Goal: Information Seeking & Learning: Learn about a topic

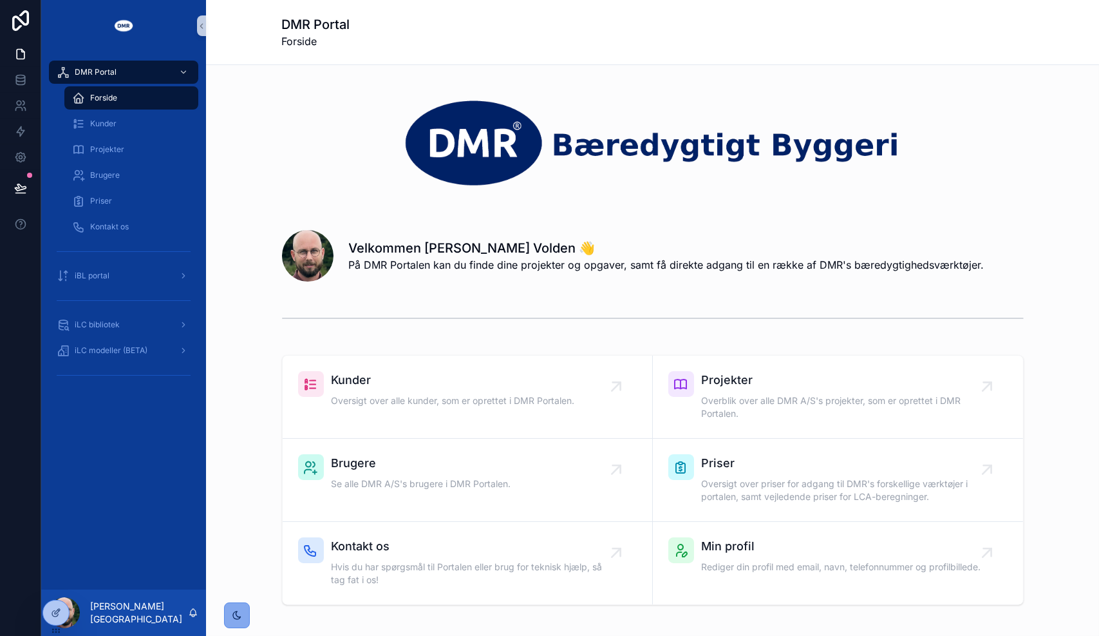
click at [233, 610] on icon "scrollable content" at bounding box center [237, 615] width 10 height 10
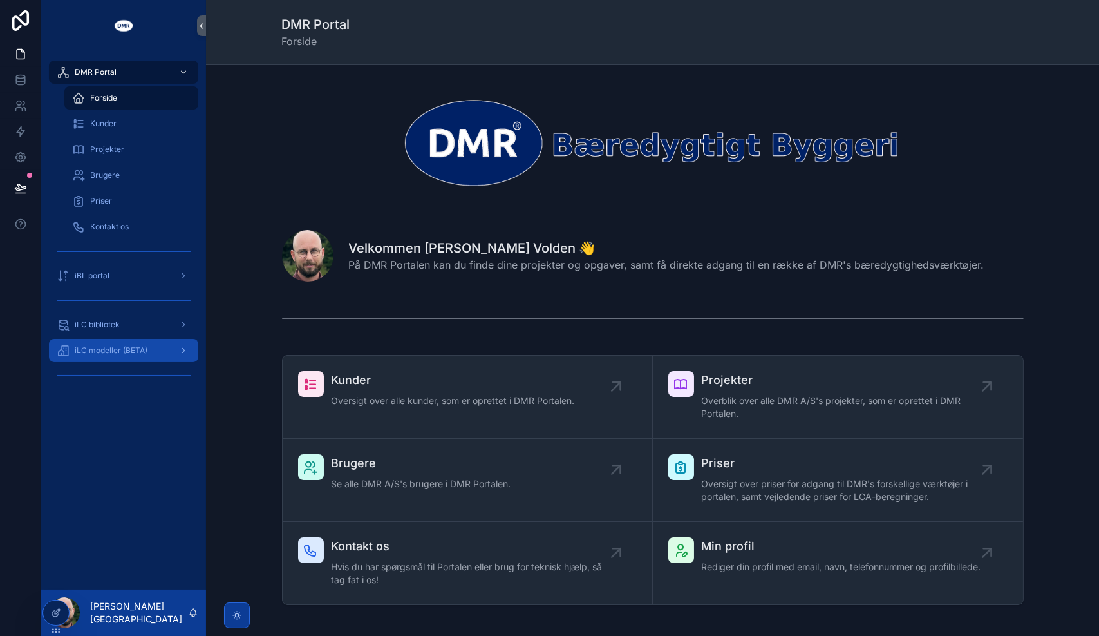
click at [145, 351] on span "iLC modeller (BETA)" at bounding box center [111, 350] width 73 height 10
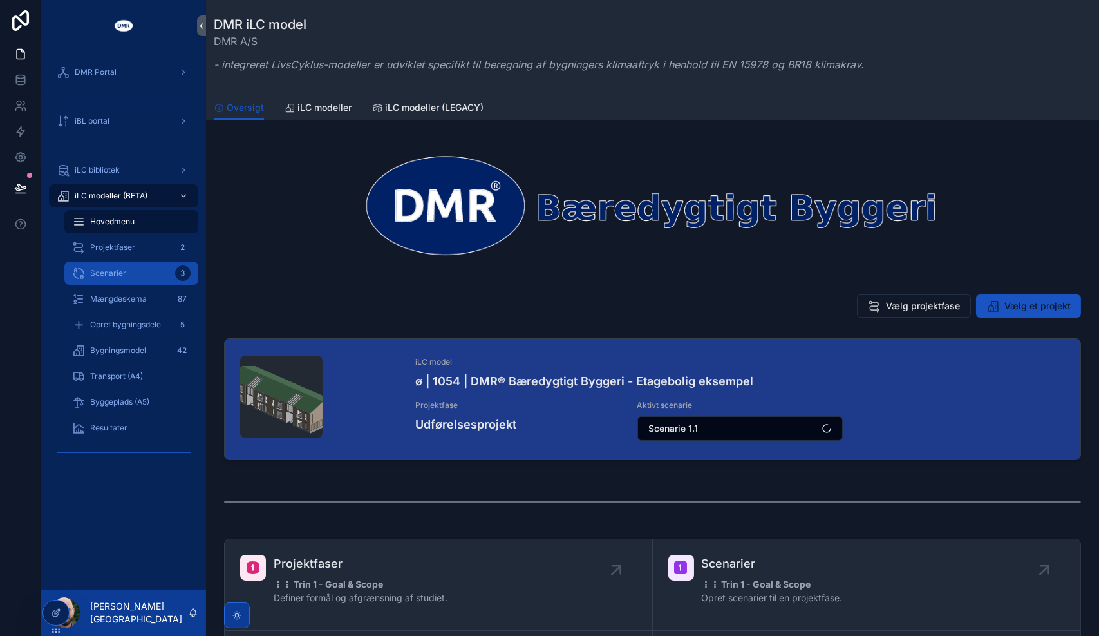
click at [134, 278] on div "Scenarier 3" at bounding box center [131, 273] width 119 height 21
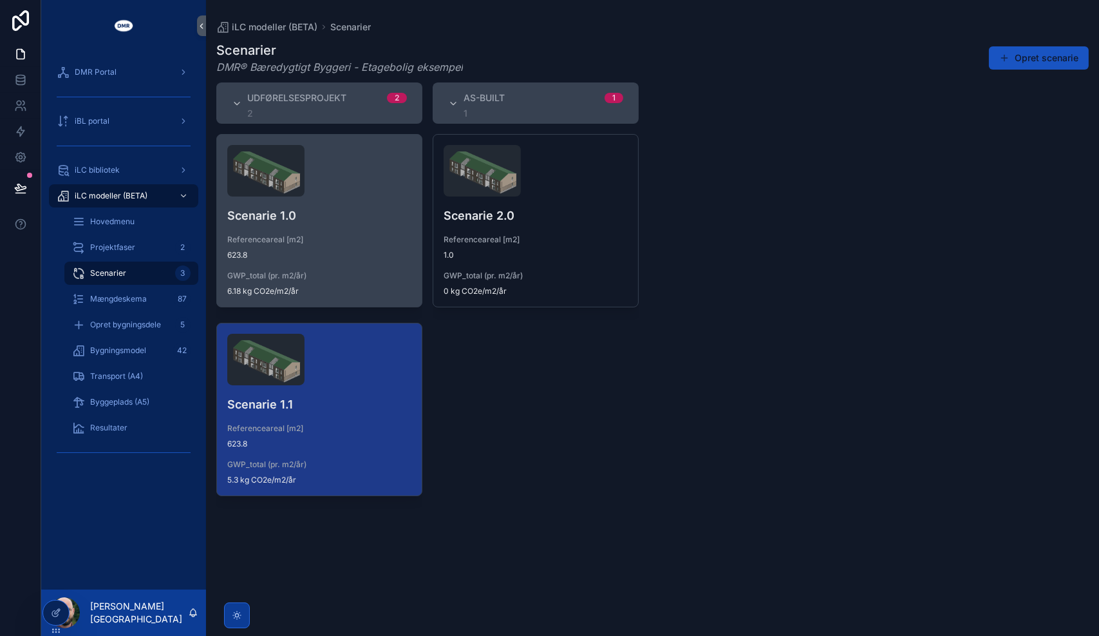
click at [345, 222] on h4 "Scenarie 1.0" at bounding box center [319, 215] width 184 height 17
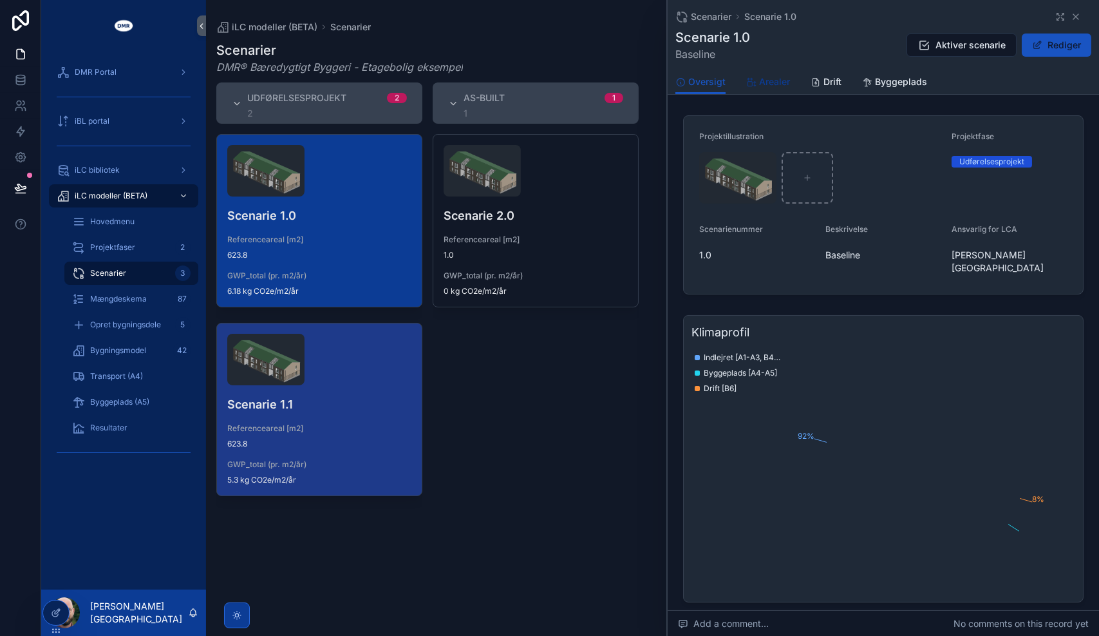
click at [775, 85] on span "Arealer" at bounding box center [774, 81] width 31 height 13
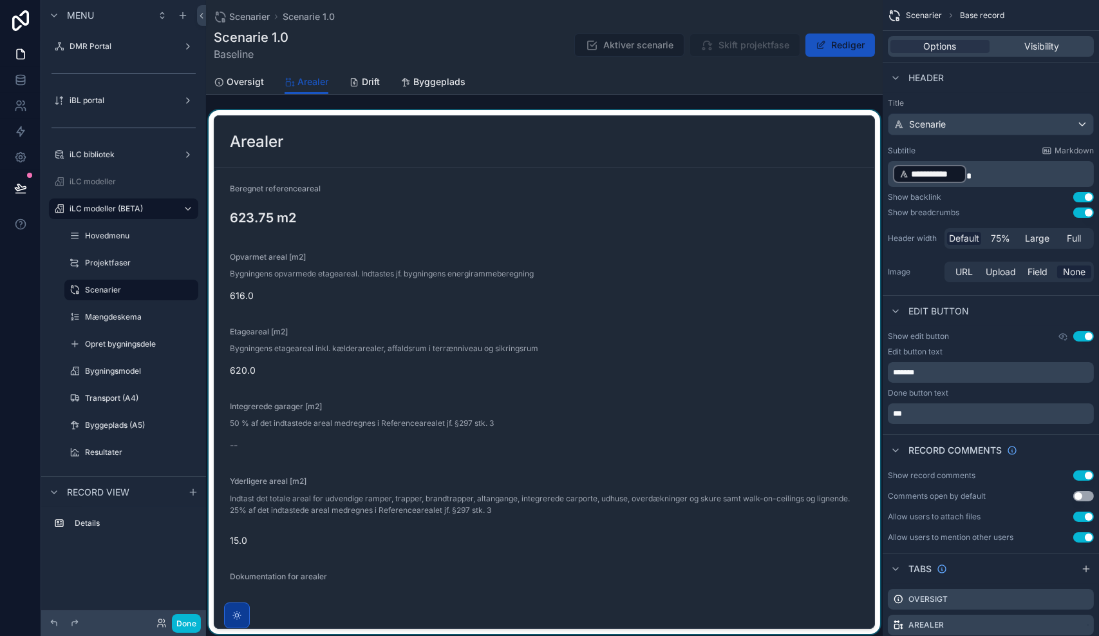
click at [412, 225] on div "scrollable content" at bounding box center [544, 372] width 677 height 524
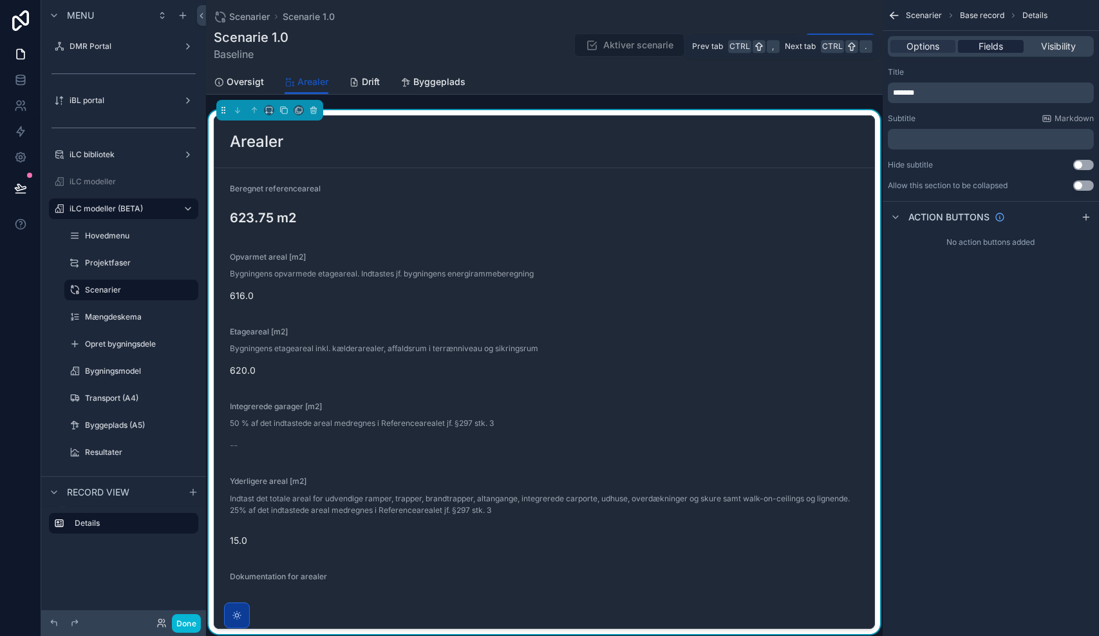
click at [995, 43] on span "Fields" at bounding box center [991, 46] width 24 height 13
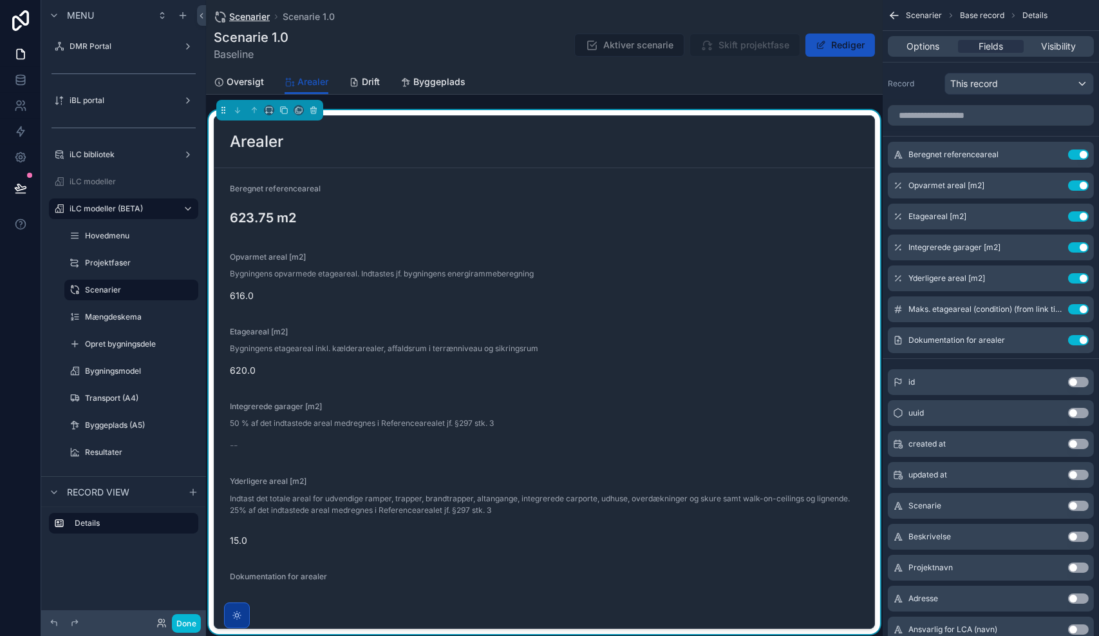
click at [247, 17] on span "Scenarier" at bounding box center [249, 16] width 41 height 13
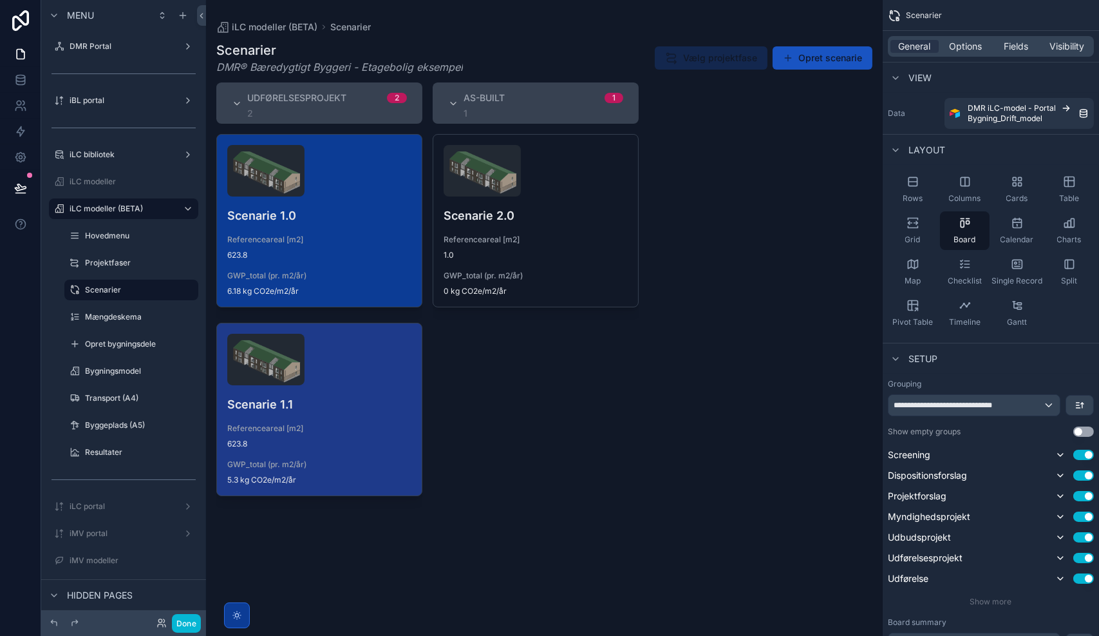
click at [319, 231] on div "Scenarie 1.0 Referenceareal [m2] 623.8 GWP_total (pr. m2/år) 6.18 kg CO2e/m2/år" at bounding box center [319, 221] width 205 height 172
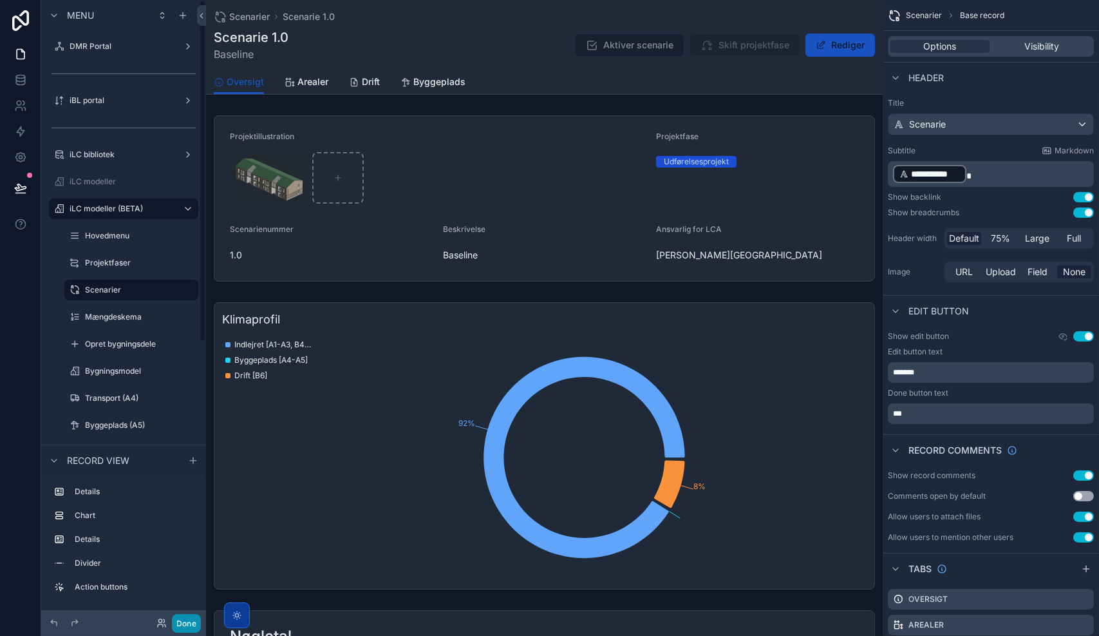
click at [178, 625] on button "Done" at bounding box center [186, 623] width 29 height 19
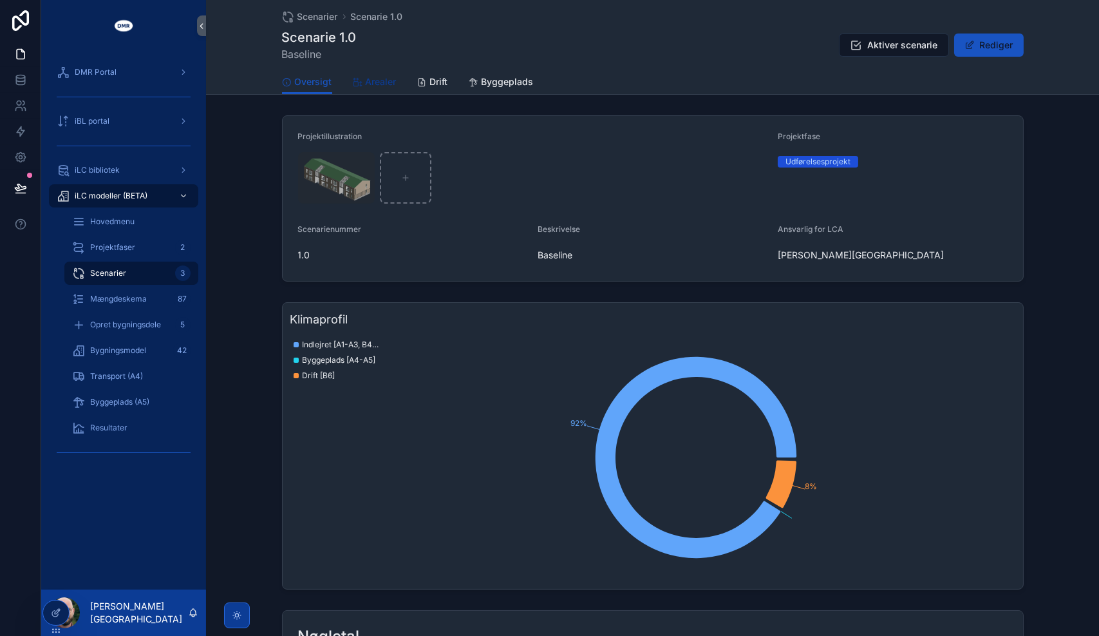
click at [379, 76] on span "Arealer" at bounding box center [381, 81] width 31 height 13
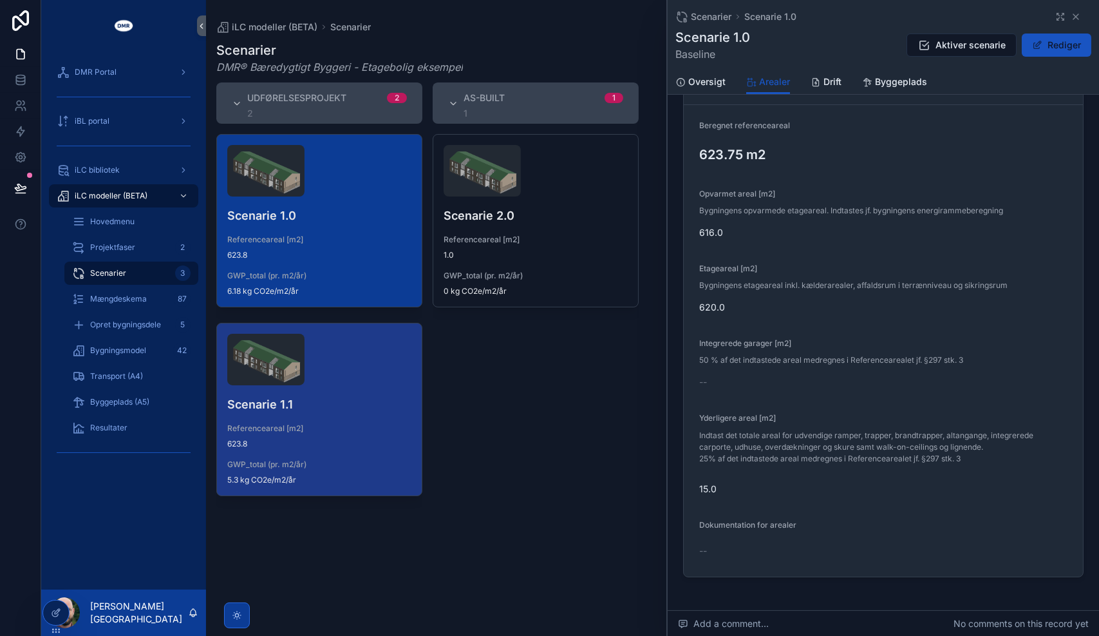
scroll to position [26, 0]
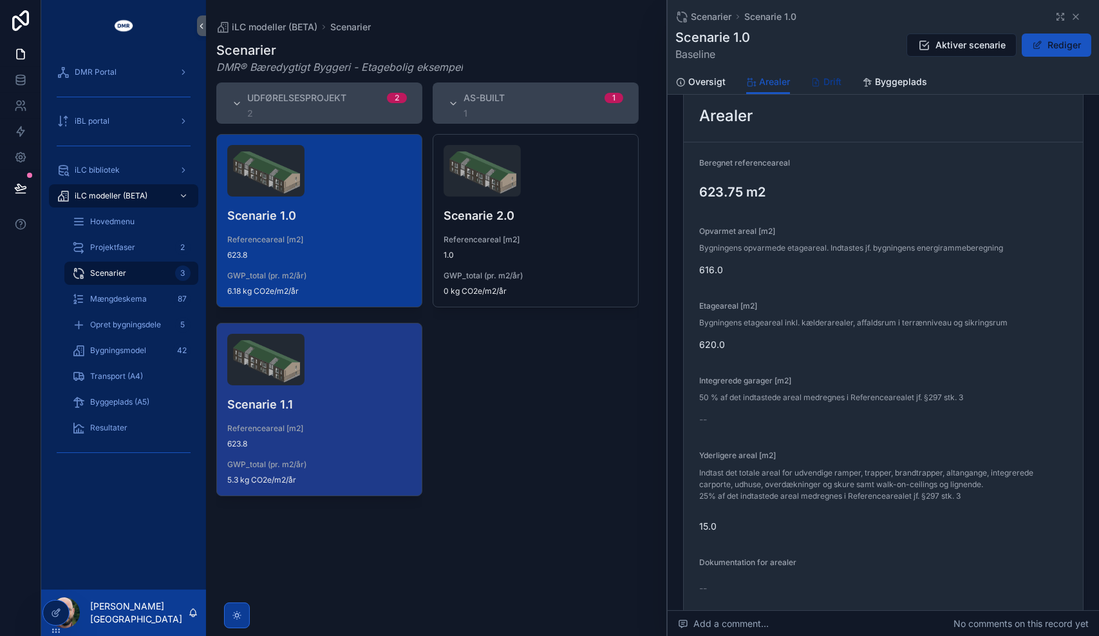
click at [835, 84] on span "Drift" at bounding box center [833, 81] width 18 height 13
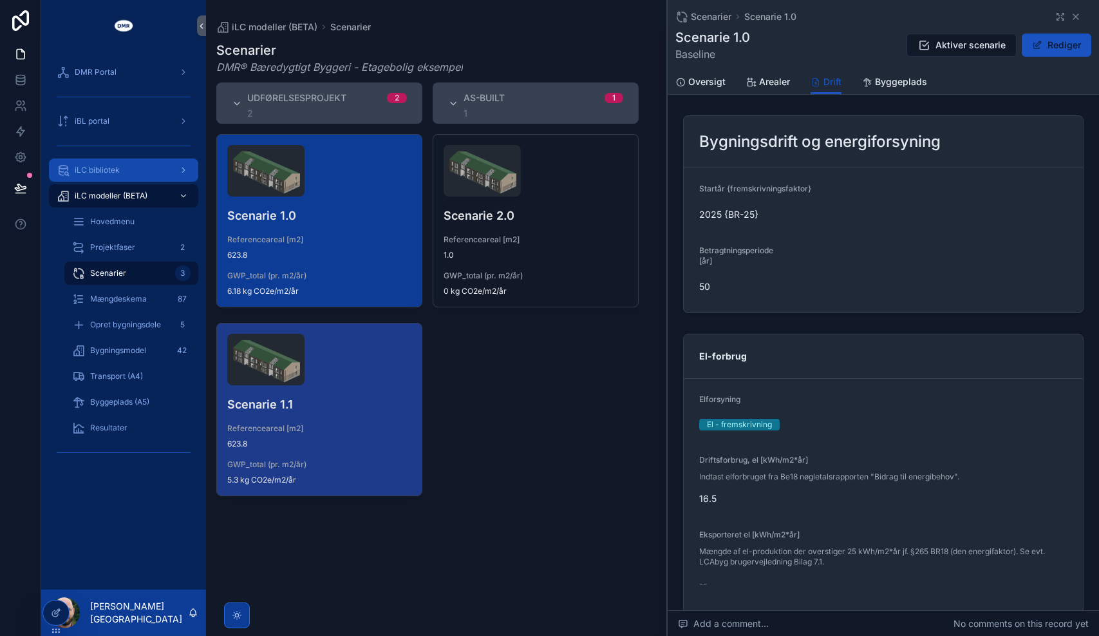
click at [119, 173] on span "iLC bibliotek" at bounding box center [97, 170] width 45 height 10
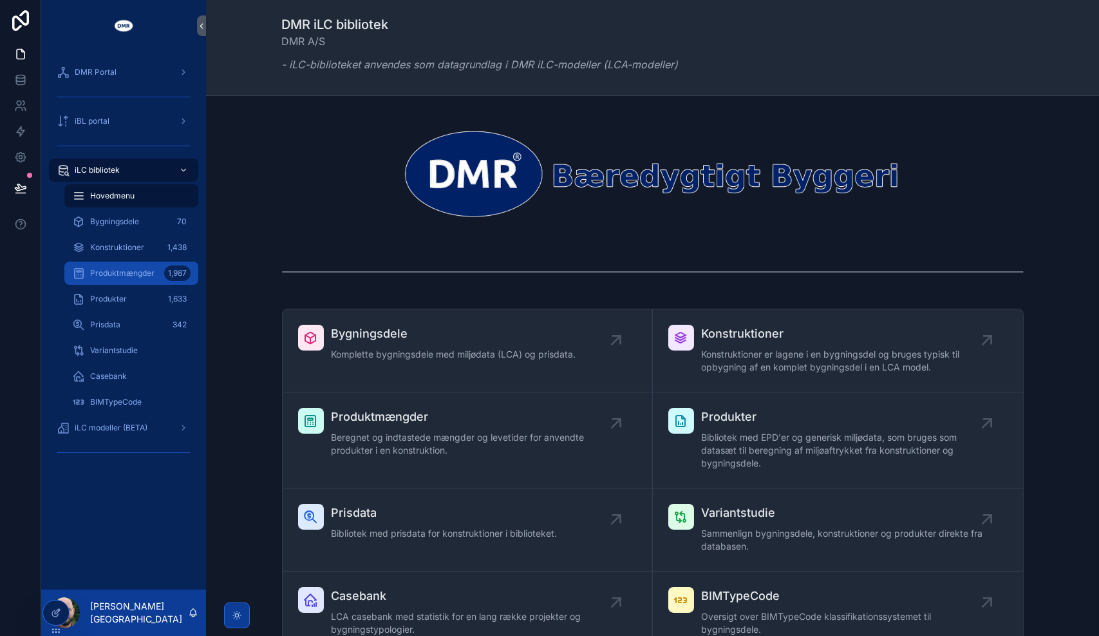
click at [132, 271] on span "Produktmængder" at bounding box center [122, 273] width 64 height 10
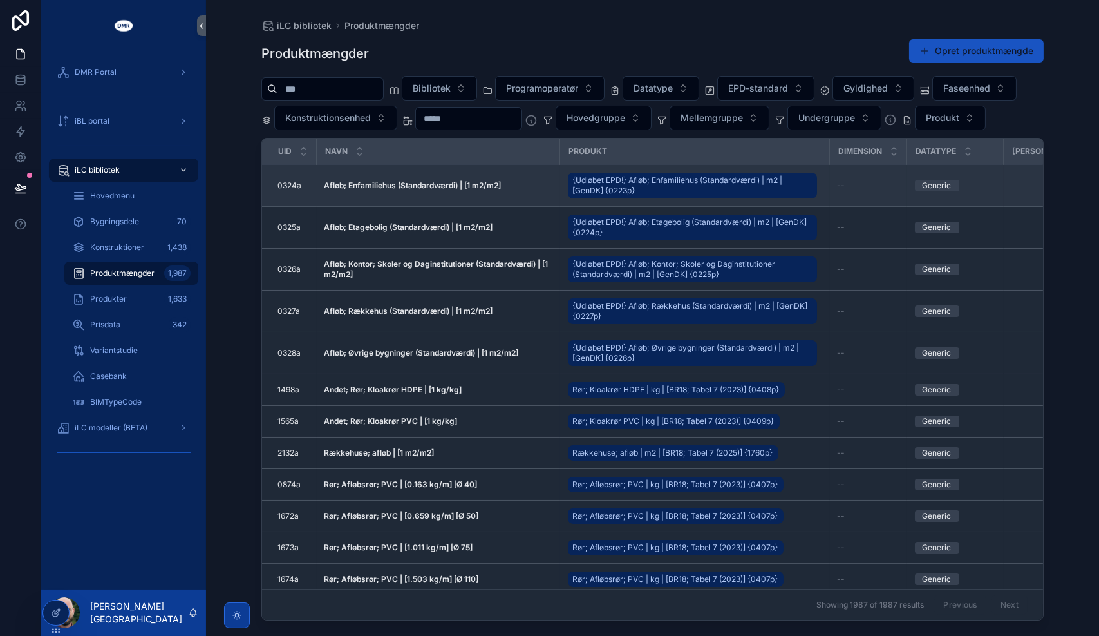
click at [424, 190] on strong "Afløb; Enfamiliehus (Standardværdi) | [1 m2/m2]" at bounding box center [413, 185] width 177 height 10
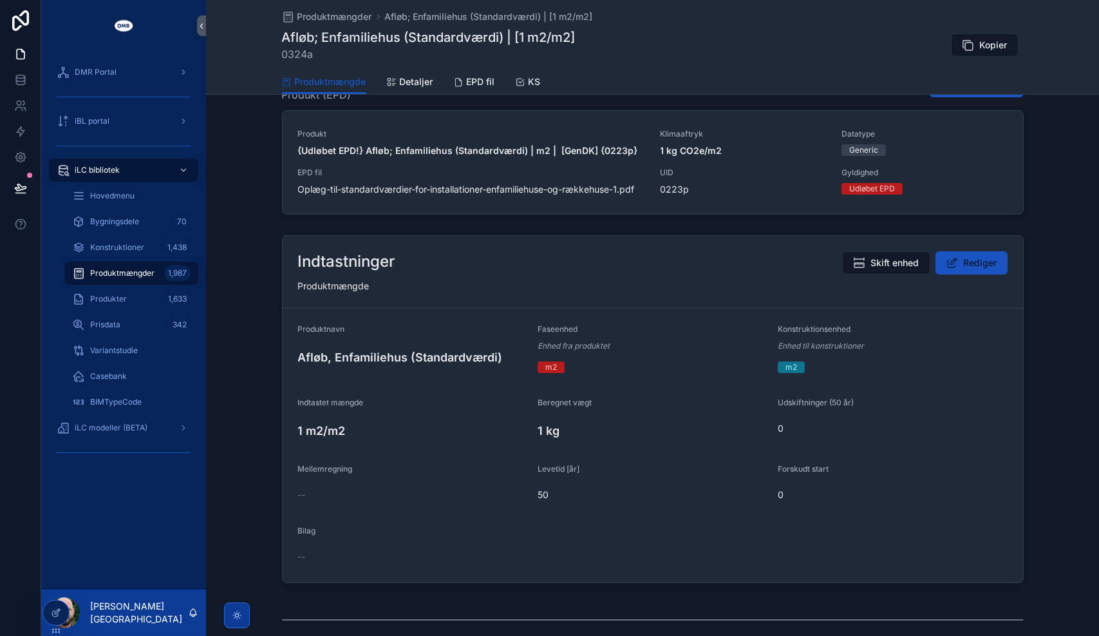
scroll to position [306, 0]
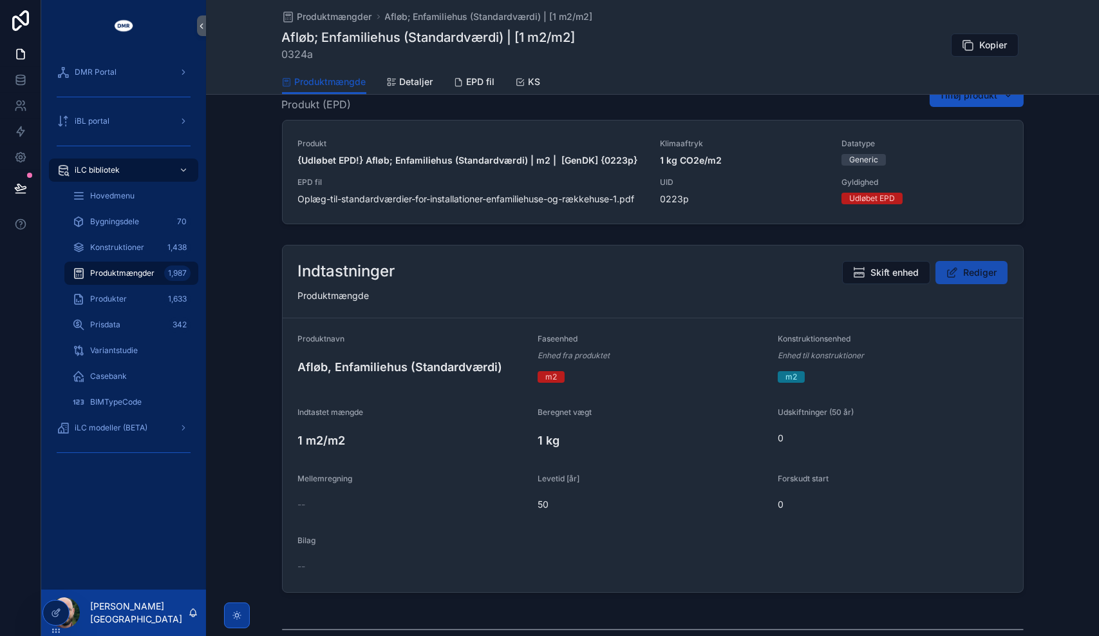
click at [979, 266] on span "Rediger" at bounding box center [980, 272] width 33 height 13
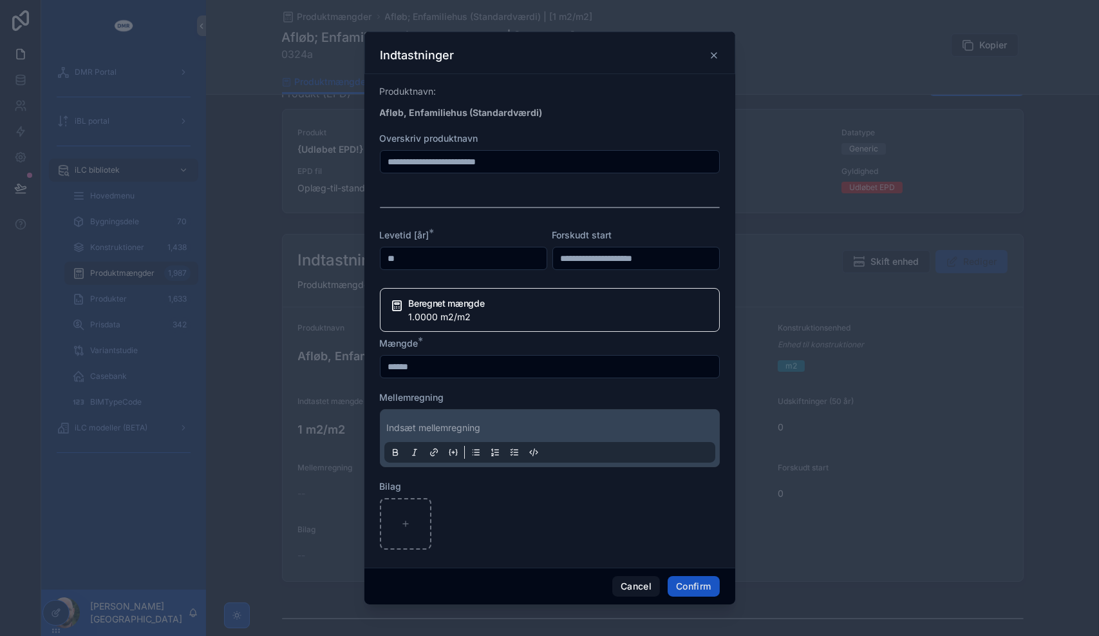
click at [461, 374] on input "******" at bounding box center [550, 366] width 339 height 18
click at [636, 588] on button "Cancel" at bounding box center [637, 586] width 48 height 21
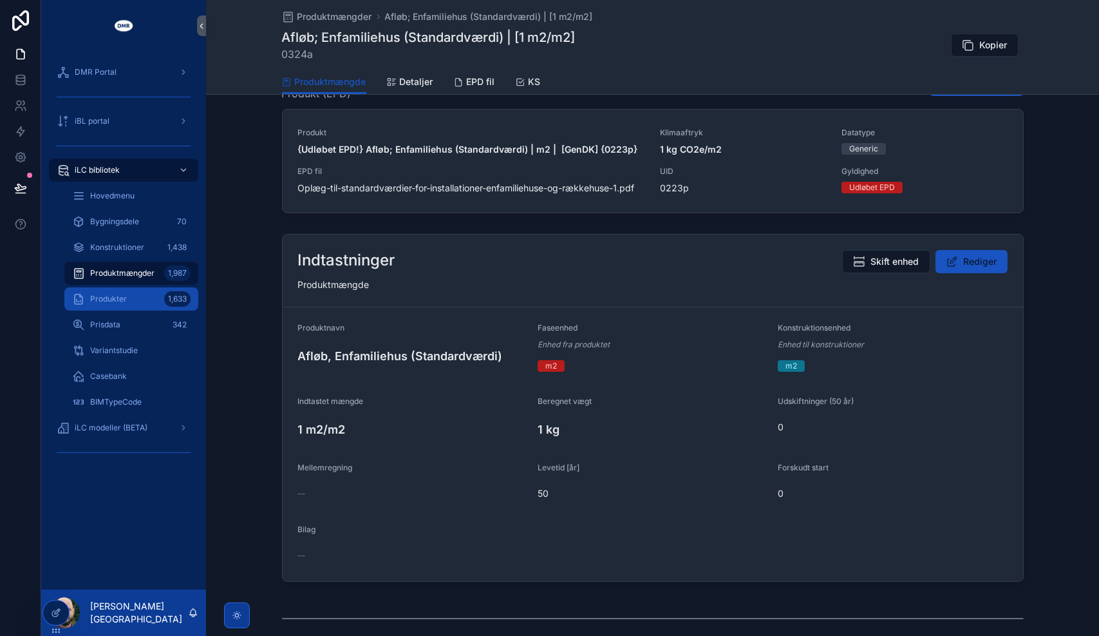
click at [110, 297] on span "Produkter" at bounding box center [108, 299] width 37 height 10
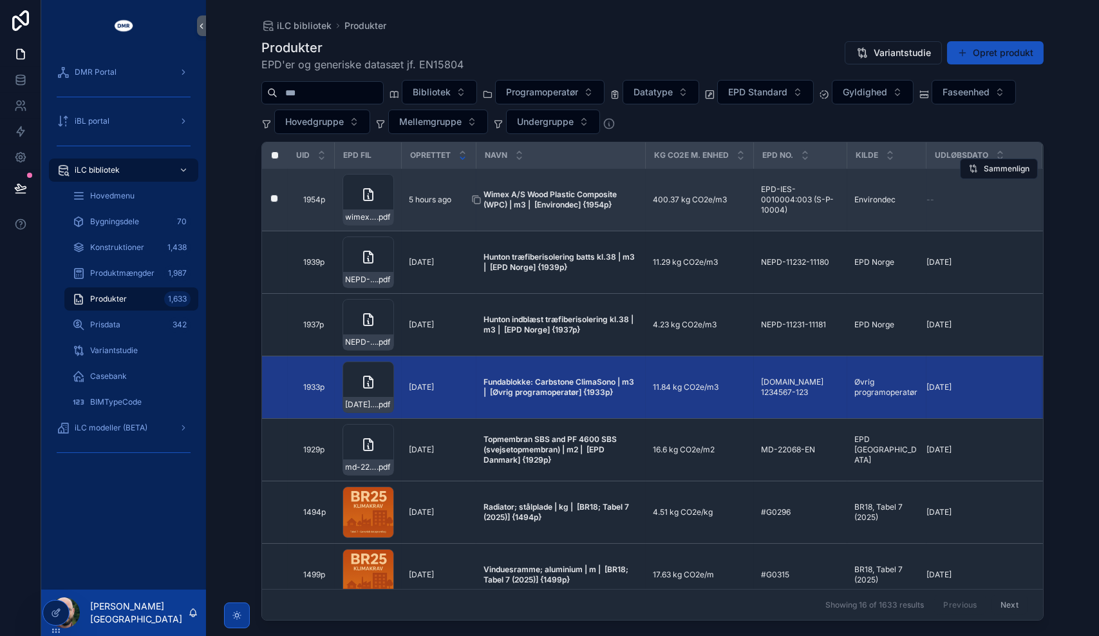
click at [562, 198] on span "Wimex A/S Wood Plastic Composite (WPC) | m3 | [Environdec] {1954p}" at bounding box center [561, 199] width 154 height 21
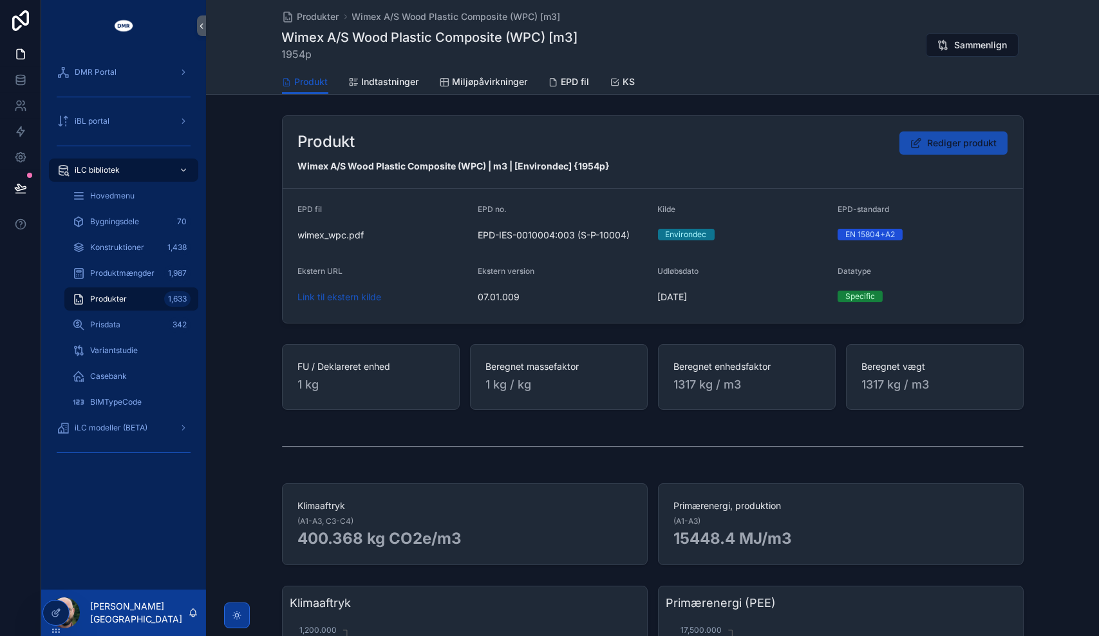
click at [935, 149] on button "Rediger produkt" at bounding box center [954, 142] width 108 height 23
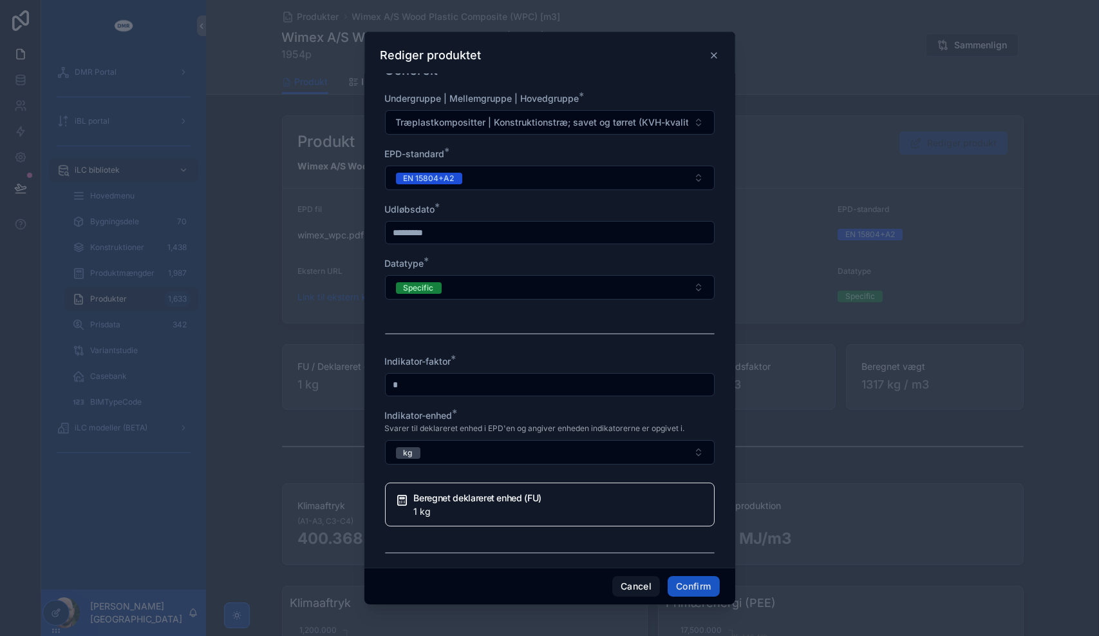
scroll to position [386, 0]
click at [492, 394] on input "*" at bounding box center [550, 385] width 328 height 18
click at [500, 368] on div "Indikator-faktor *" at bounding box center [550, 361] width 330 height 13
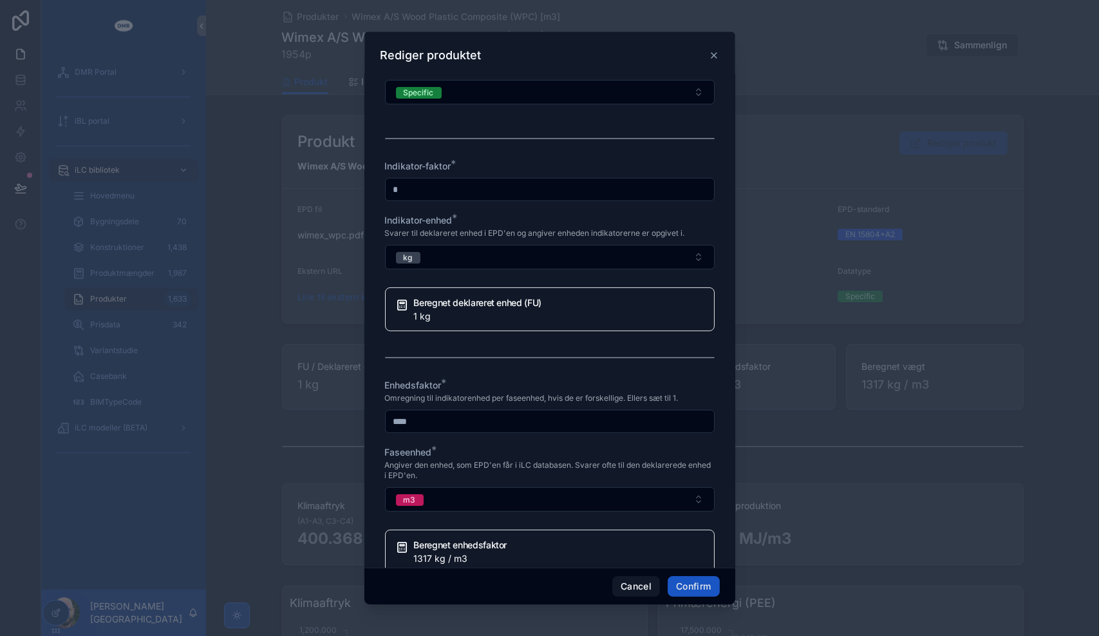
scroll to position [582, 0]
click at [455, 198] on input "*" at bounding box center [550, 189] width 328 height 18
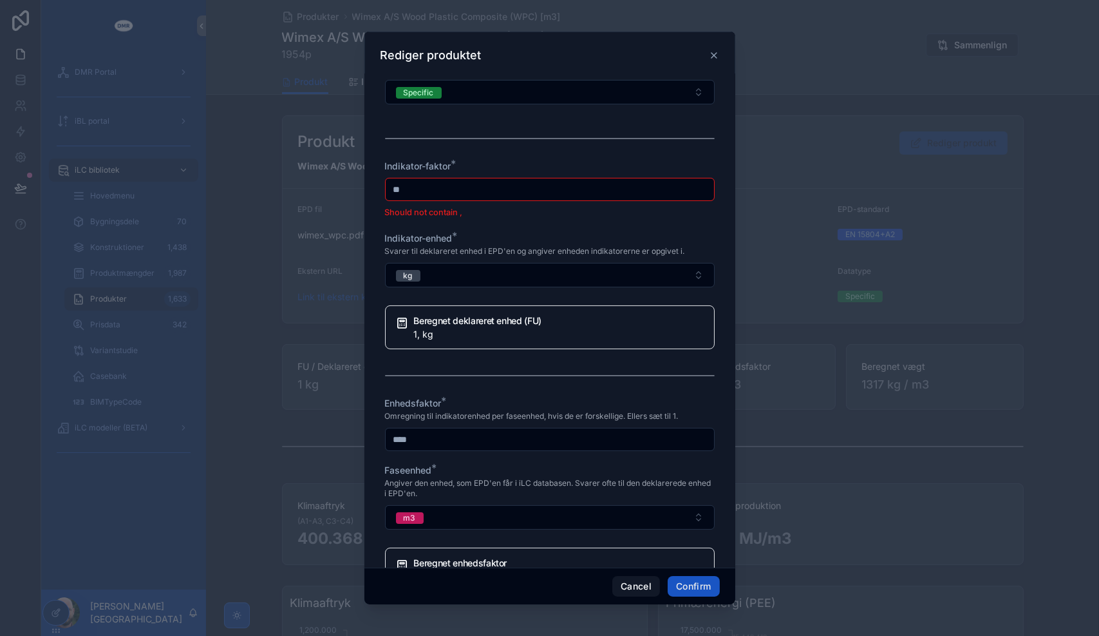
type input "*"
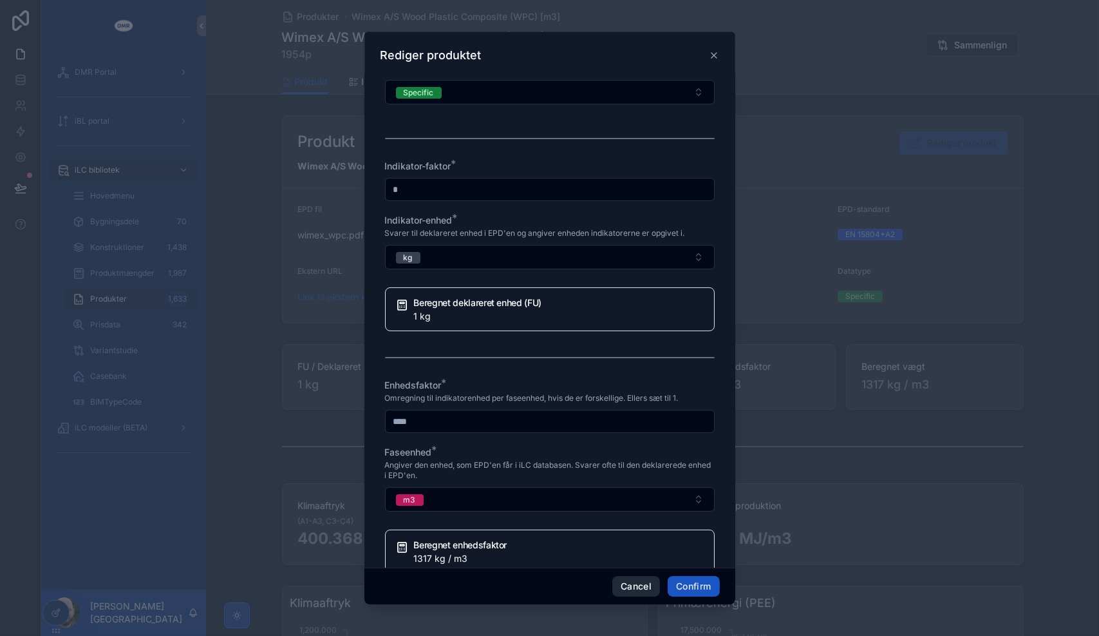
click at [636, 582] on button "Cancel" at bounding box center [637, 586] width 48 height 21
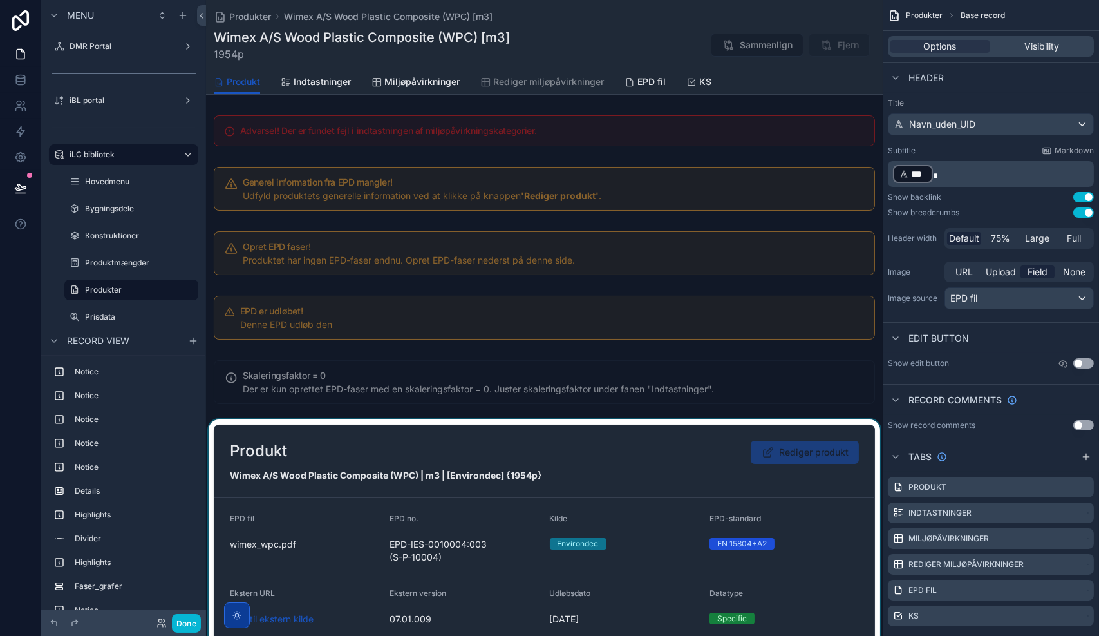
click at [685, 448] on div "scrollable content" at bounding box center [544, 534] width 677 height 231
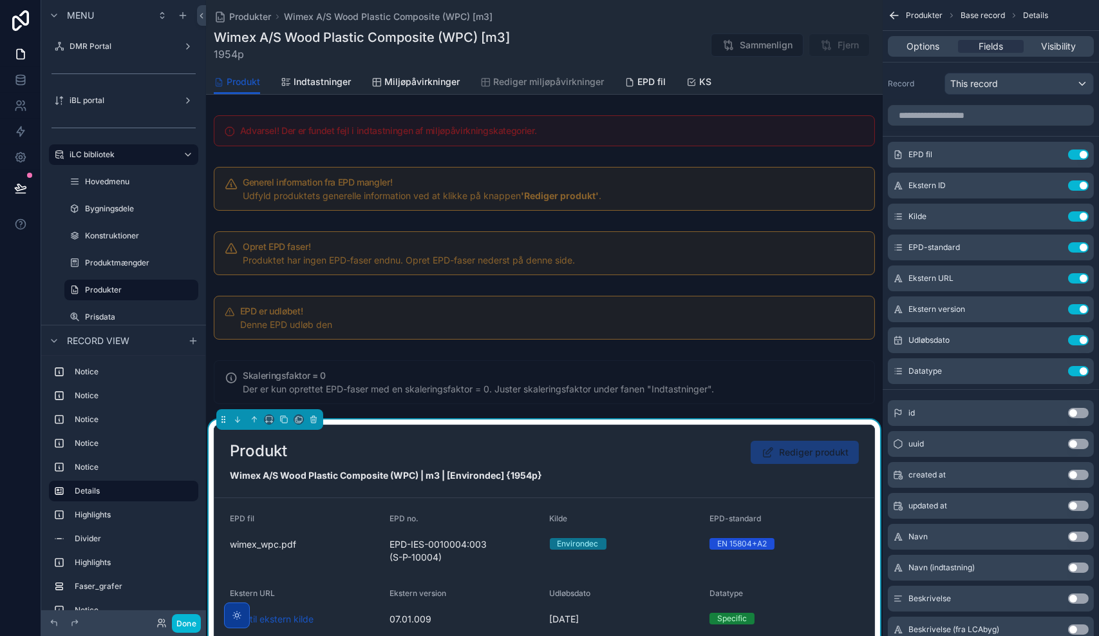
click at [929, 60] on div "Options Fields Visibility" at bounding box center [991, 46] width 216 height 31
click at [925, 50] on span "Options" at bounding box center [923, 46] width 33 height 13
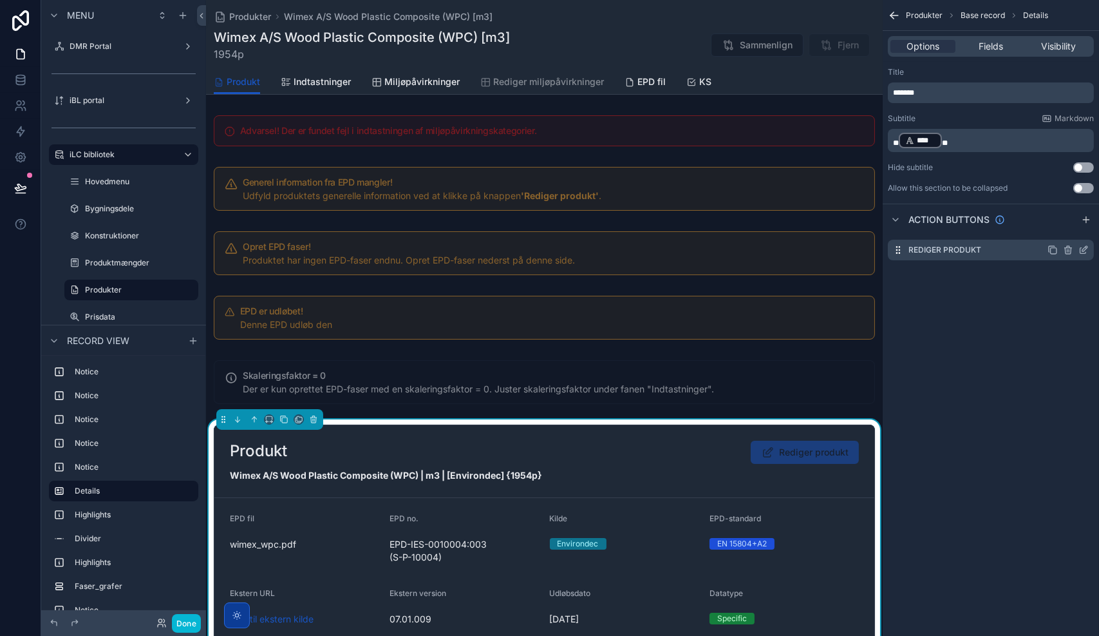
click at [1081, 248] on icon "scrollable content" at bounding box center [1084, 251] width 6 height 6
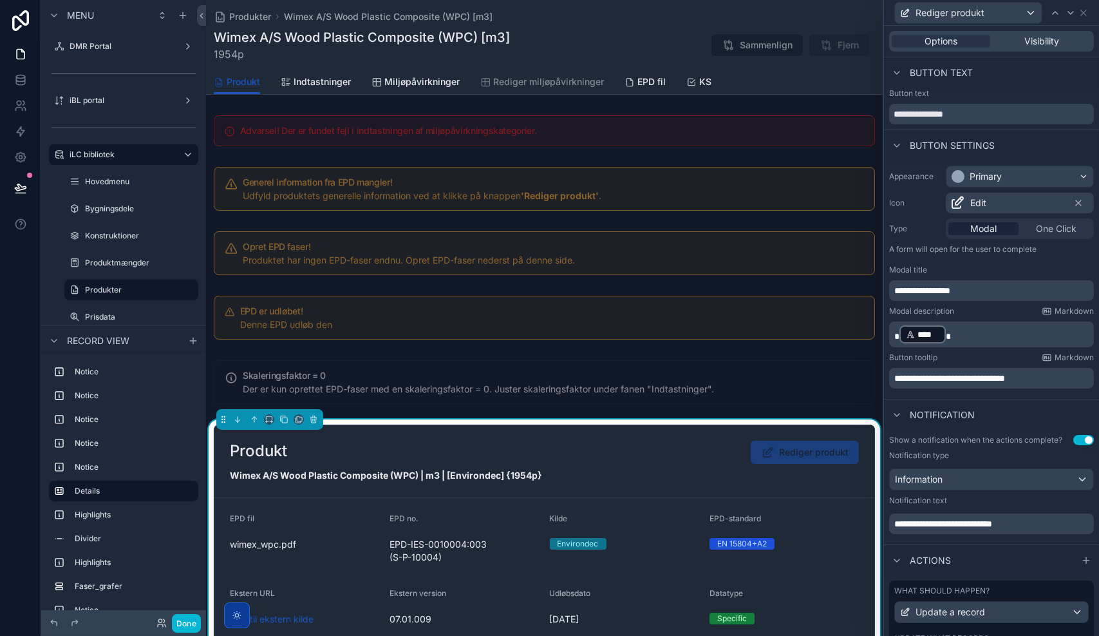
scroll to position [77, 0]
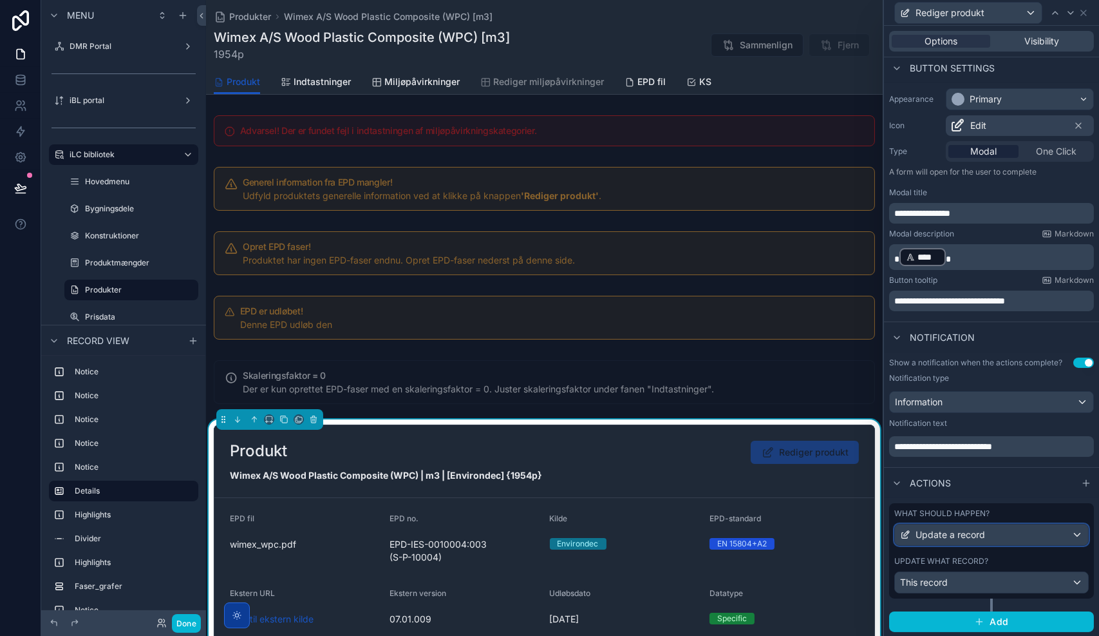
click at [994, 538] on div "Update a record" at bounding box center [991, 534] width 193 height 21
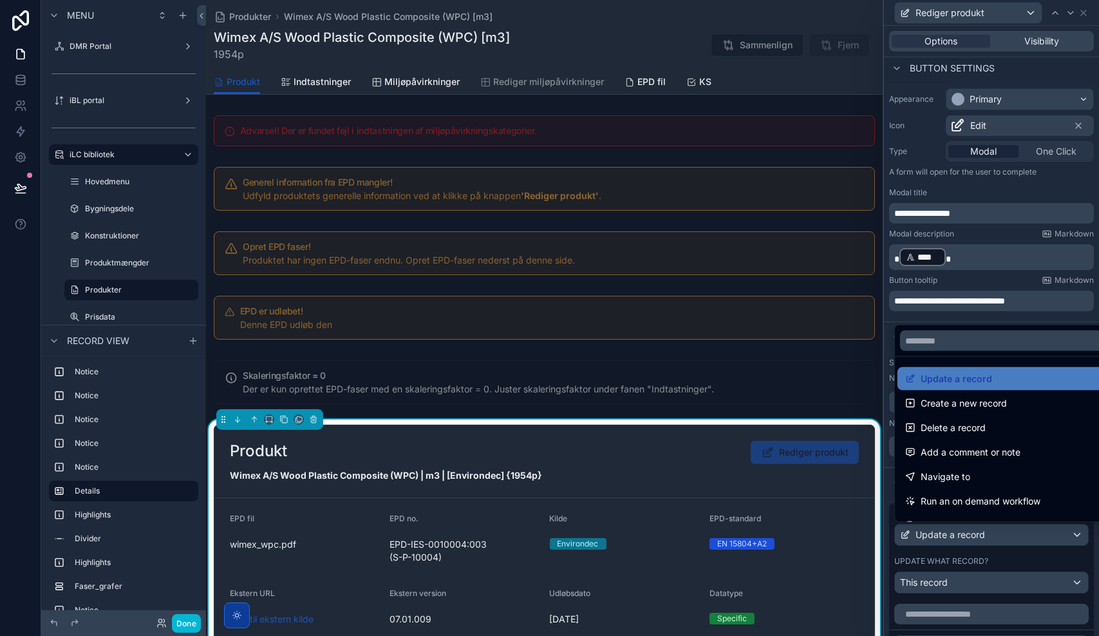
click at [994, 538] on div at bounding box center [991, 318] width 215 height 636
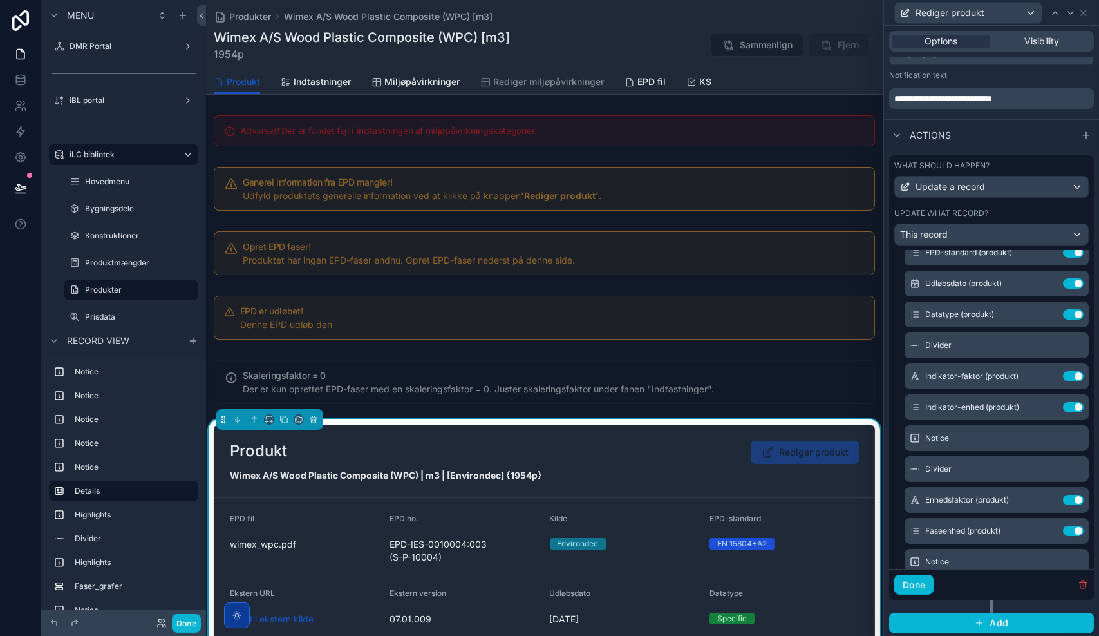
scroll to position [239, 0]
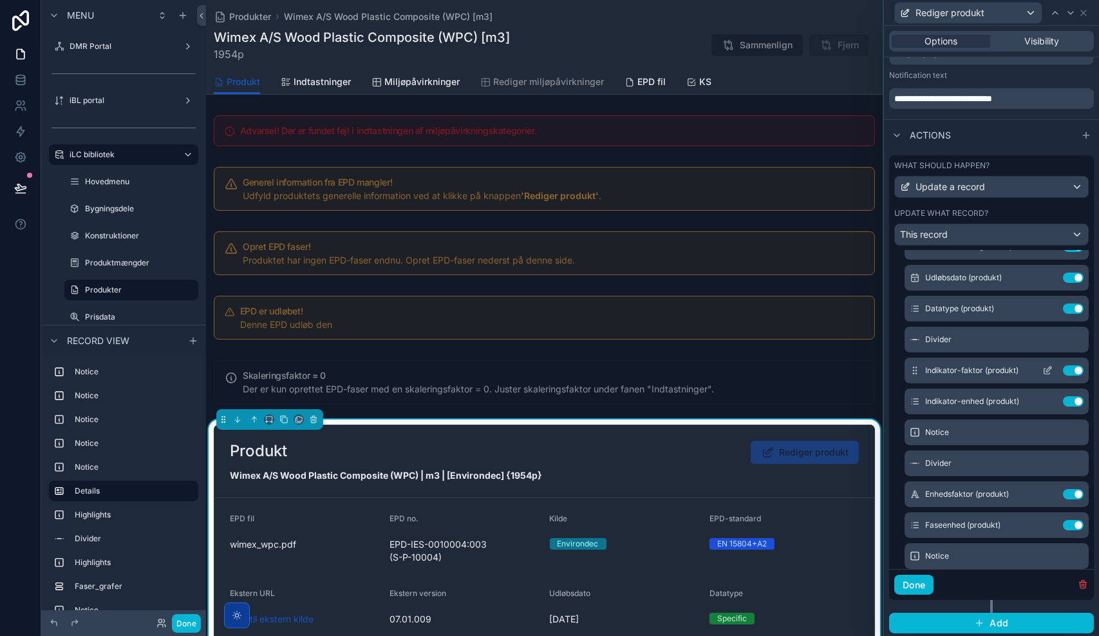
click at [1047, 369] on icon at bounding box center [1049, 368] width 5 height 5
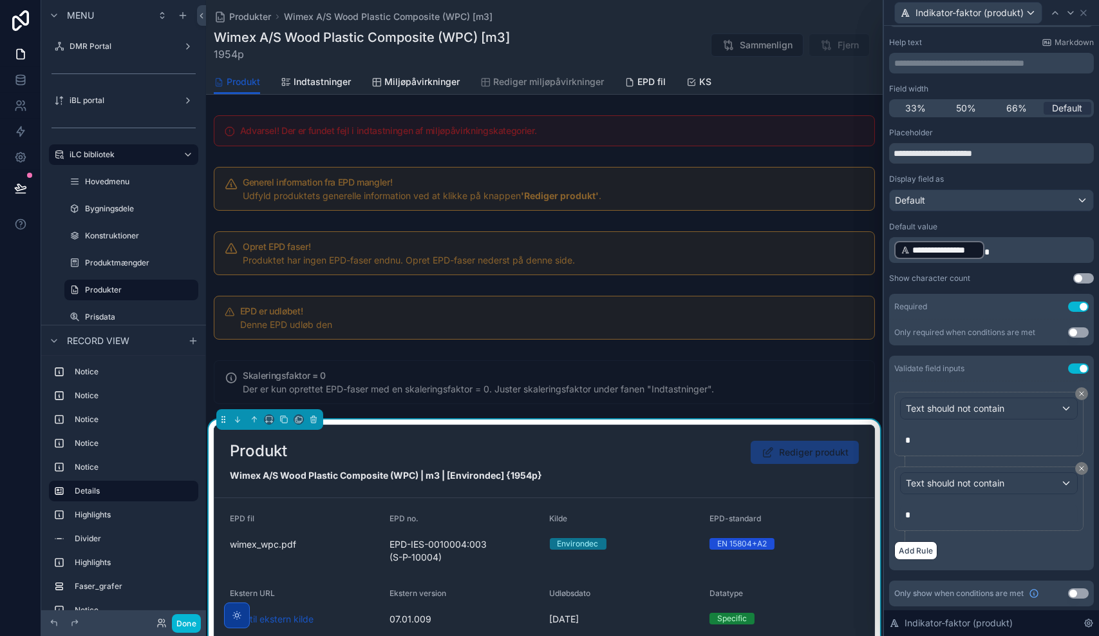
scroll to position [62, 0]
click at [1078, 471] on icon at bounding box center [1082, 469] width 8 height 8
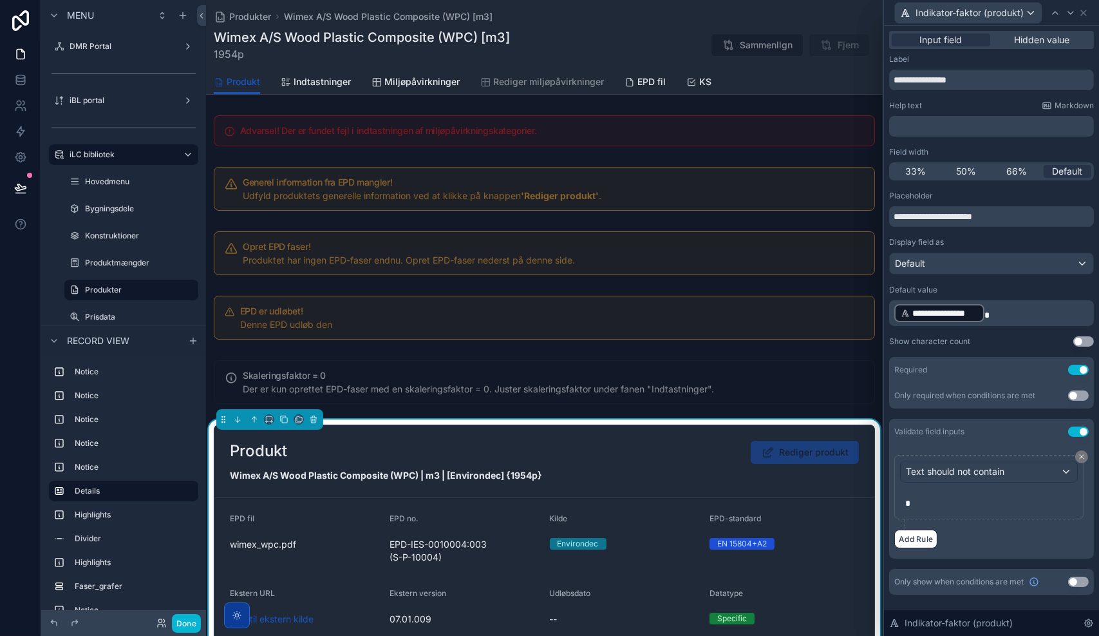
scroll to position [0, 0]
click at [1070, 15] on icon at bounding box center [1071, 13] width 10 height 10
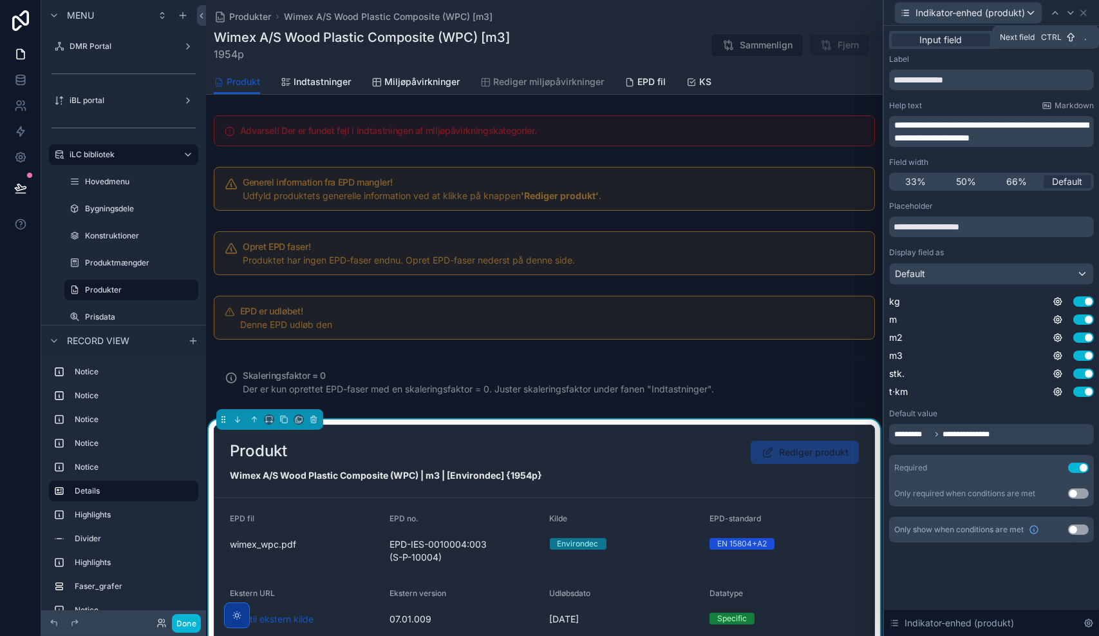
click at [1070, 15] on icon at bounding box center [1071, 13] width 10 height 10
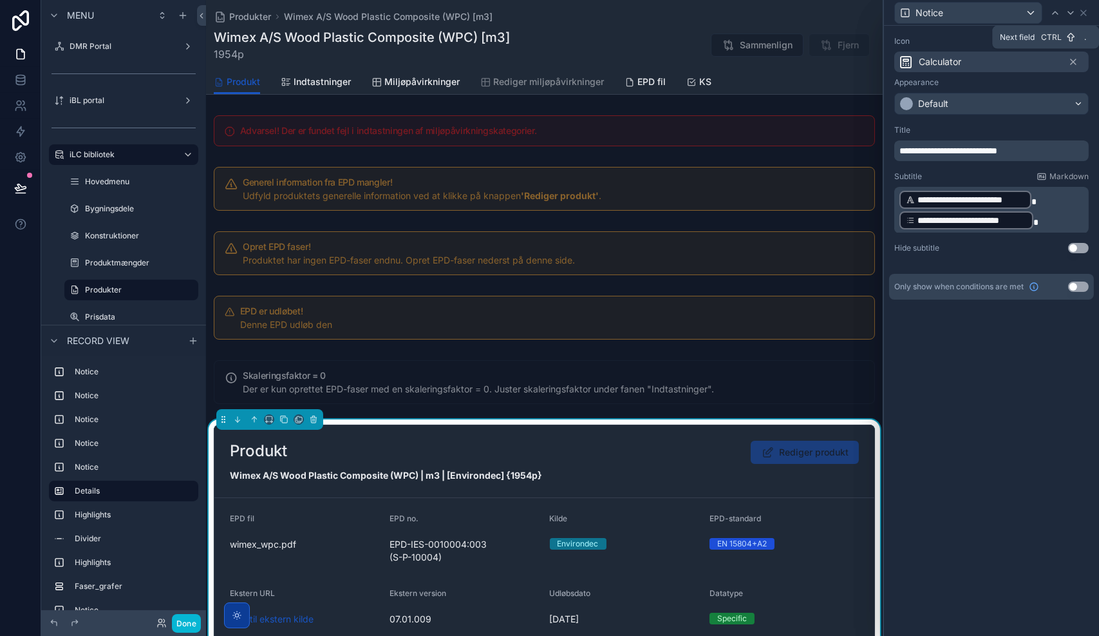
click at [1070, 15] on icon at bounding box center [1071, 13] width 10 height 10
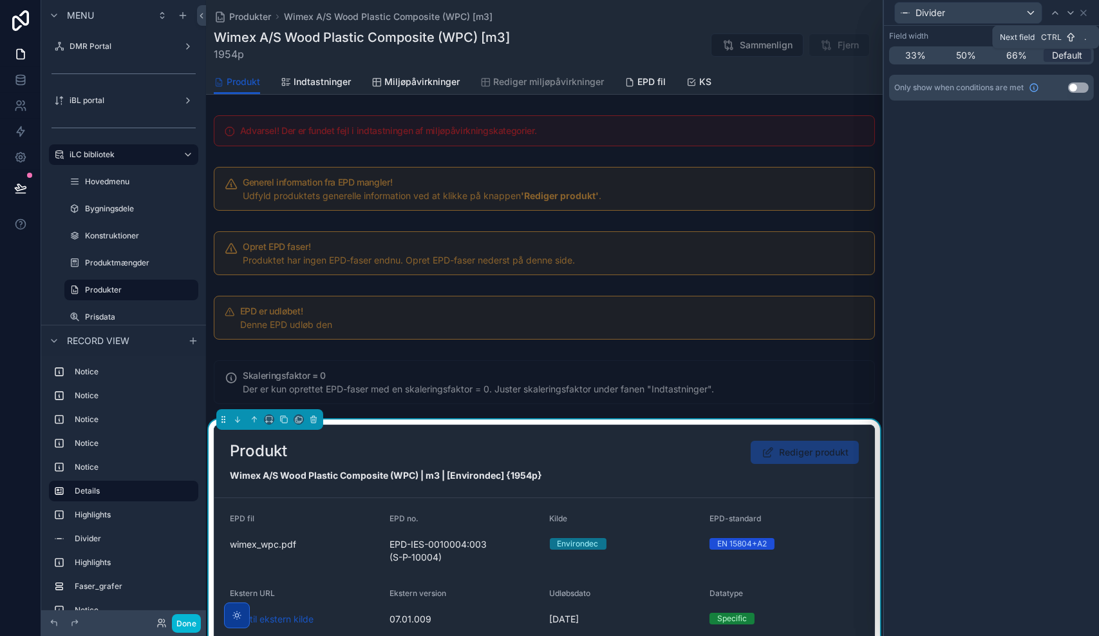
click at [1070, 15] on icon at bounding box center [1071, 13] width 10 height 10
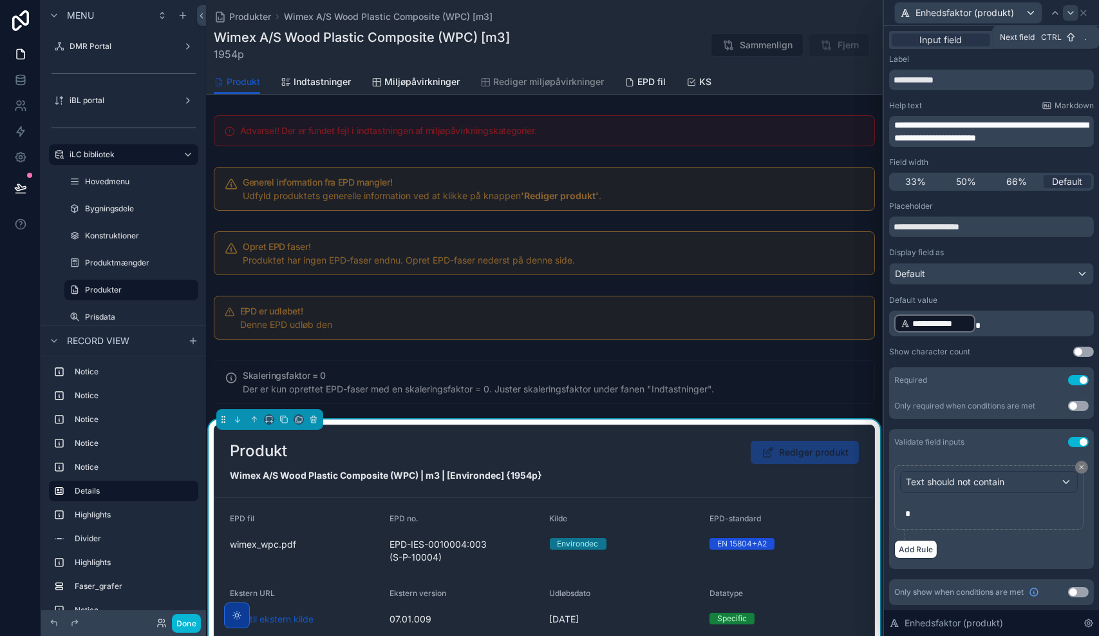
click at [1069, 13] on icon at bounding box center [1071, 13] width 10 height 10
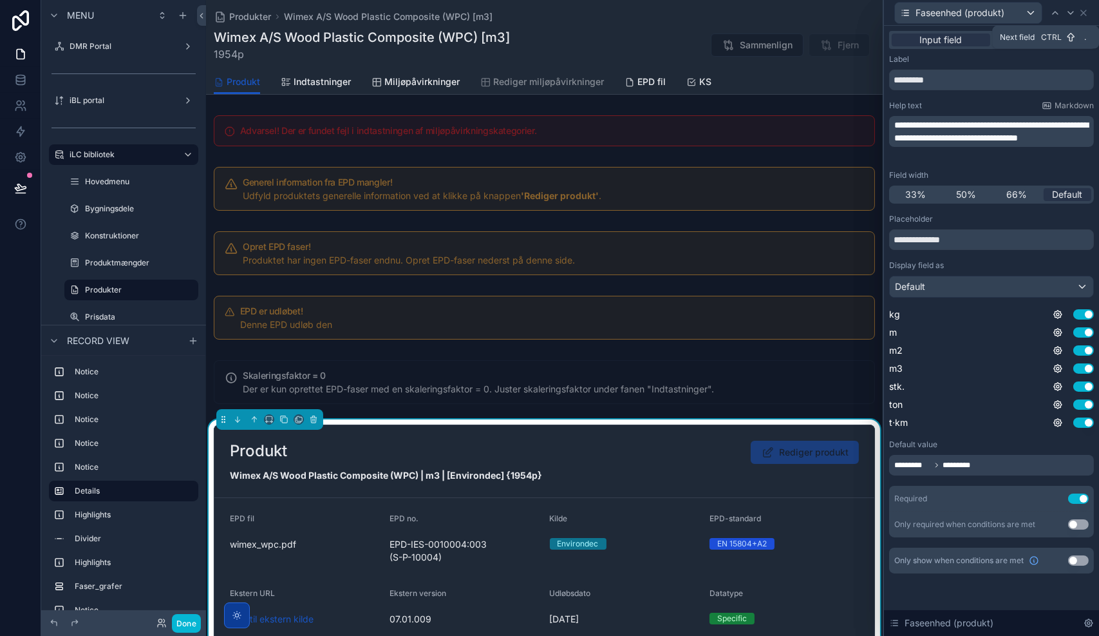
click at [1069, 13] on icon at bounding box center [1071, 13] width 10 height 10
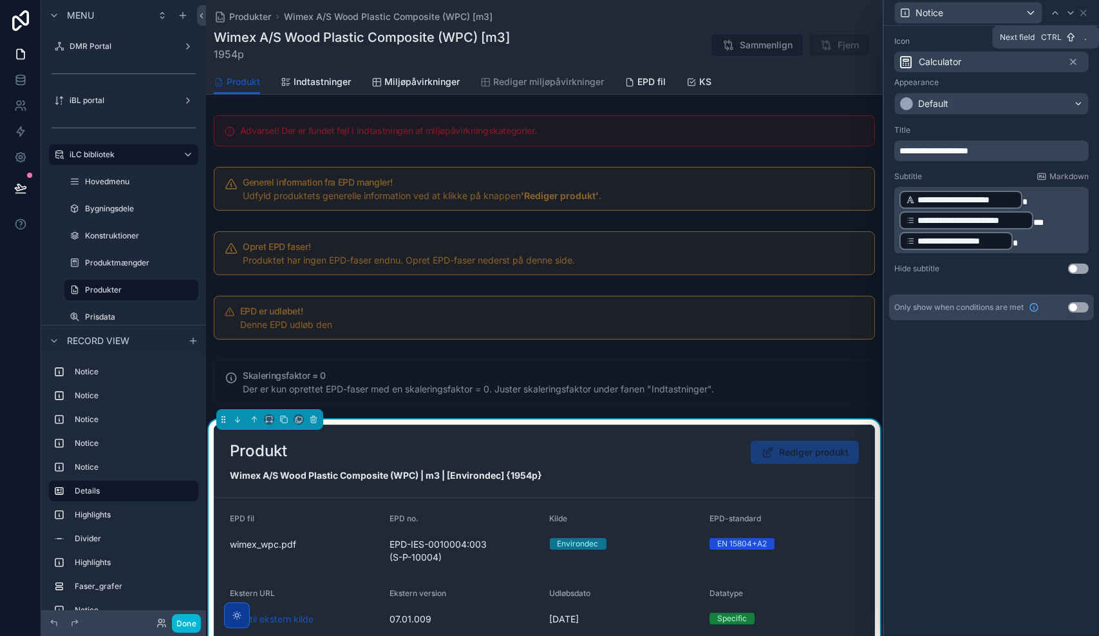
click at [1069, 13] on icon at bounding box center [1071, 13] width 10 height 10
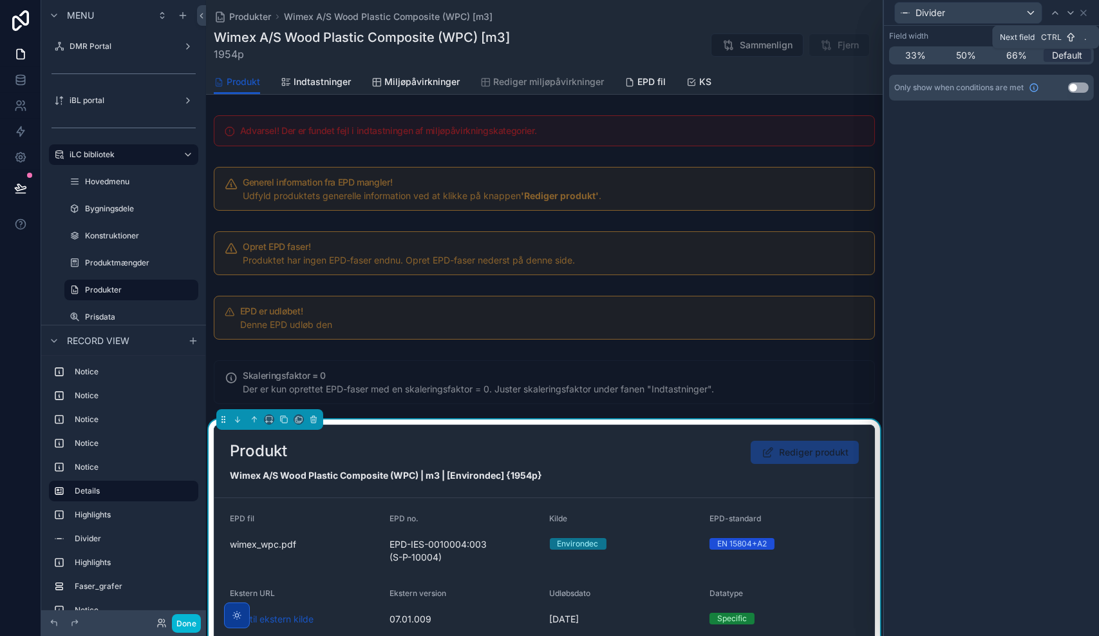
click at [1069, 13] on icon at bounding box center [1071, 13] width 10 height 10
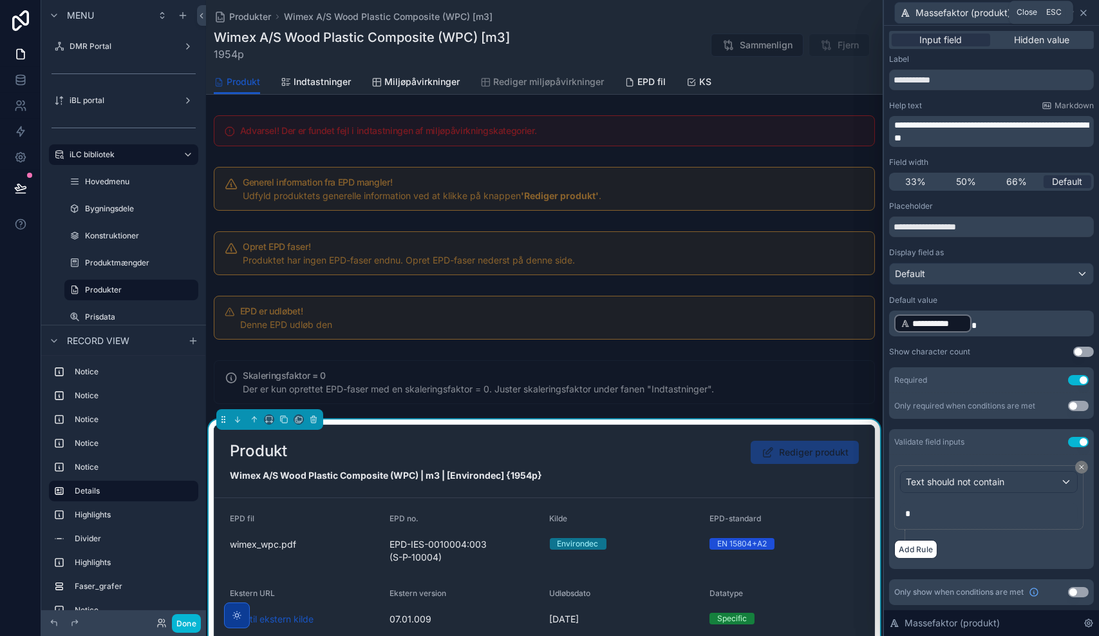
click at [1083, 12] on icon at bounding box center [1083, 12] width 5 height 5
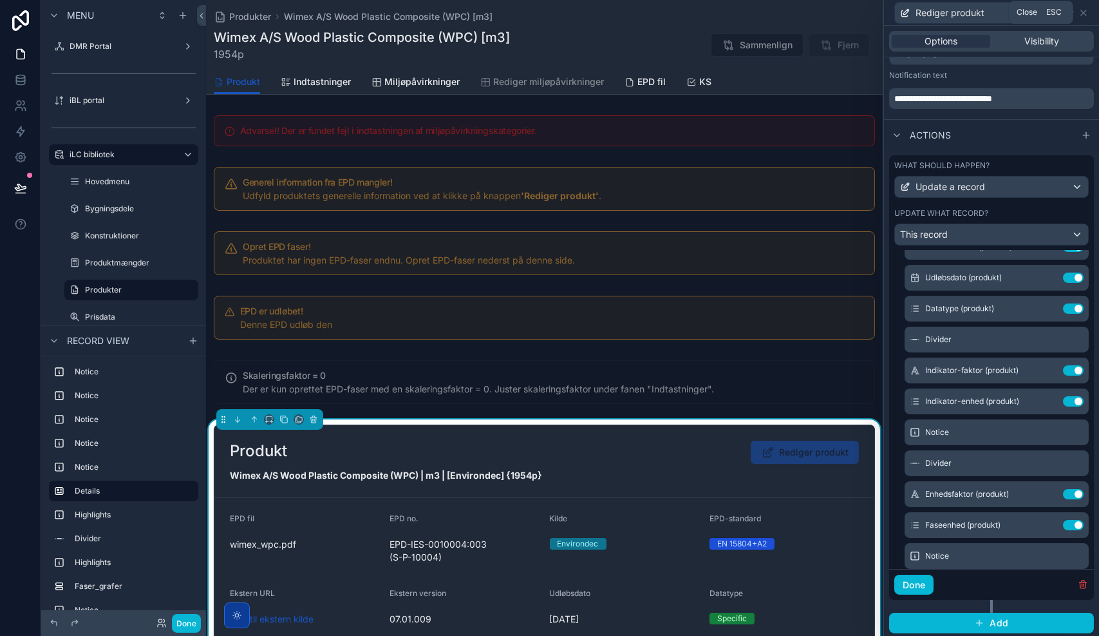
click at [1083, 12] on icon at bounding box center [1083, 12] width 5 height 5
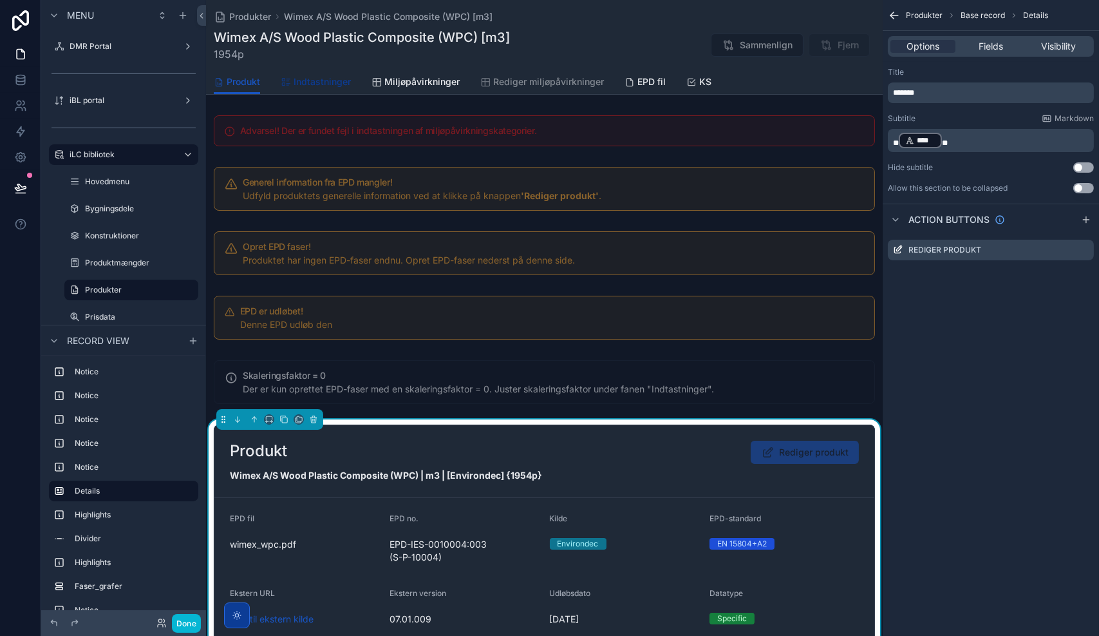
click at [316, 89] on link "Indtastninger" at bounding box center [316, 83] width 70 height 26
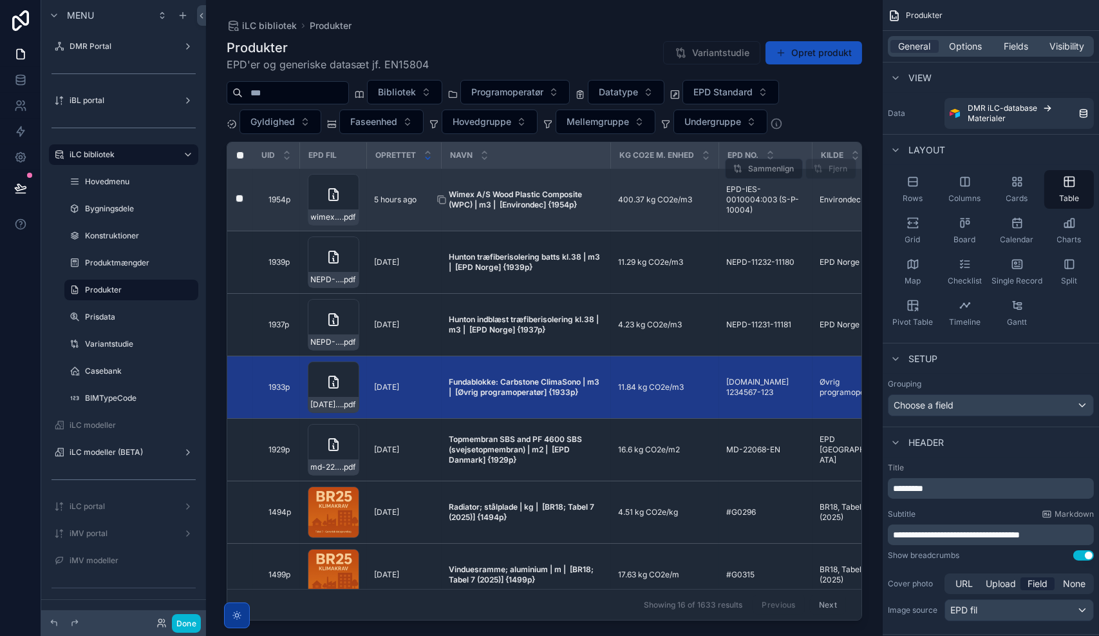
click at [527, 196] on strong "Wimex A/S Wood Plastic Composite (WPC) | m3 | [Environdec] {1954p}" at bounding box center [517, 199] width 135 height 20
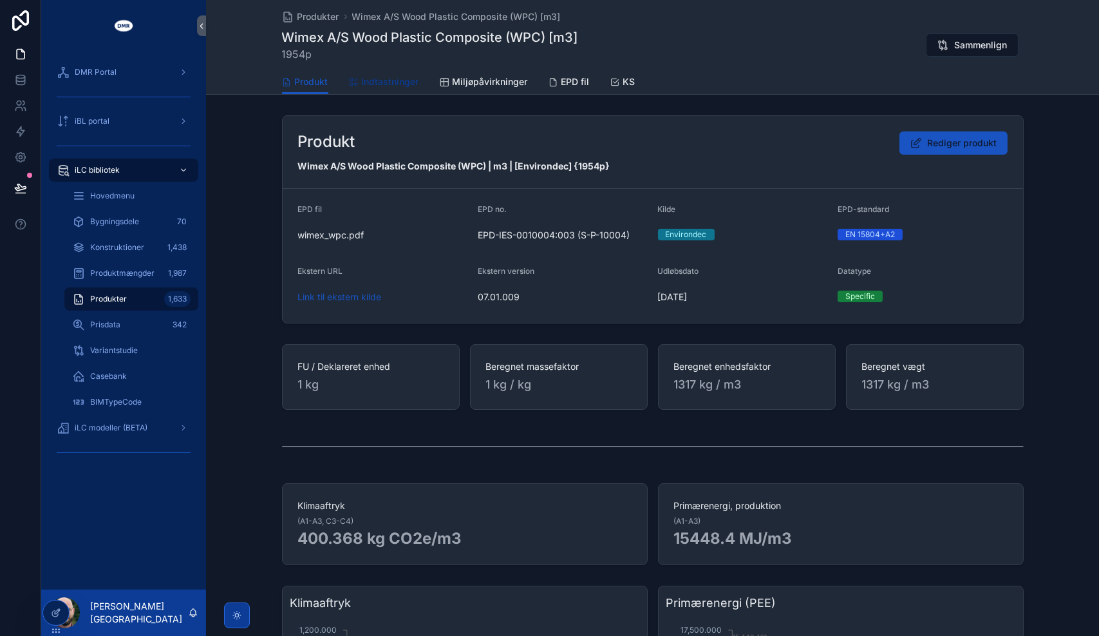
click at [385, 77] on span "Indtastninger" at bounding box center [390, 81] width 57 height 13
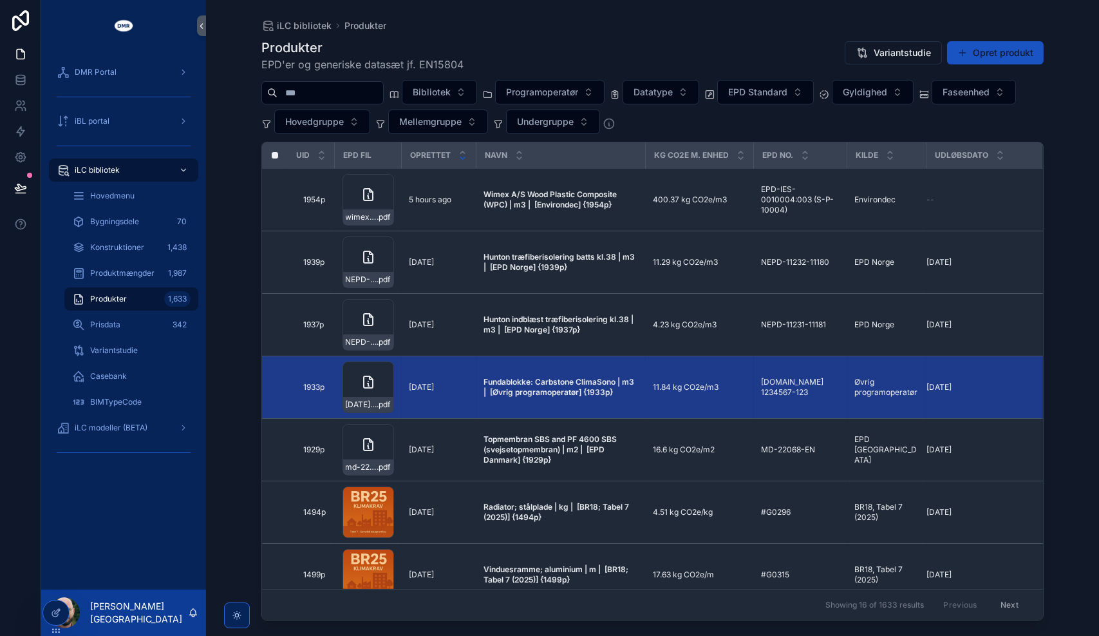
click at [551, 200] on strong "Wimex A/S Wood Plastic Composite (WPC) | m3 | [Environdec] {1954p}" at bounding box center [551, 199] width 135 height 20
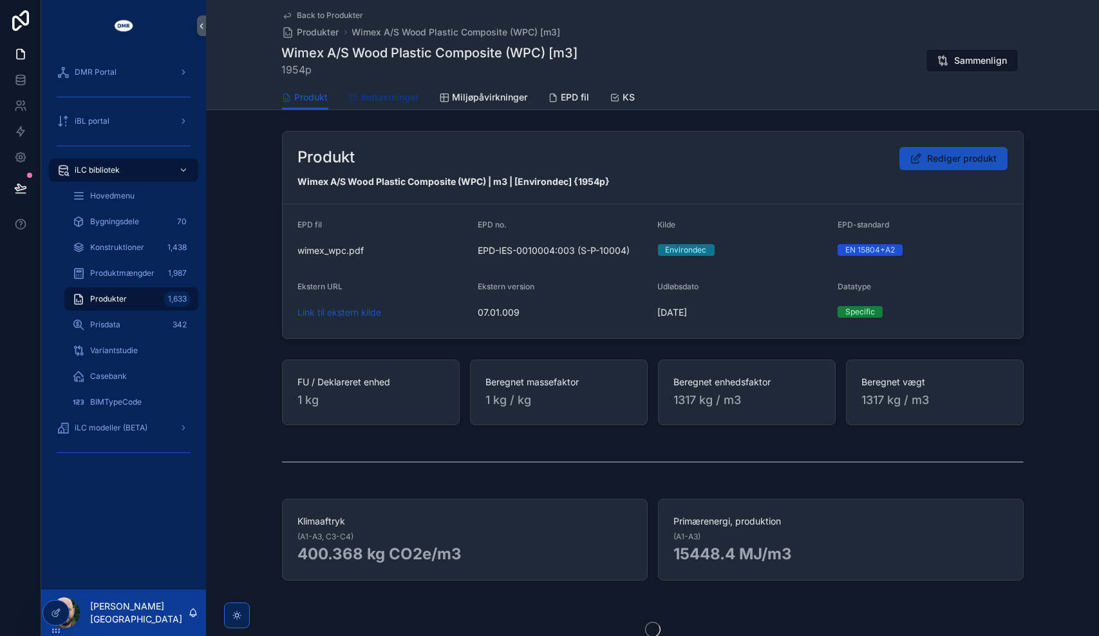
click at [381, 96] on span "Indtastninger" at bounding box center [390, 97] width 57 height 13
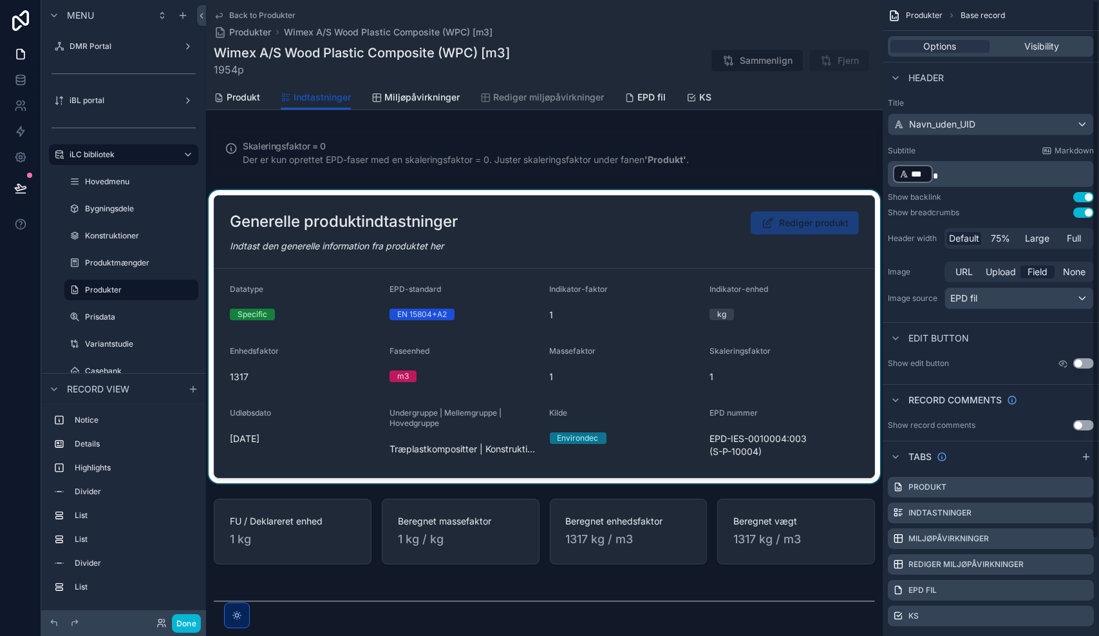
click at [771, 273] on div "scrollable content" at bounding box center [544, 336] width 677 height 293
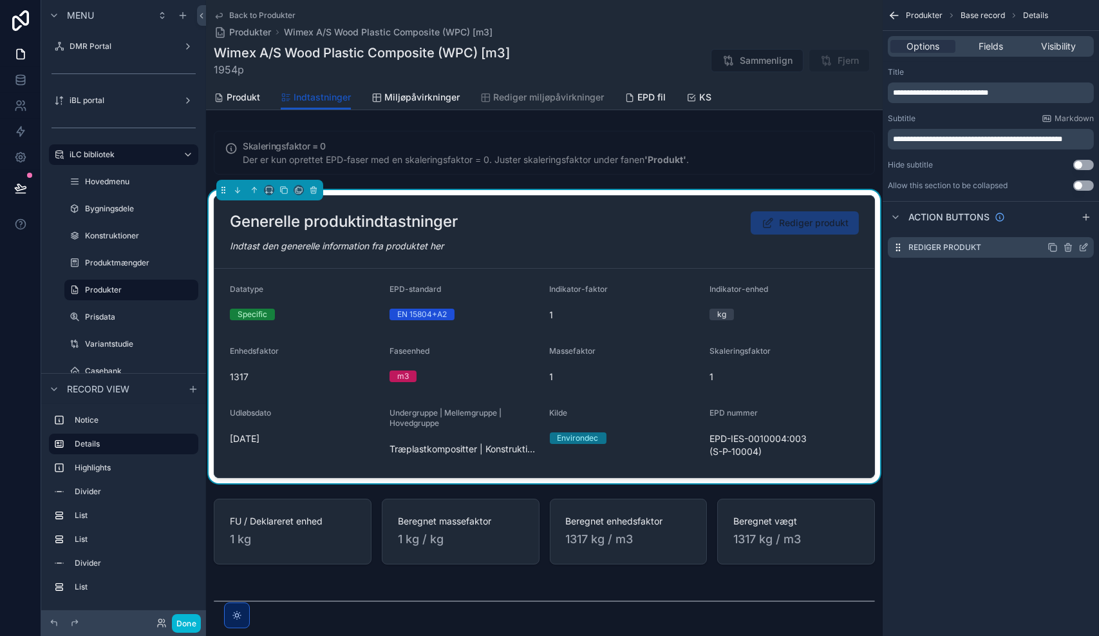
click at [1081, 249] on icon "scrollable content" at bounding box center [1084, 247] width 10 height 10
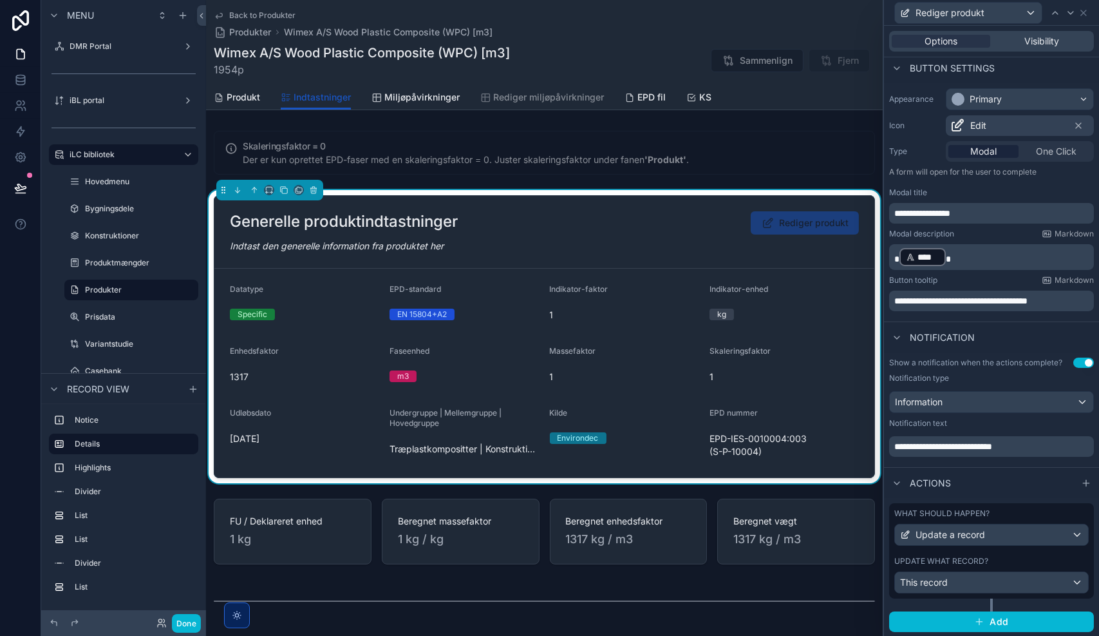
scroll to position [77, 0]
click at [1001, 537] on div "Update a record" at bounding box center [991, 534] width 193 height 21
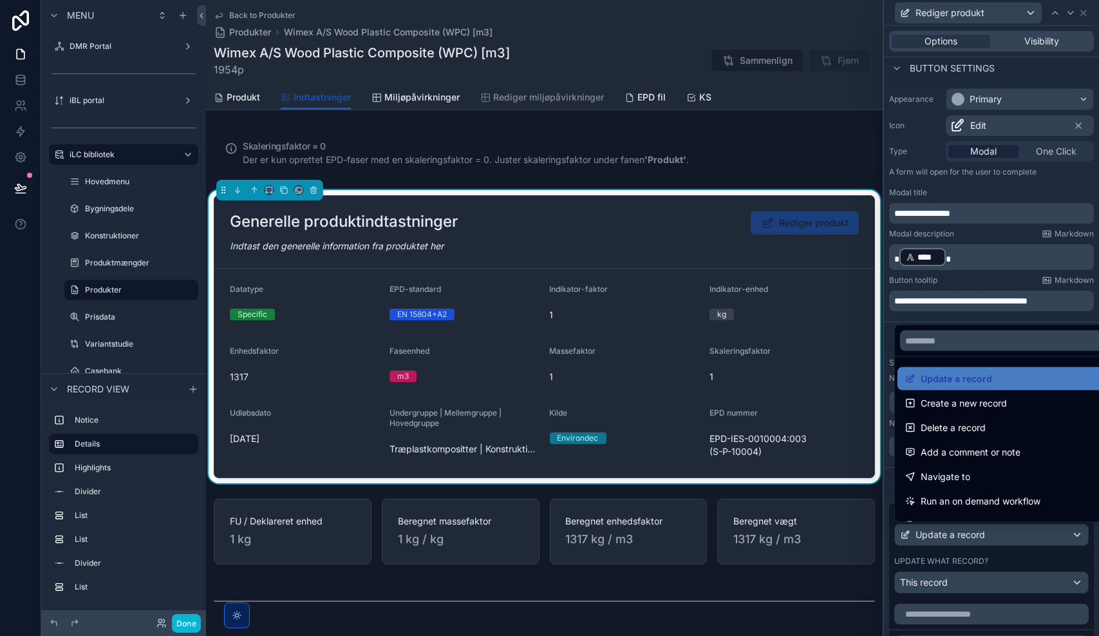
click at [1001, 537] on div at bounding box center [991, 318] width 215 height 636
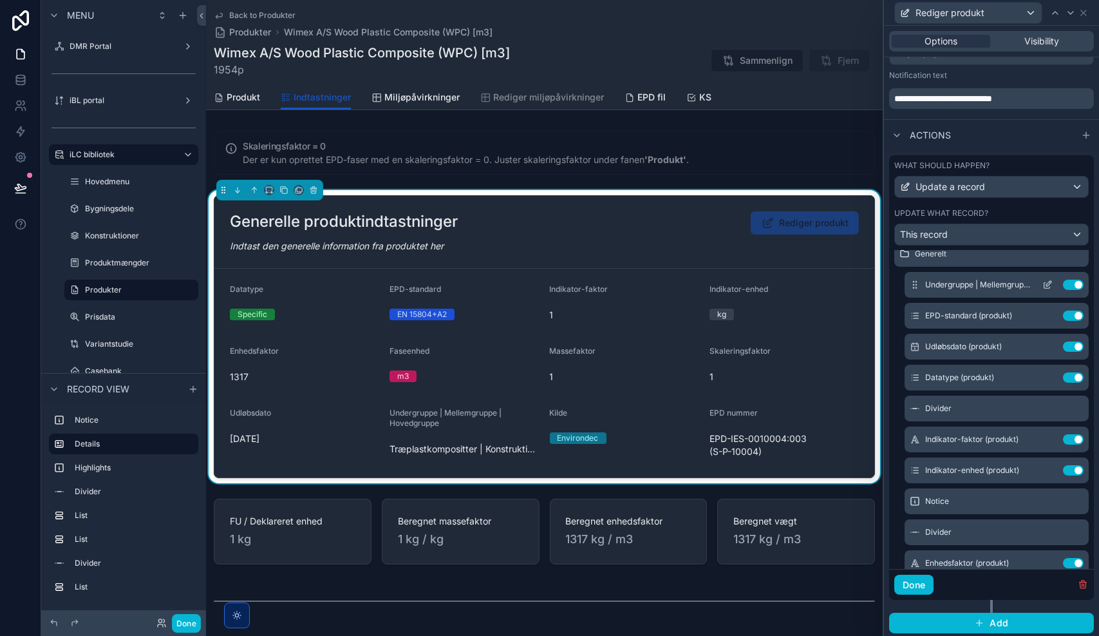
scroll to position [170, 0]
click at [1045, 437] on icon at bounding box center [1048, 440] width 6 height 6
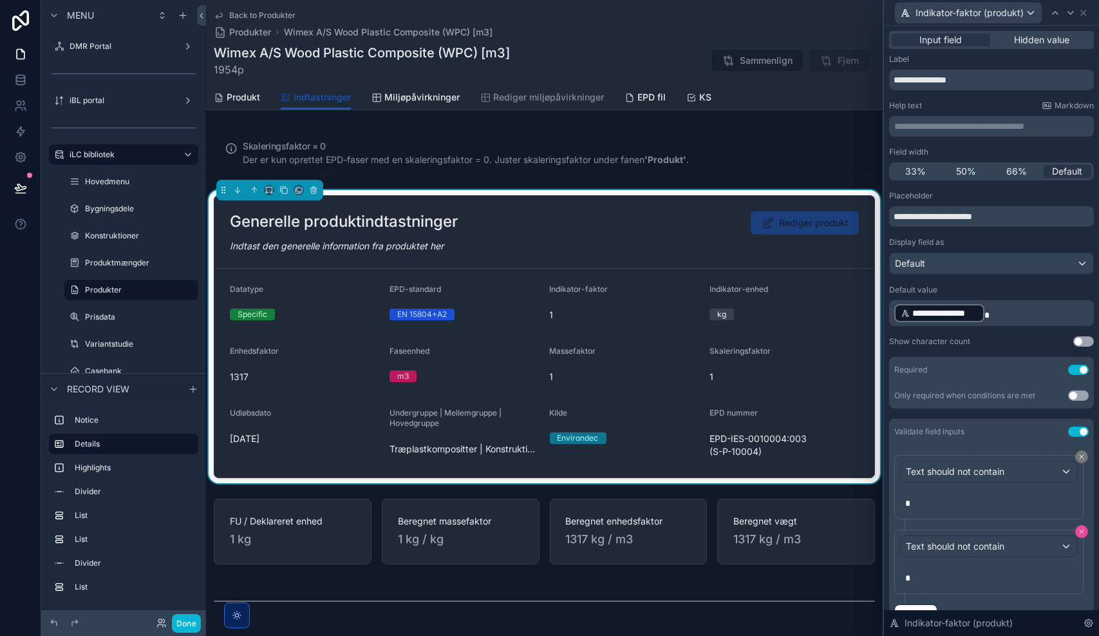
click at [1078, 528] on icon at bounding box center [1082, 532] width 8 height 8
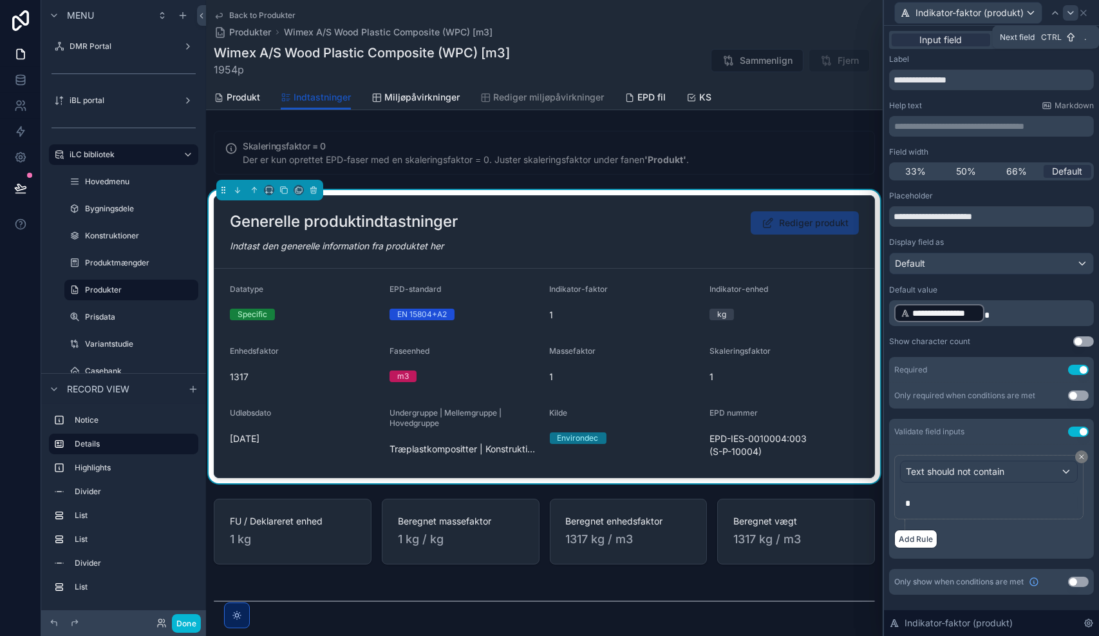
click at [1072, 15] on icon at bounding box center [1071, 13] width 10 height 10
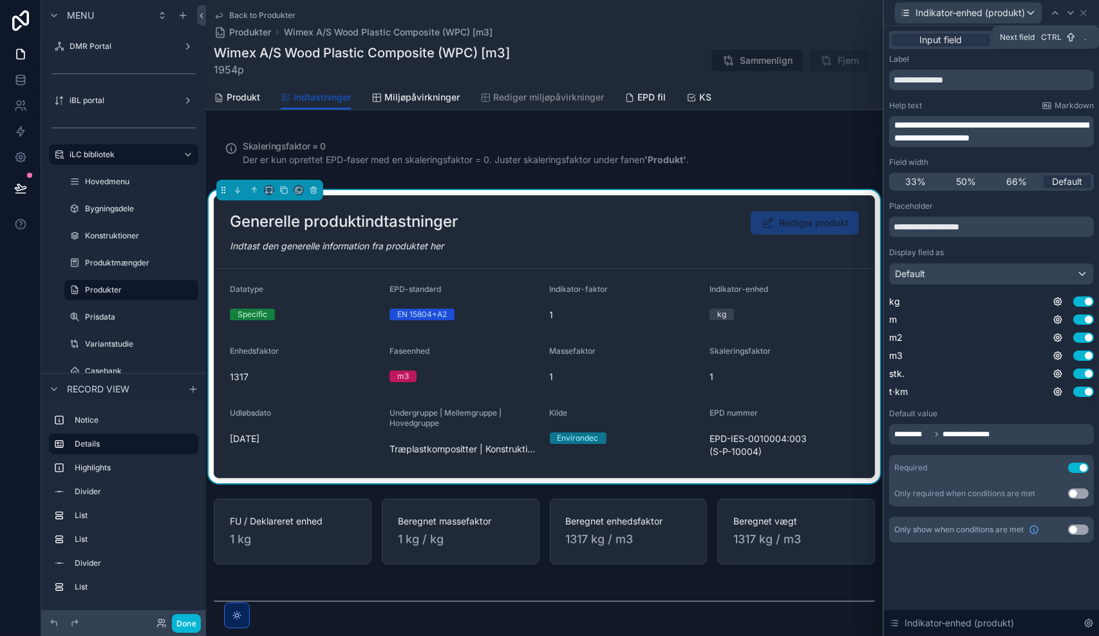
click at [1072, 15] on icon at bounding box center [1071, 13] width 10 height 10
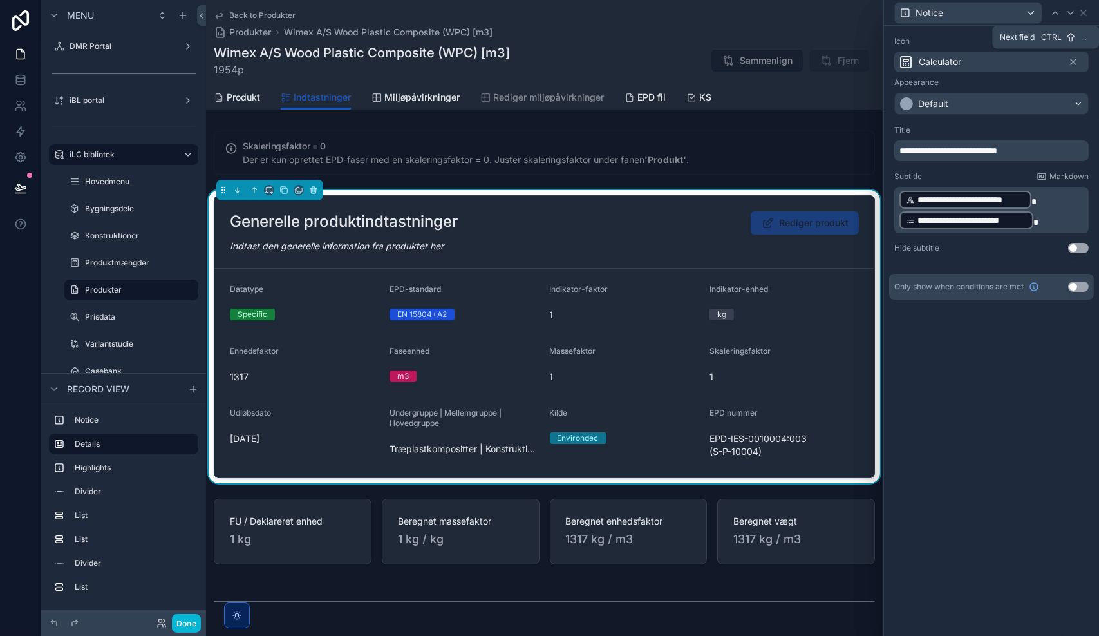
click at [1072, 15] on icon at bounding box center [1071, 13] width 10 height 10
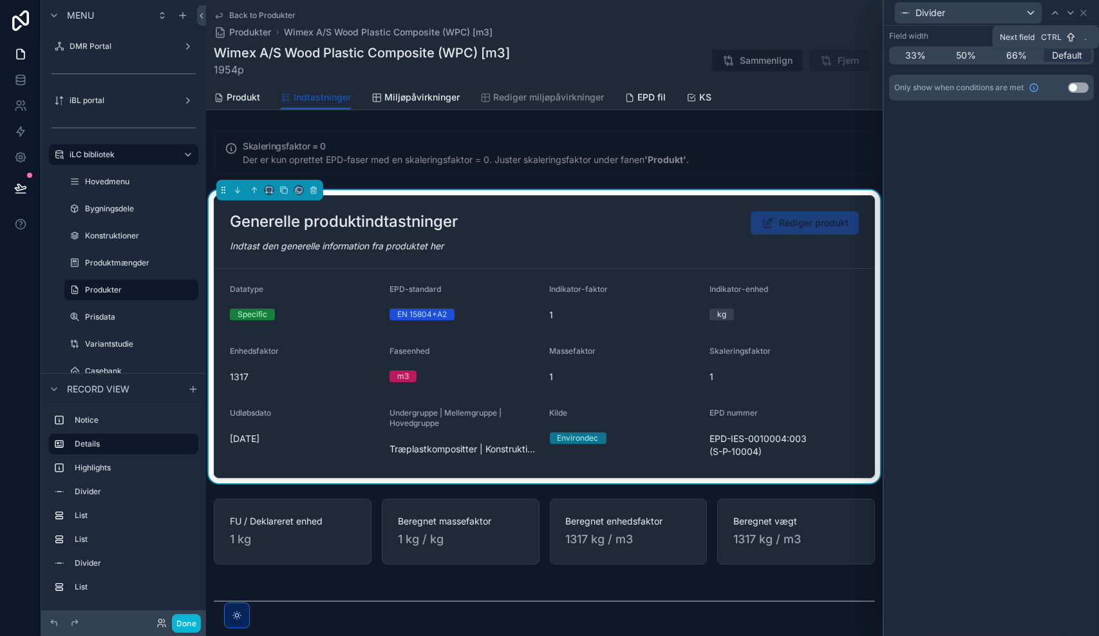
click at [1072, 15] on icon at bounding box center [1071, 13] width 10 height 10
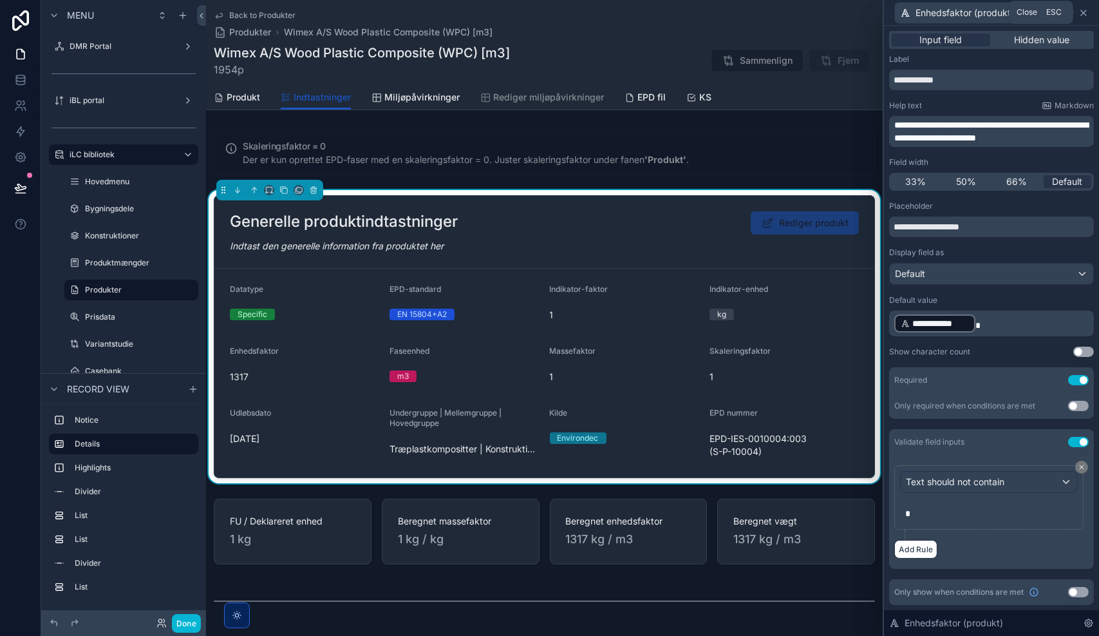
click at [1085, 14] on icon at bounding box center [1083, 12] width 5 height 5
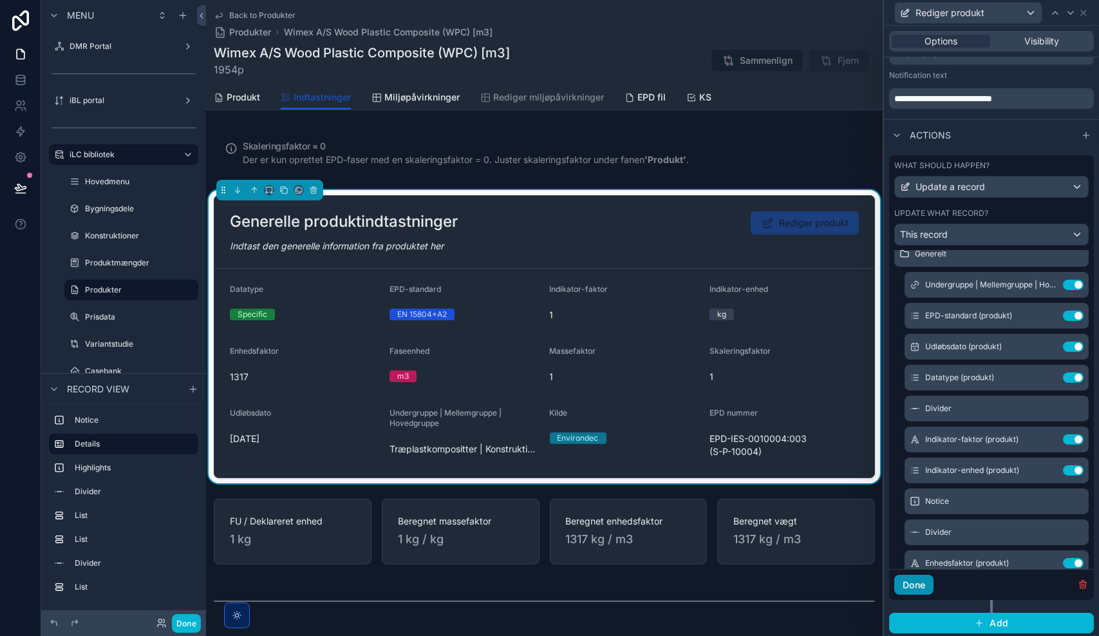
click at [918, 582] on button "Done" at bounding box center [914, 585] width 39 height 21
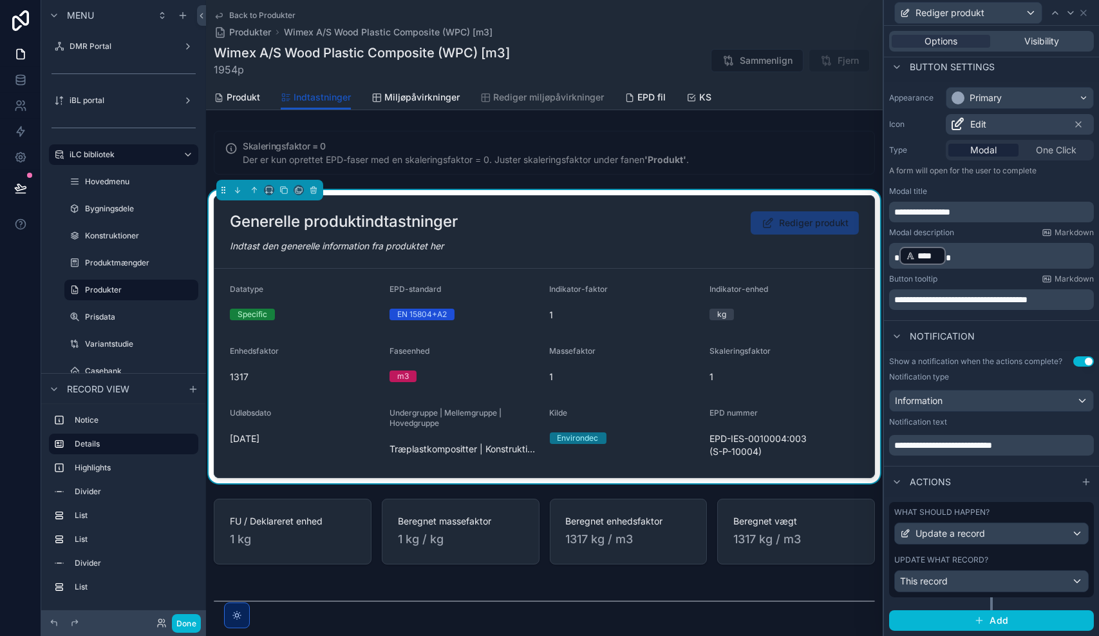
scroll to position [77, 0]
click at [190, 622] on button "Done" at bounding box center [186, 623] width 29 height 19
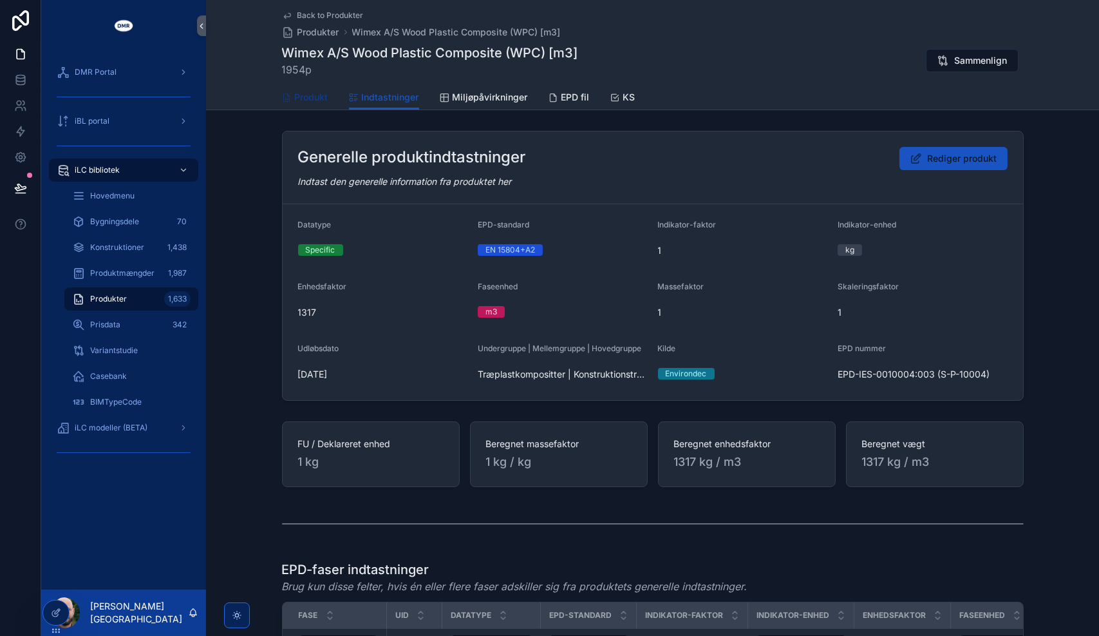
click at [307, 92] on span "Produkt" at bounding box center [311, 97] width 33 height 13
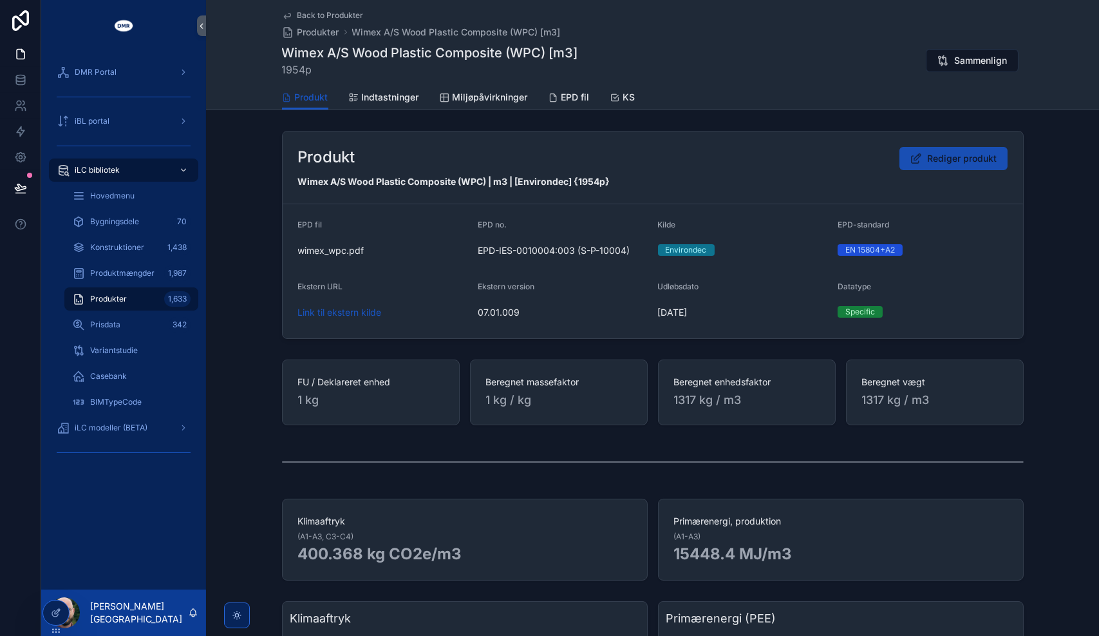
click at [942, 162] on span "Rediger produkt" at bounding box center [963, 158] width 70 height 13
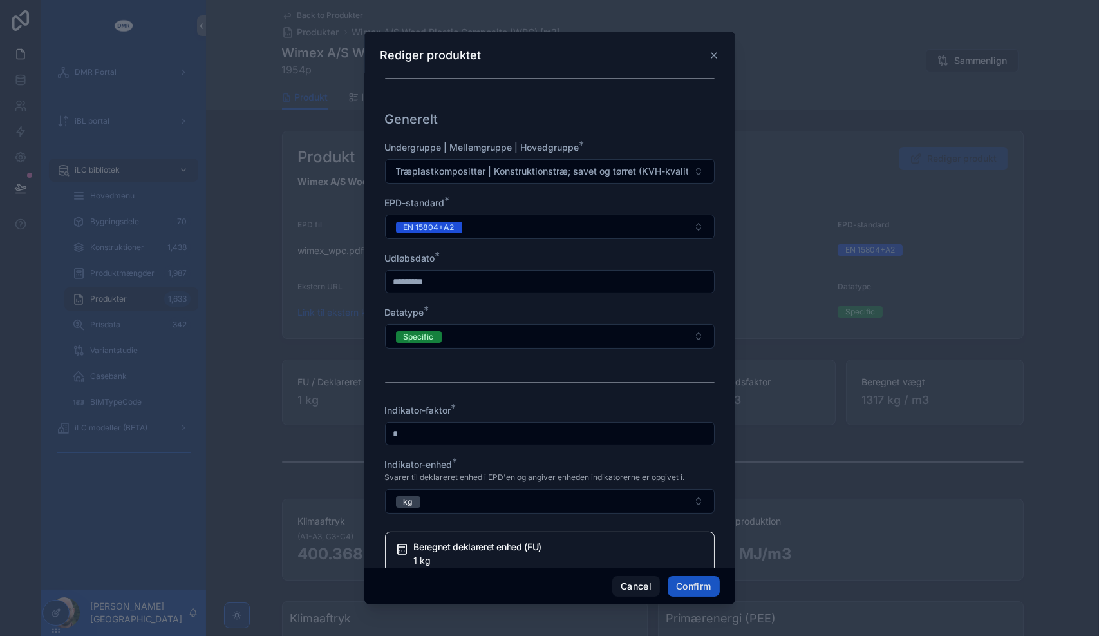
scroll to position [338, 0]
click at [564, 442] on input "*" at bounding box center [550, 433] width 328 height 18
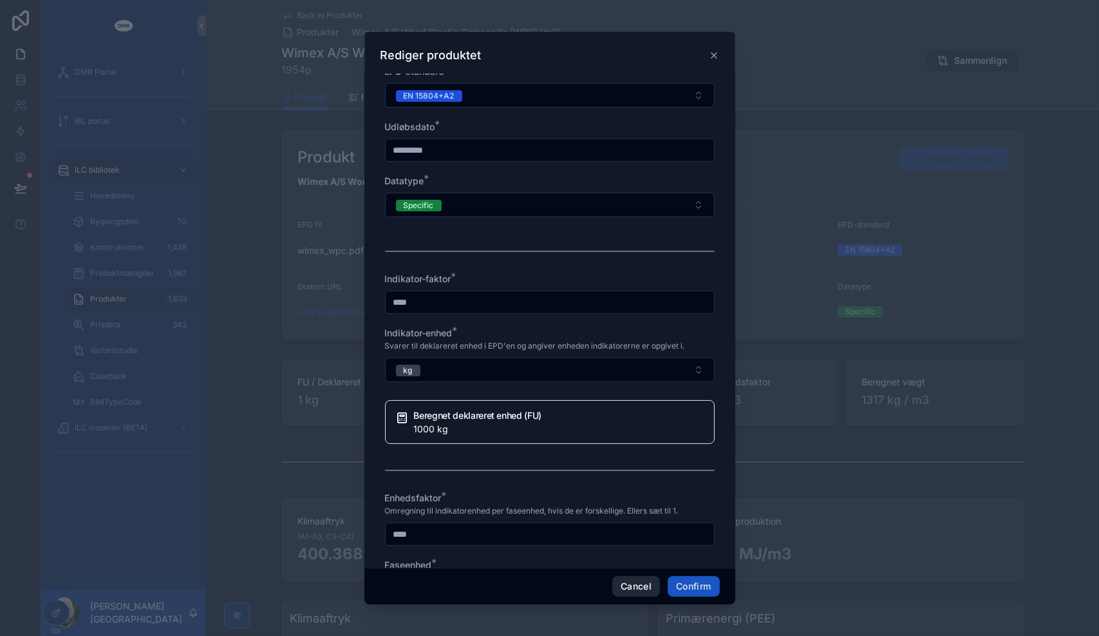
type input "****"
click at [640, 587] on button "Cancel" at bounding box center [637, 586] width 48 height 21
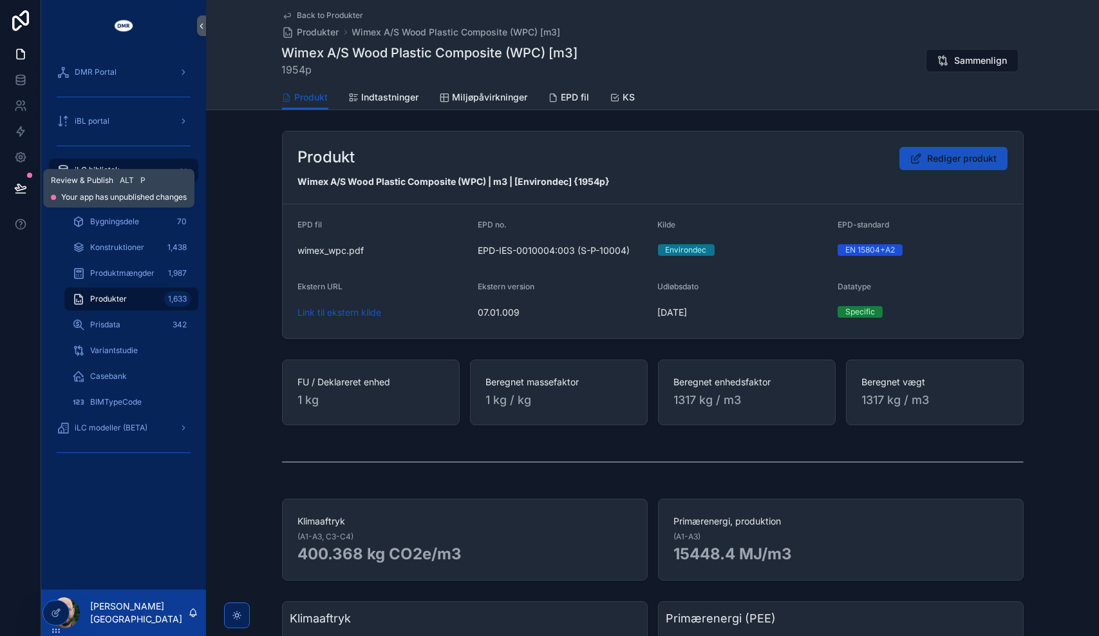
click at [23, 185] on icon at bounding box center [20, 187] width 11 height 6
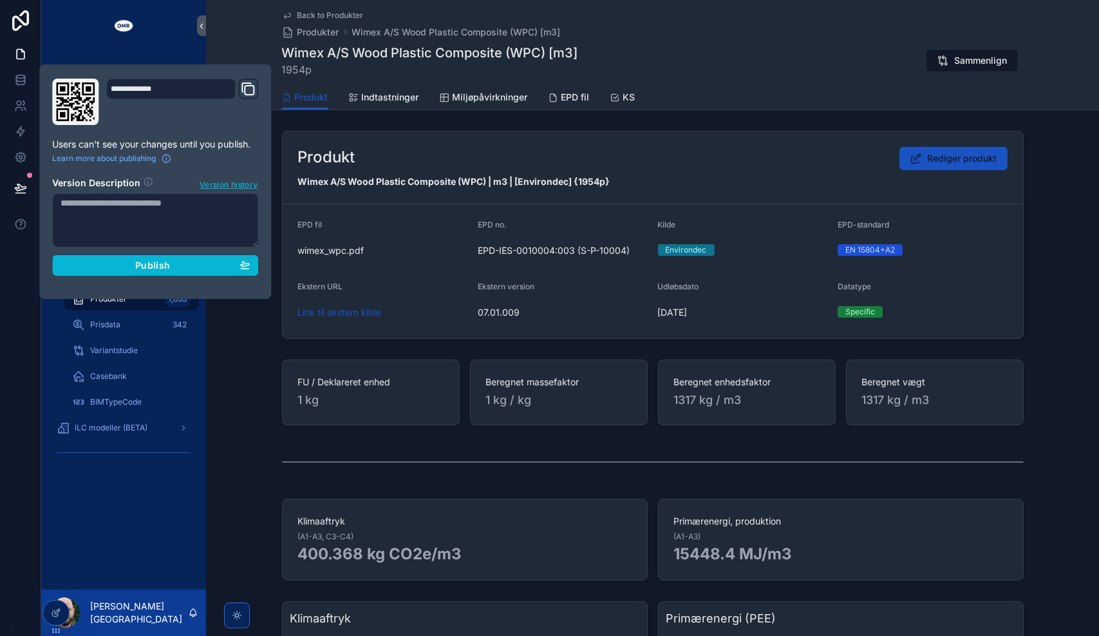
click at [93, 207] on textarea at bounding box center [155, 220] width 206 height 54
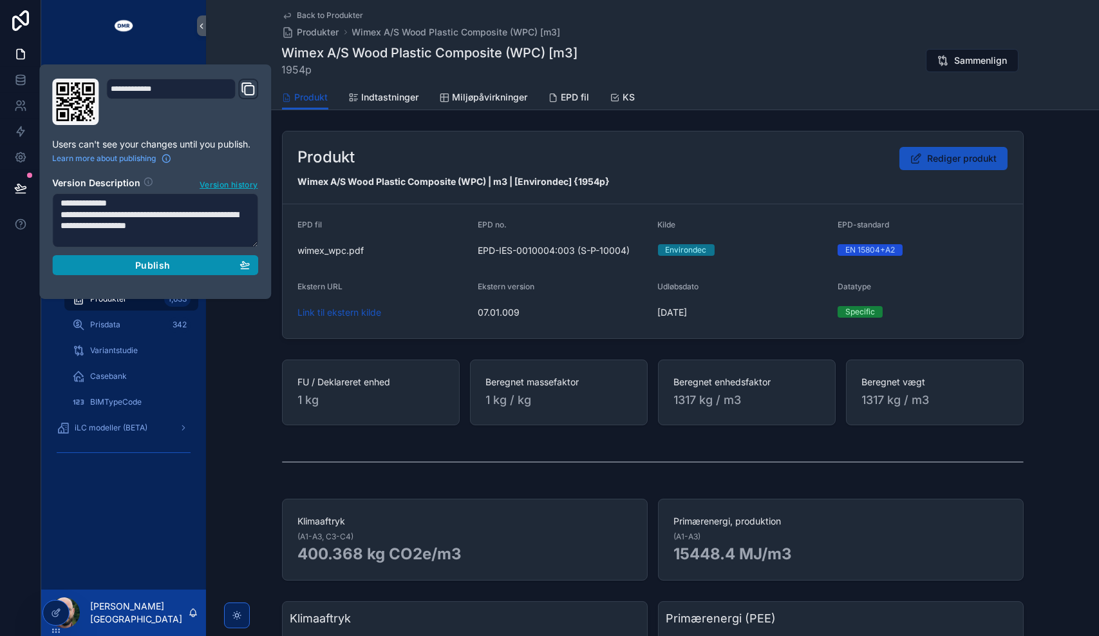
type textarea "**********"
click at [159, 266] on span "Publish" at bounding box center [152, 266] width 35 height 12
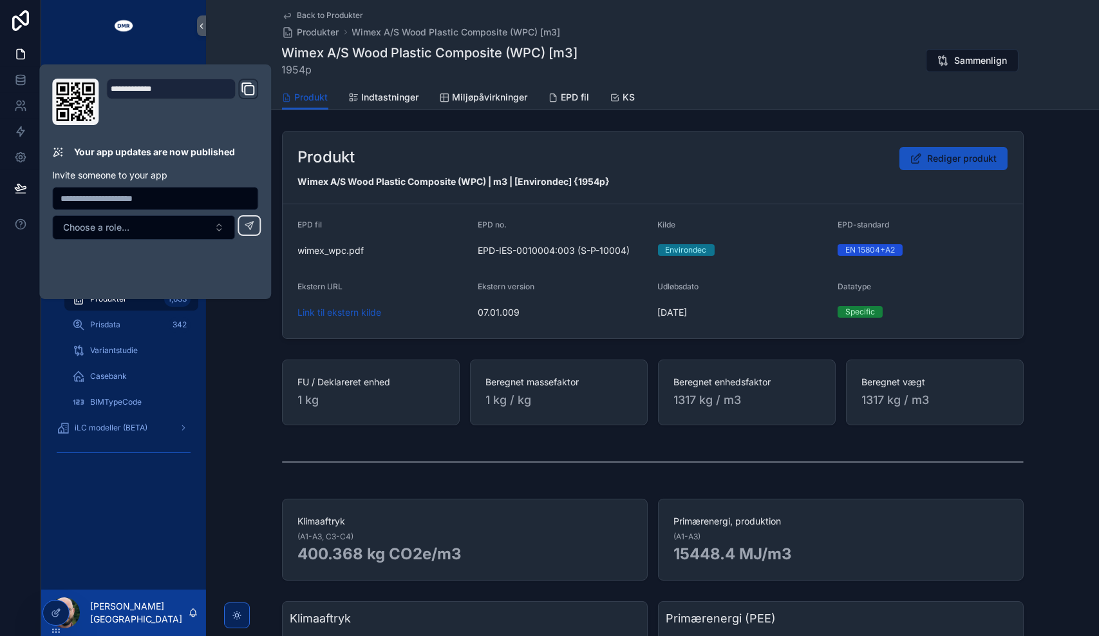
click at [261, 377] on div "FU / Deklareret enhed 1 kg Beregnet massefaktor 1 kg / kg Beregnet enhedsfaktor…" at bounding box center [652, 392] width 893 height 76
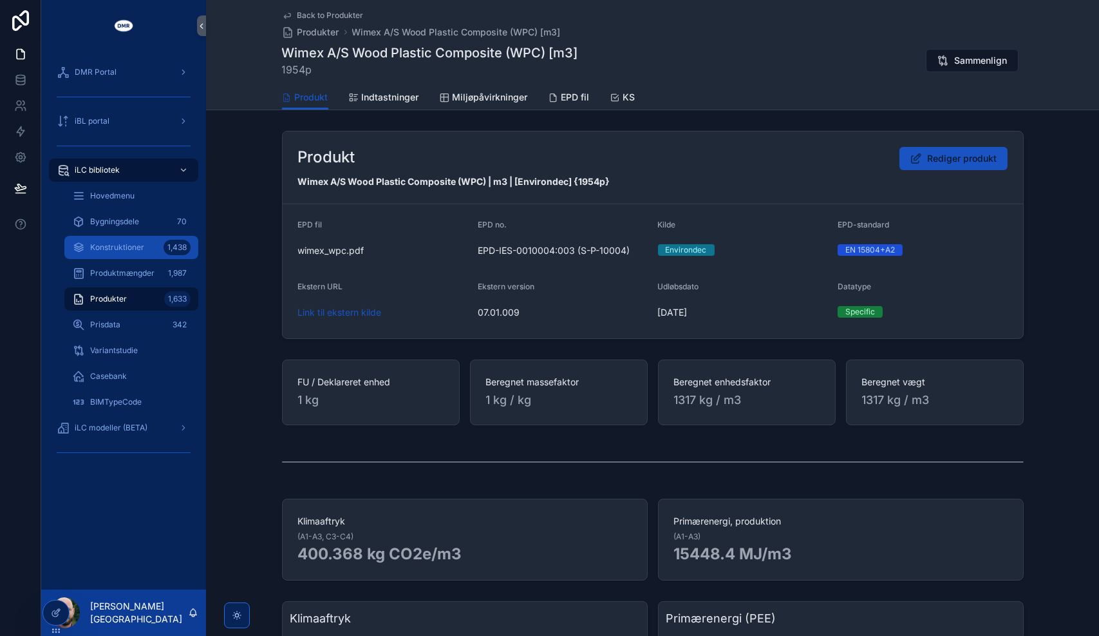
click at [125, 258] on link "Konstruktioner 1,438" at bounding box center [131, 247] width 134 height 23
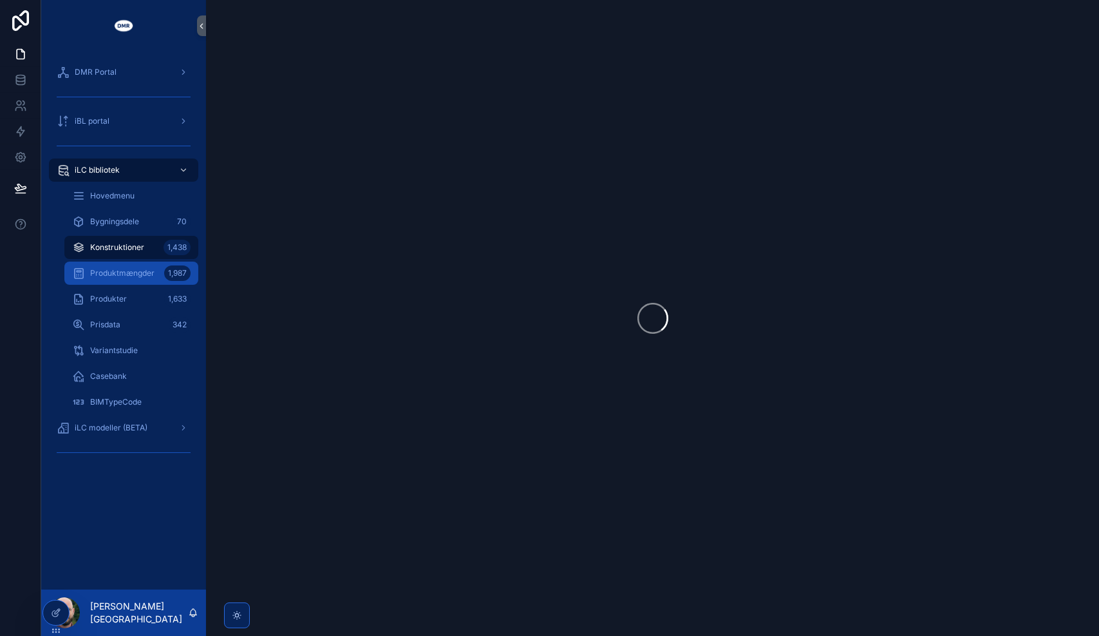
click at [123, 273] on span "Produktmængder" at bounding box center [122, 273] width 64 height 10
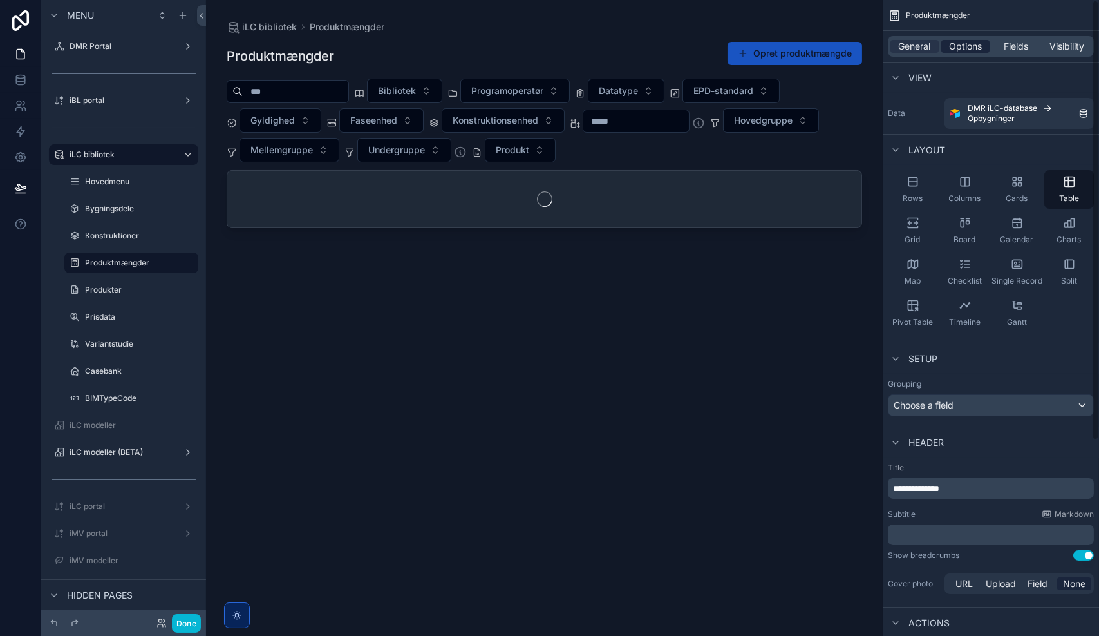
click at [969, 46] on span "Options" at bounding box center [965, 46] width 33 height 13
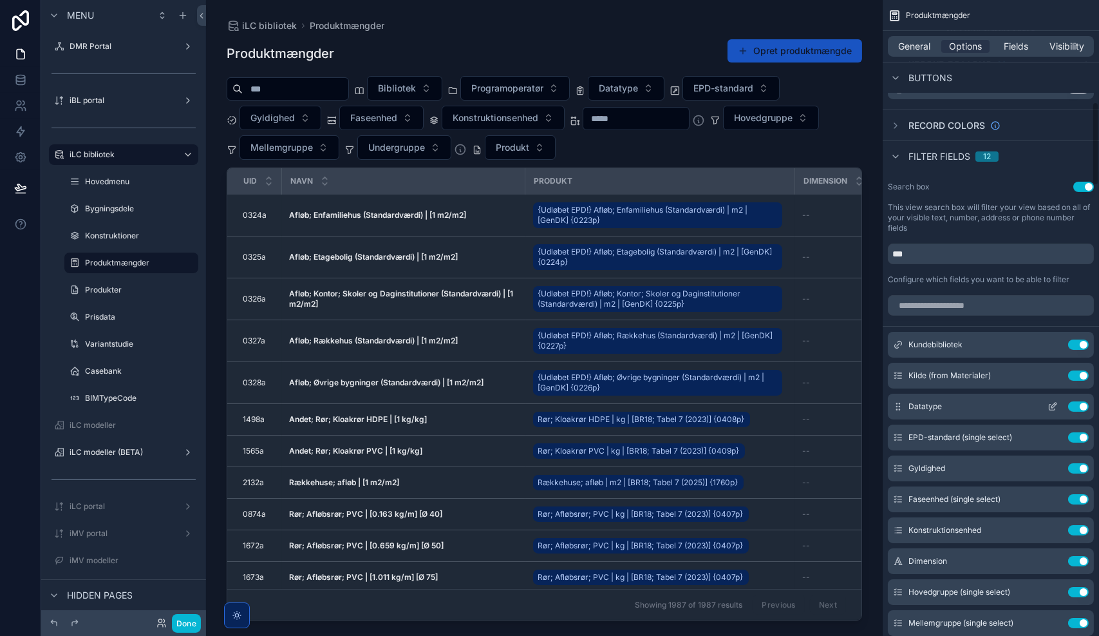
scroll to position [775, 0]
click at [1052, 466] on icon "scrollable content" at bounding box center [1054, 466] width 5 height 5
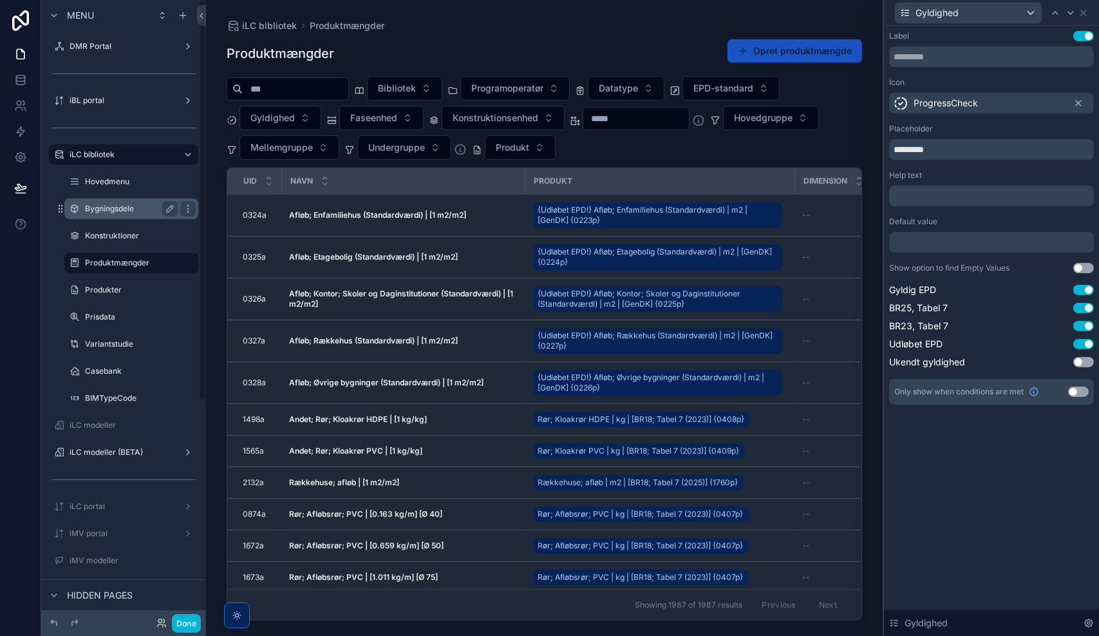
click at [100, 202] on div "Bygningsdele" at bounding box center [131, 208] width 93 height 15
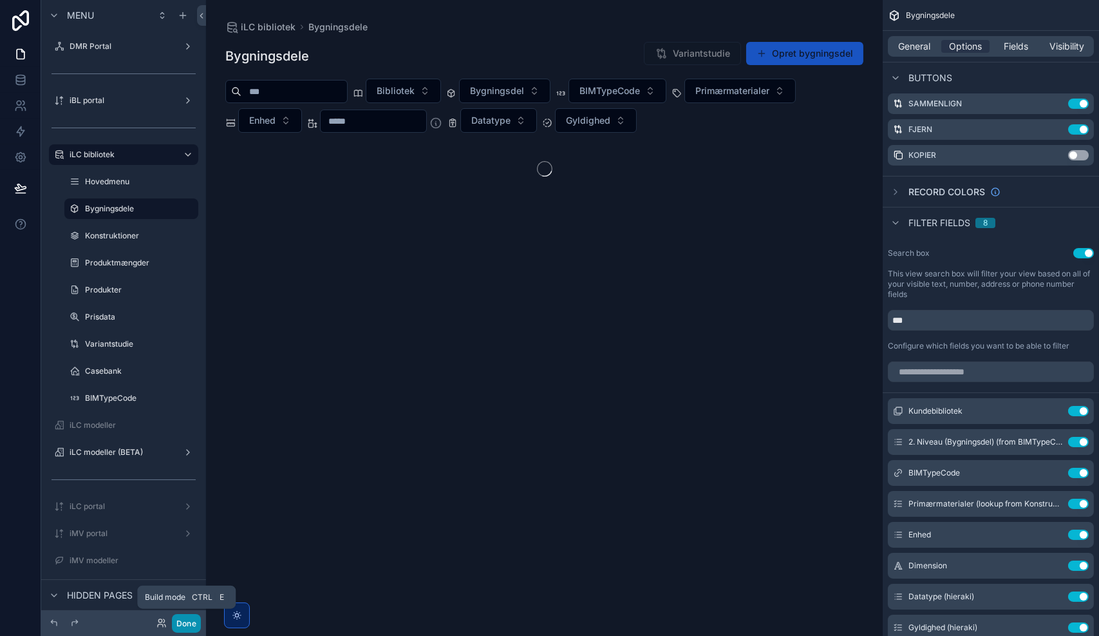
click at [185, 625] on button "Done" at bounding box center [186, 623] width 29 height 19
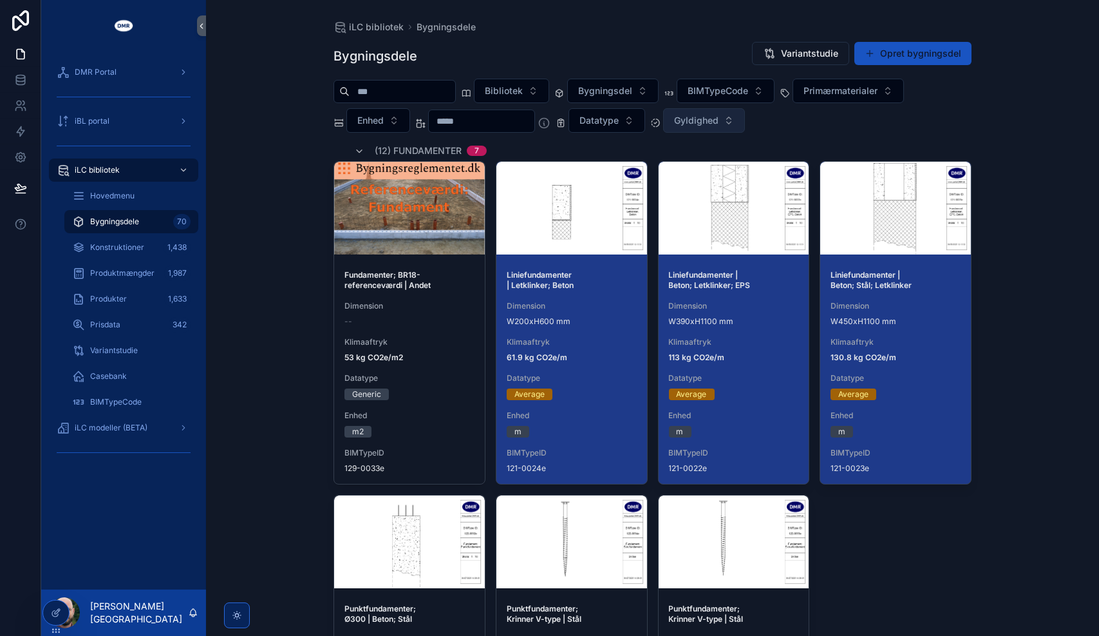
click at [699, 124] on span "Gyldighed" at bounding box center [696, 120] width 44 height 13
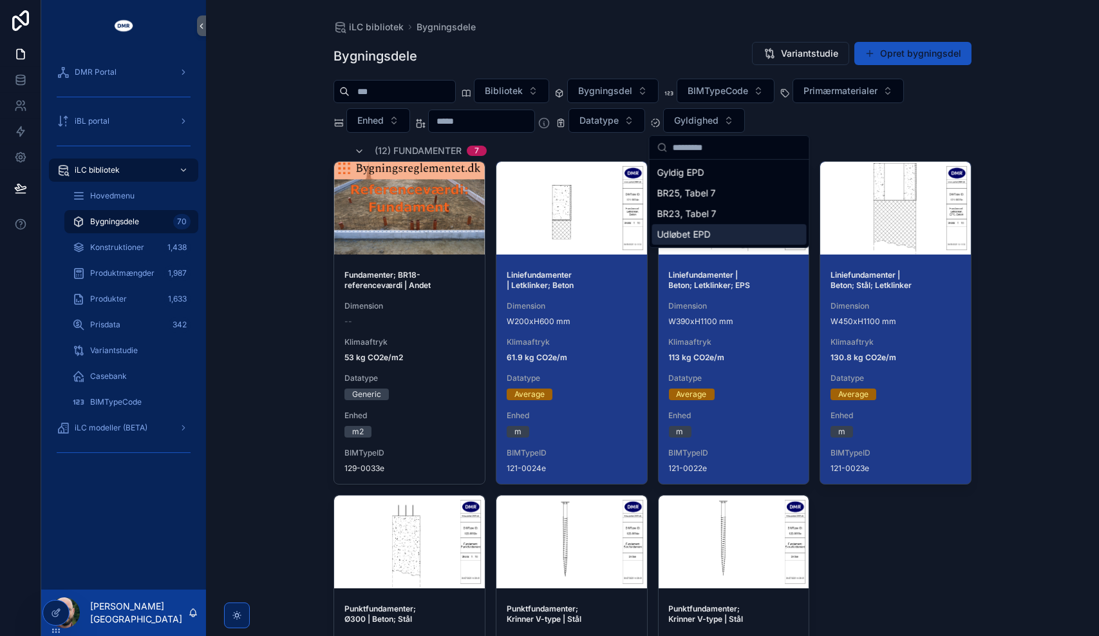
click at [718, 229] on div "Udløbet EPD" at bounding box center [729, 234] width 155 height 21
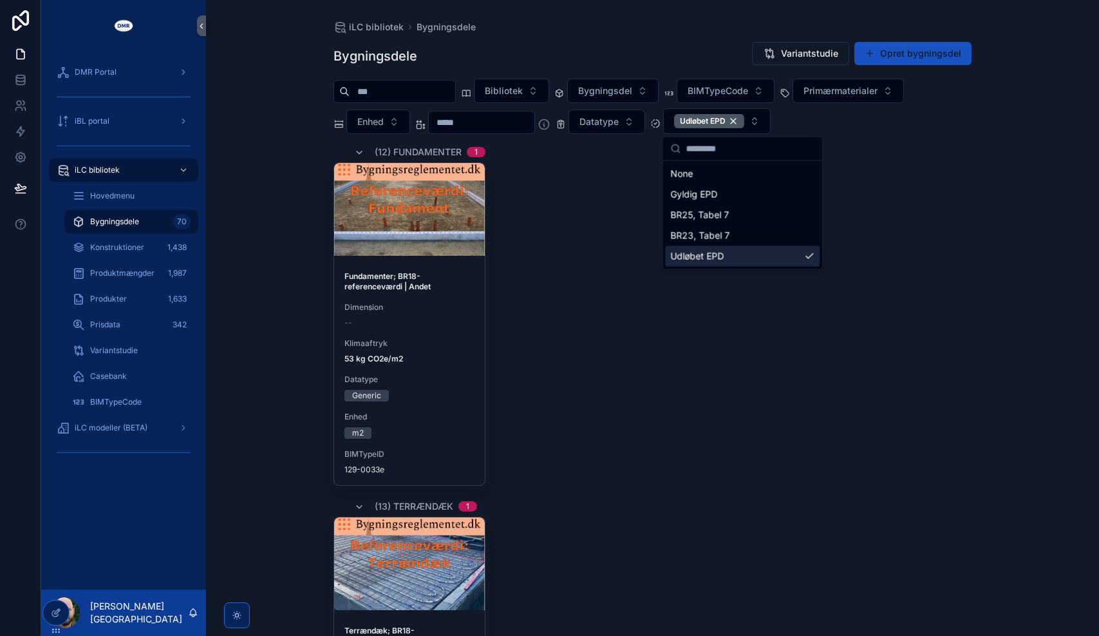
click at [936, 381] on div "Fundamenter; BR18-referenceværdi | Andet Dimension -- Klimaaftryk 53 kg CO2e/m2…" at bounding box center [653, 323] width 638 height 323
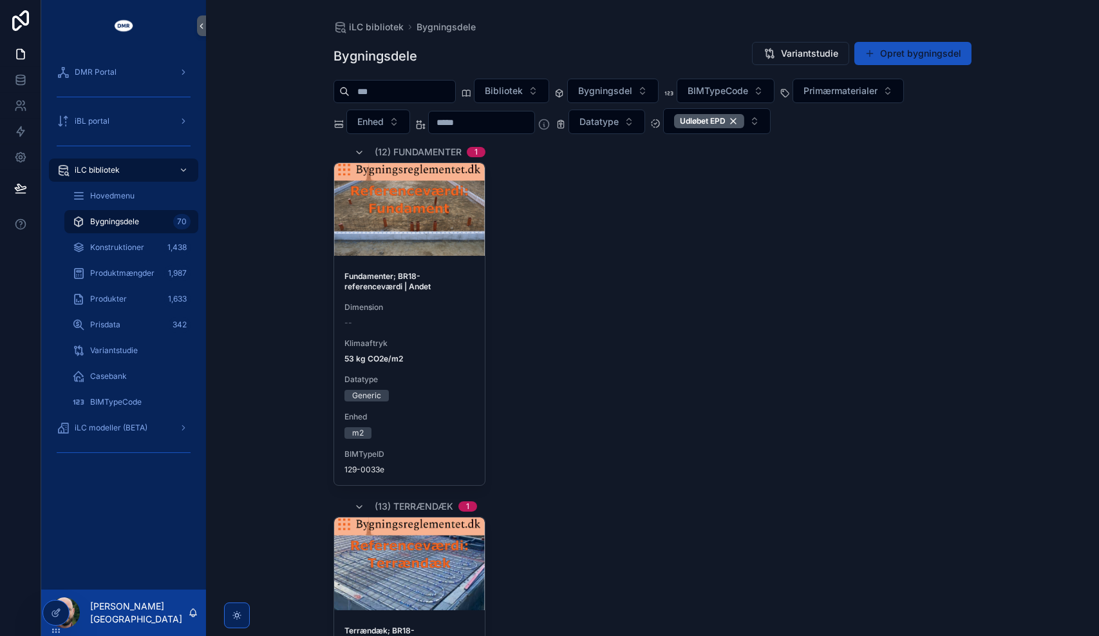
click at [426, 371] on div "Fundamenter; BR18-referenceværdi | Andet Dimension -- Klimaaftryk 53 kg CO2e/m2…" at bounding box center [409, 373] width 151 height 224
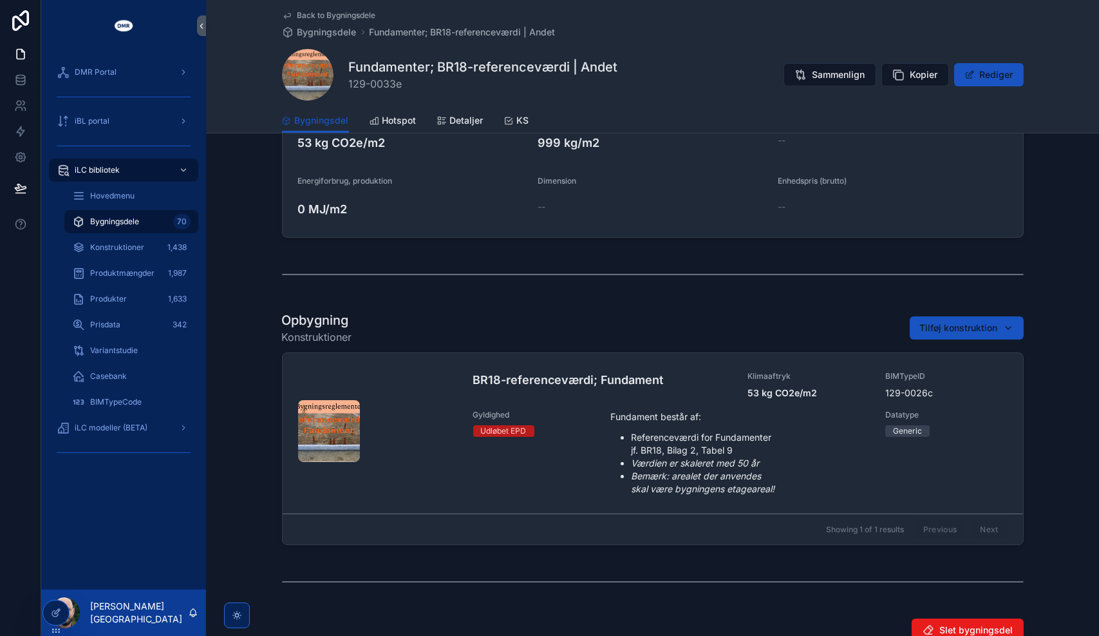
scroll to position [397, 0]
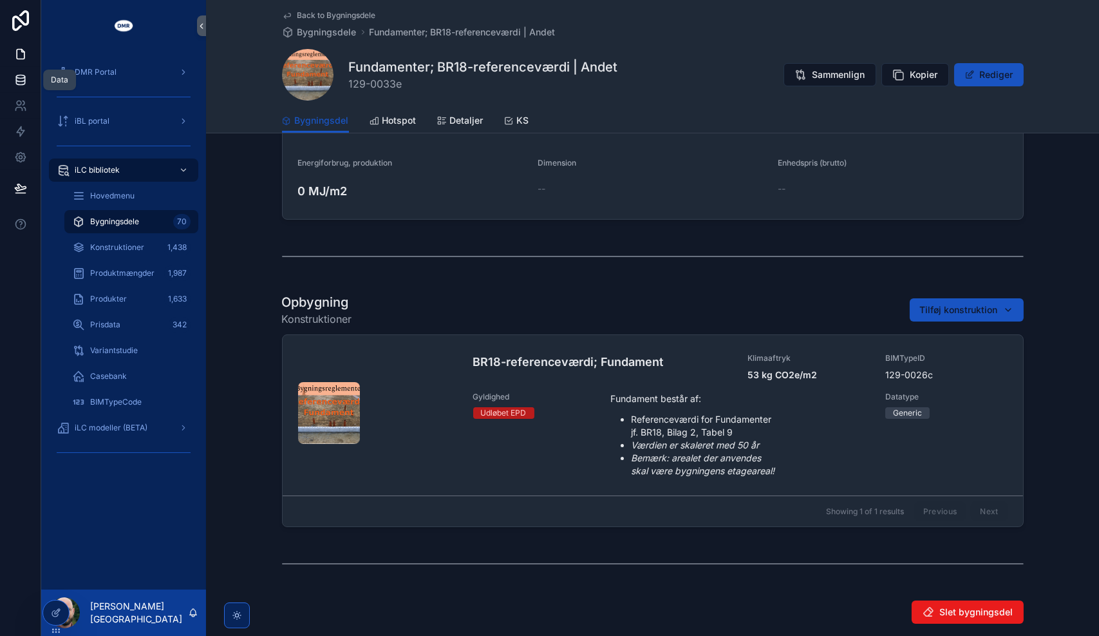
click at [26, 85] on icon at bounding box center [20, 79] width 13 height 13
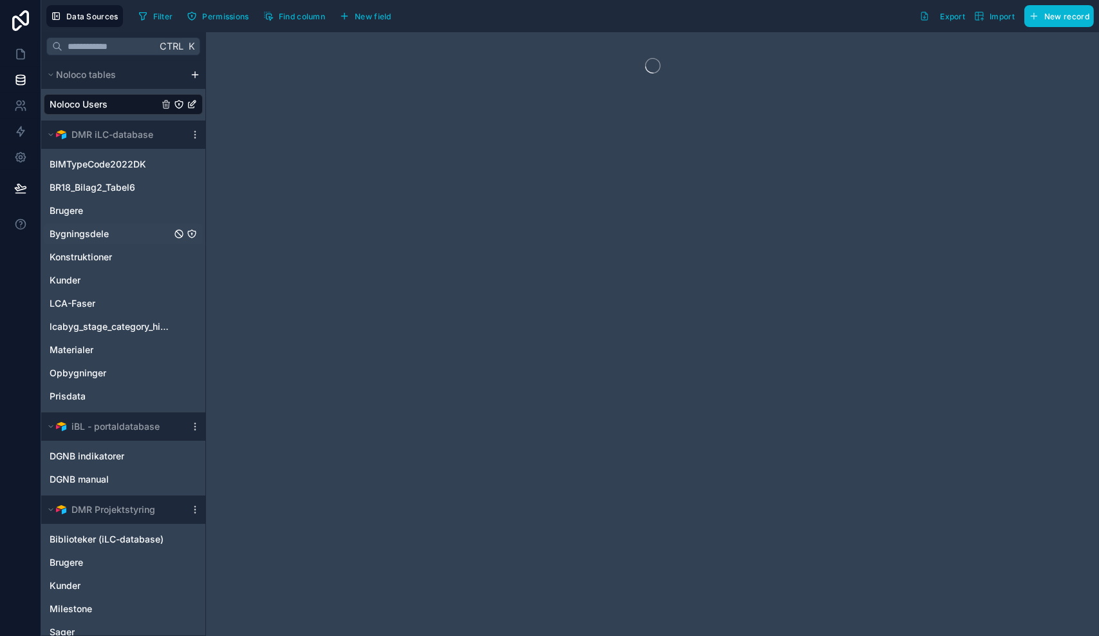
click at [81, 227] on span "Bygningsdele" at bounding box center [79, 233] width 59 height 13
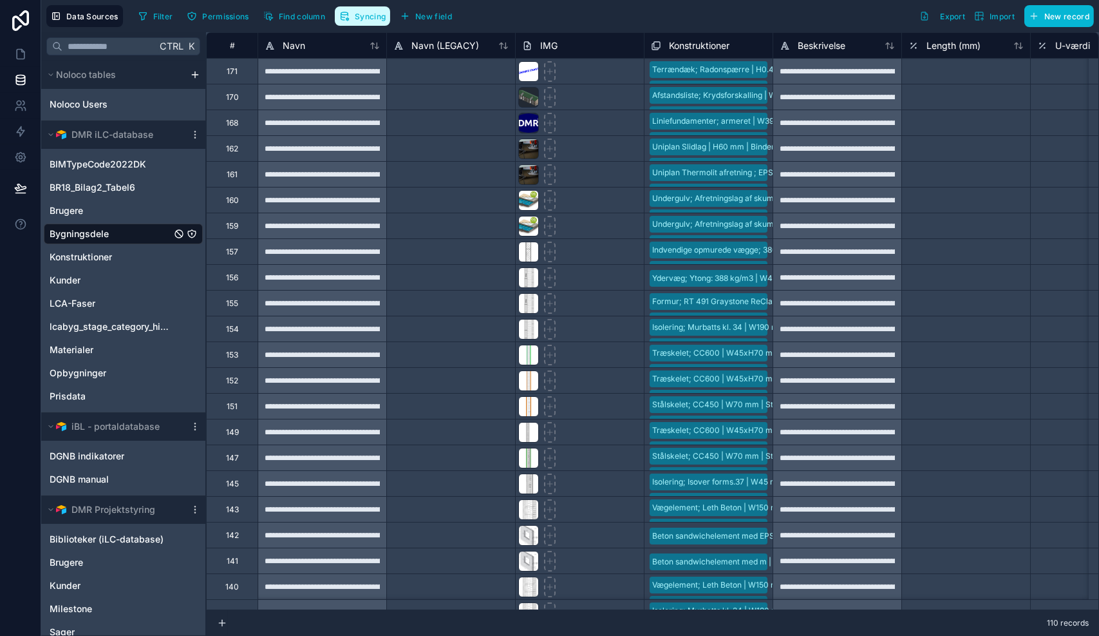
click at [370, 19] on span "Syncing" at bounding box center [370, 17] width 31 height 10
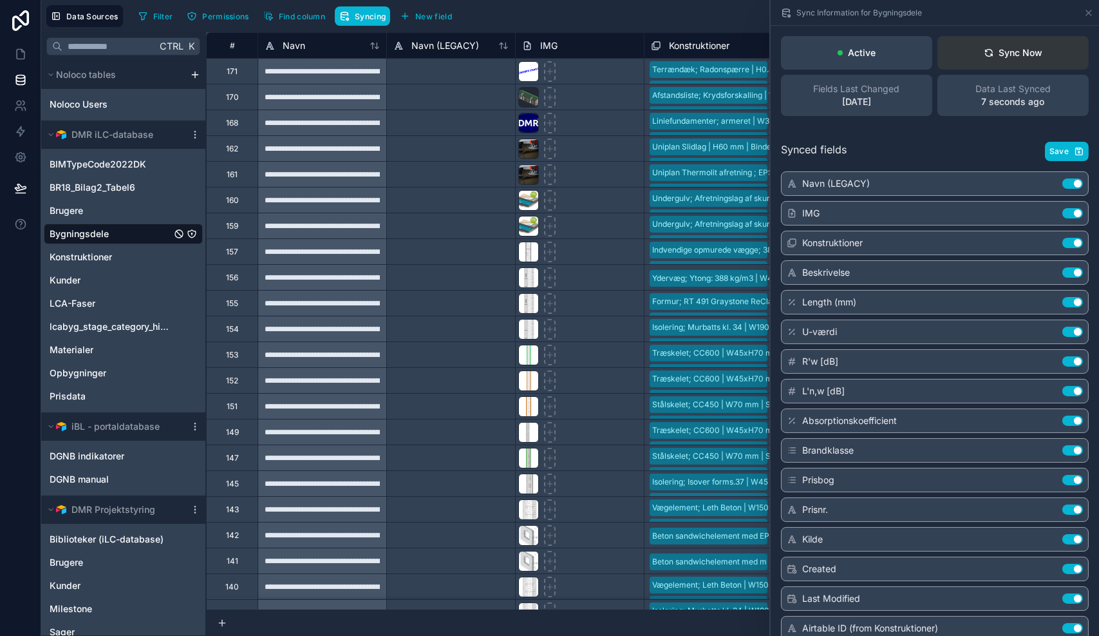
click at [999, 58] on div "Sync Now" at bounding box center [1013, 52] width 59 height 13
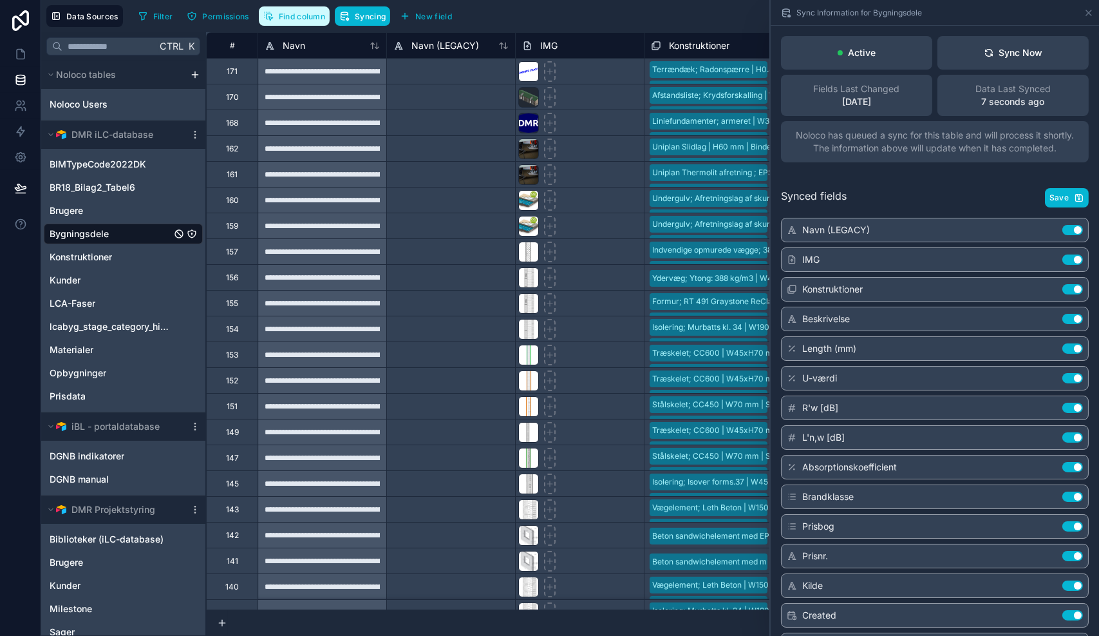
click at [297, 21] on button "Find column" at bounding box center [294, 15] width 71 height 19
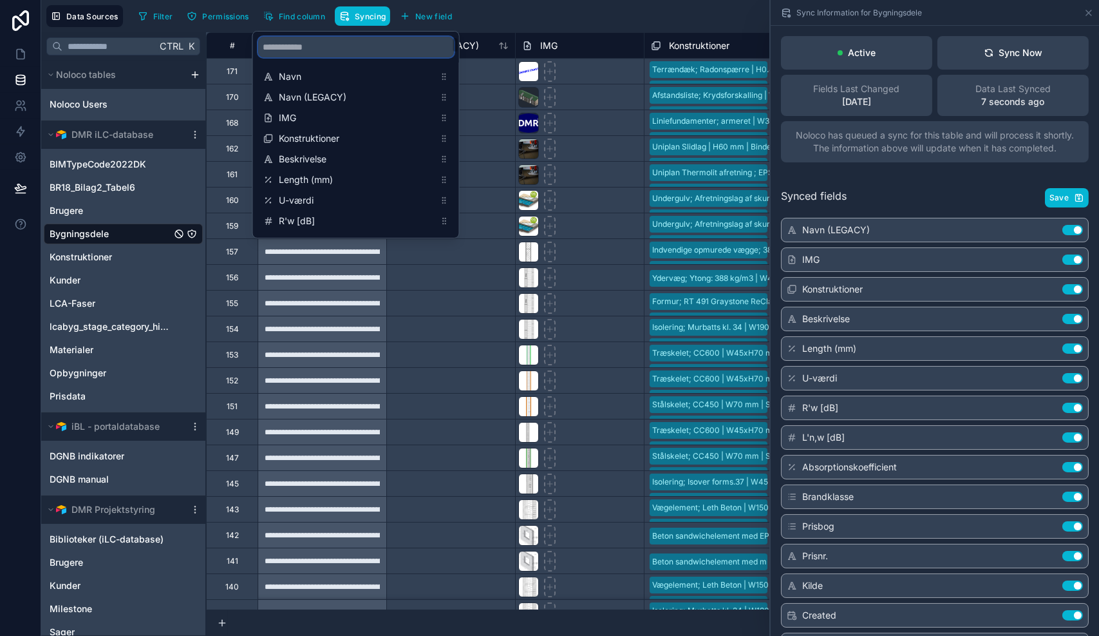
click at [307, 48] on input "scrollable content" at bounding box center [356, 47] width 196 height 21
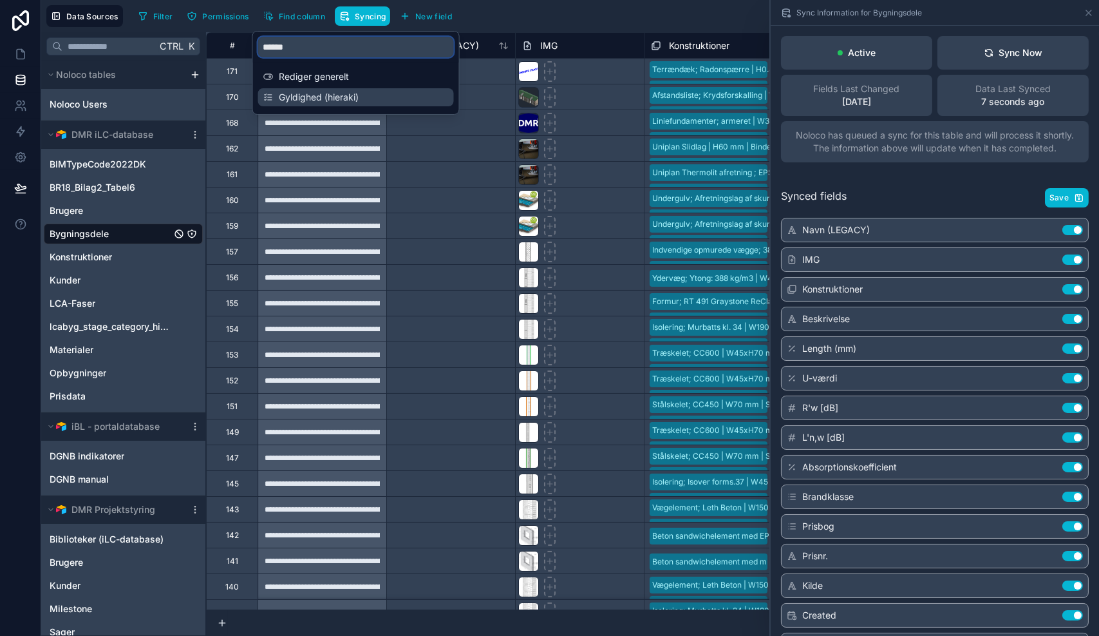
type input "******"
click at [314, 98] on span "Gyldighed (hieraki)" at bounding box center [357, 97] width 156 height 13
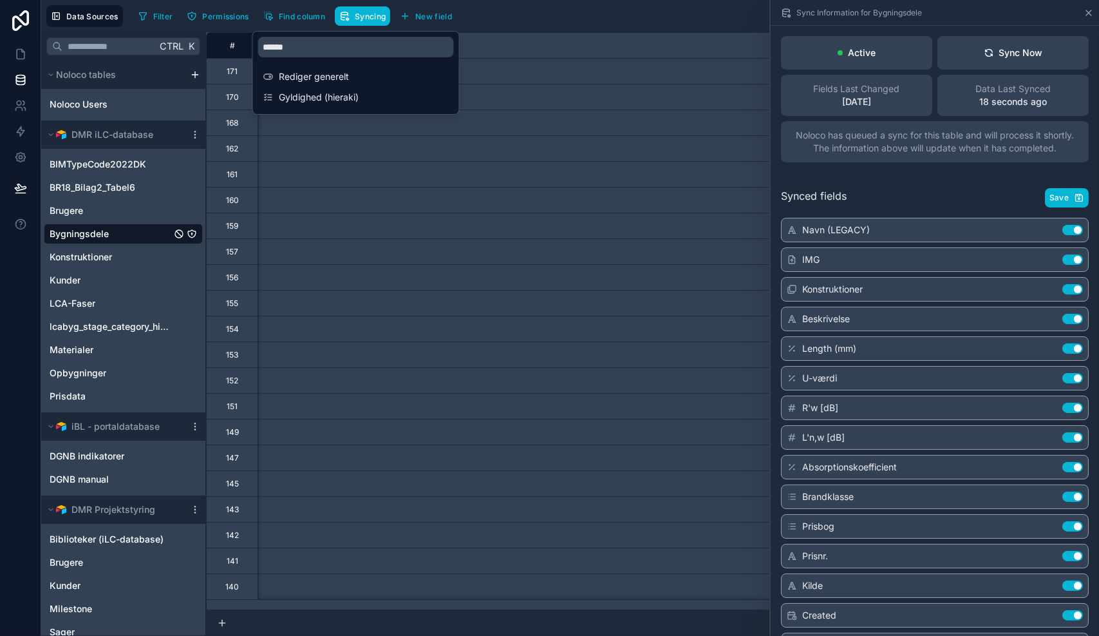
scroll to position [0, 11078]
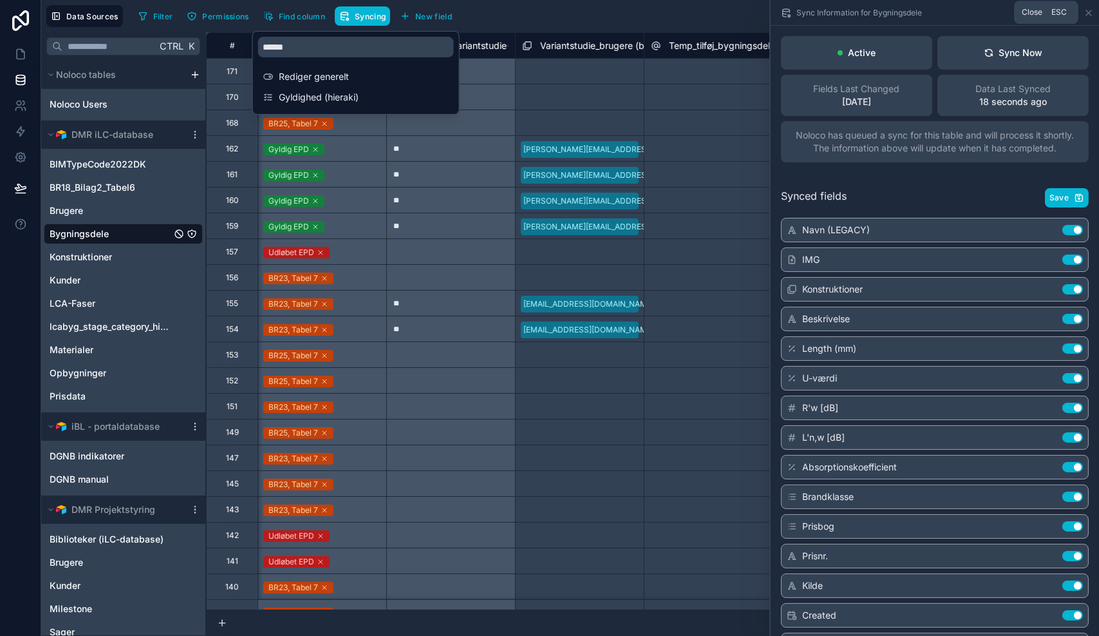
click at [1092, 10] on icon at bounding box center [1089, 13] width 10 height 10
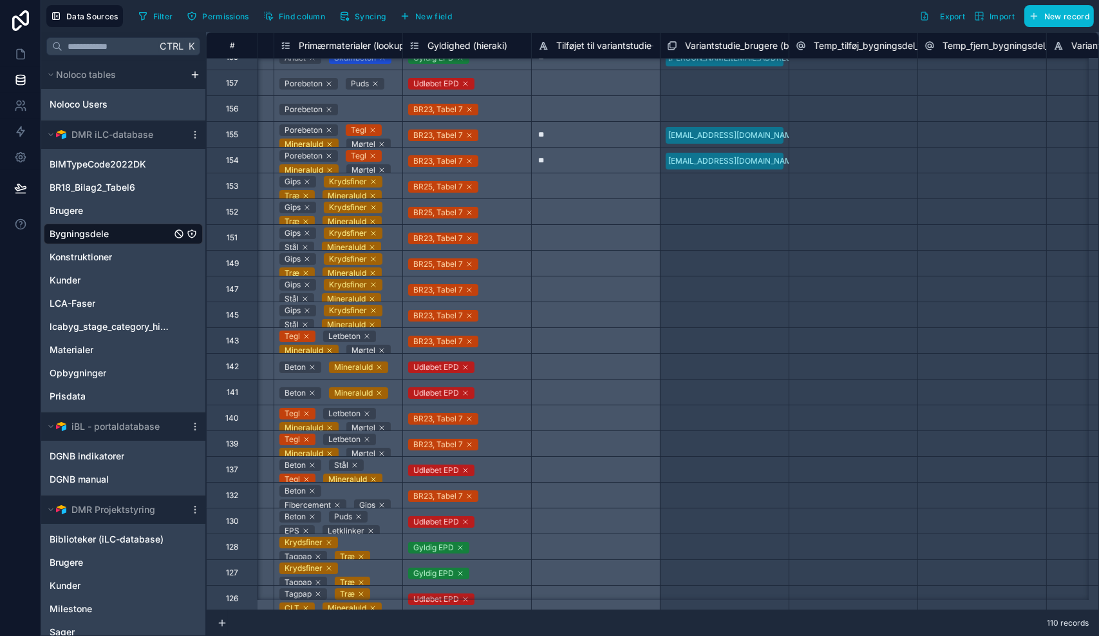
scroll to position [0, 10933]
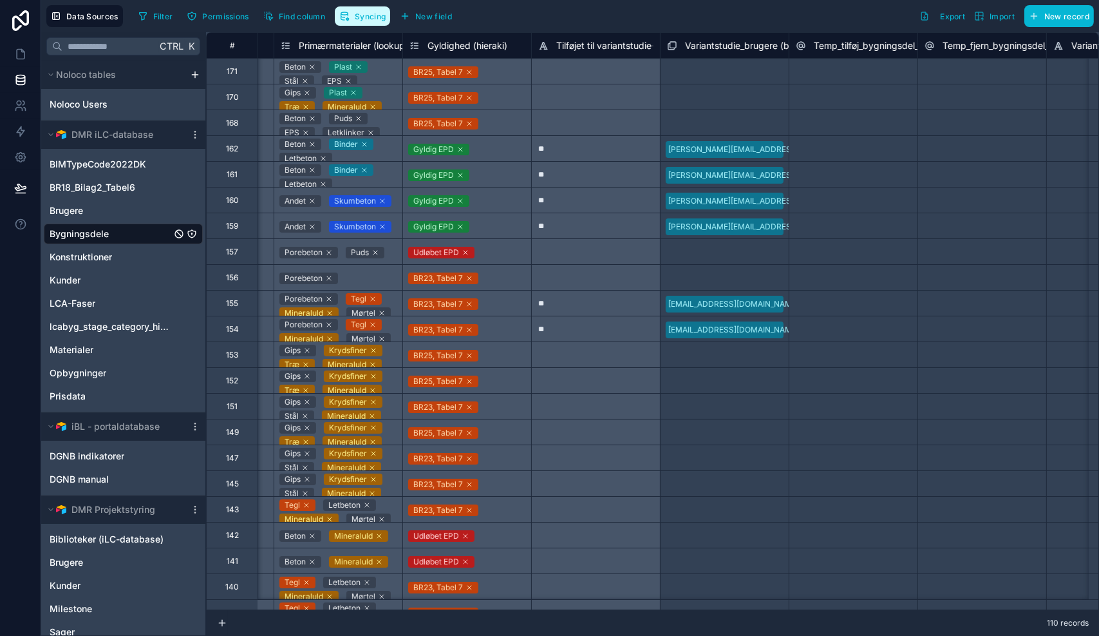
click at [363, 15] on span "Syncing" at bounding box center [370, 17] width 31 height 10
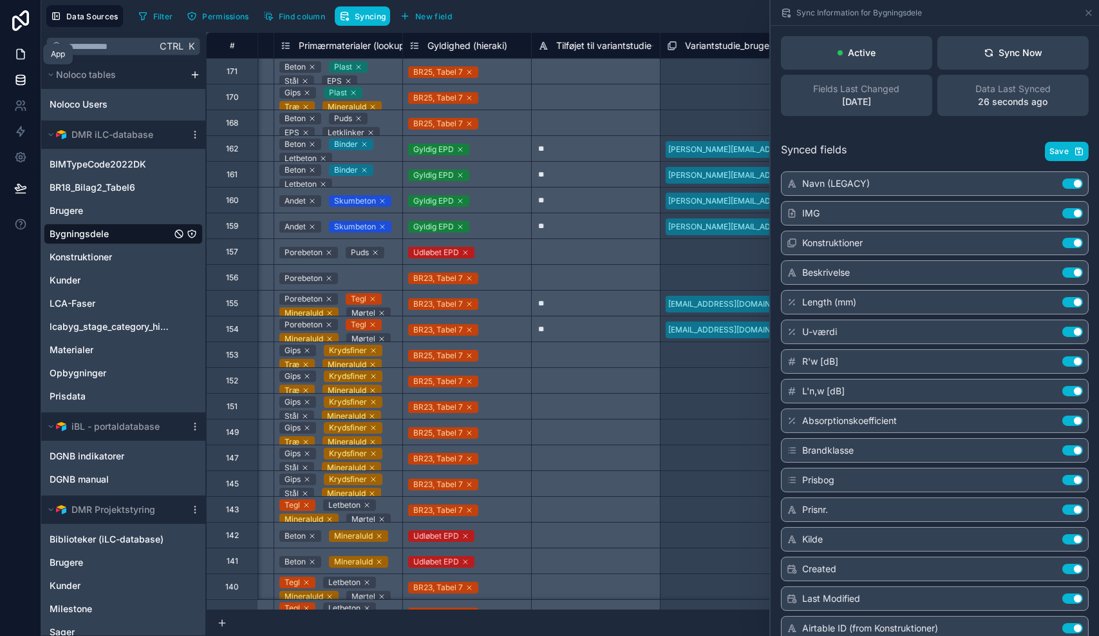
click at [13, 56] on link at bounding box center [20, 54] width 41 height 26
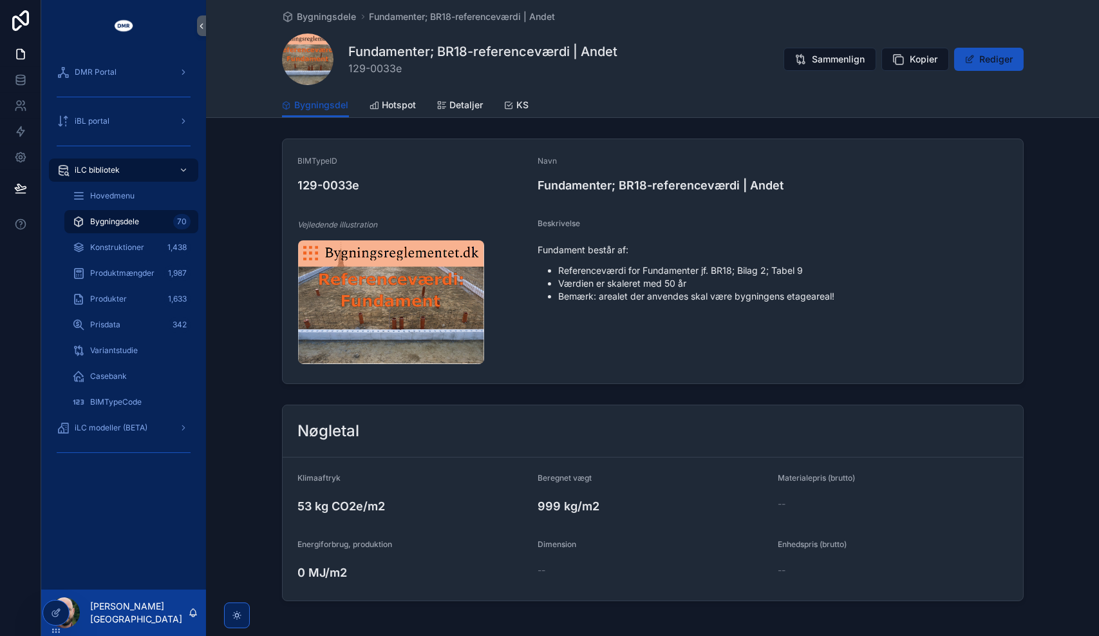
click at [115, 223] on span "Bygningsdele" at bounding box center [114, 221] width 49 height 10
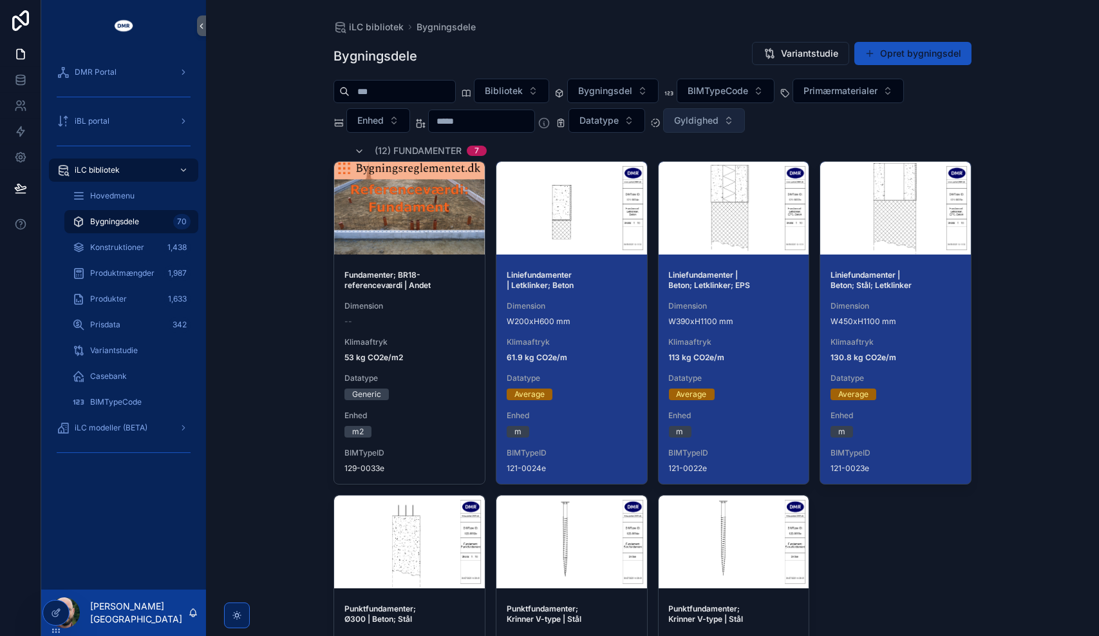
click at [719, 122] on span "Gyldighed" at bounding box center [696, 120] width 44 height 13
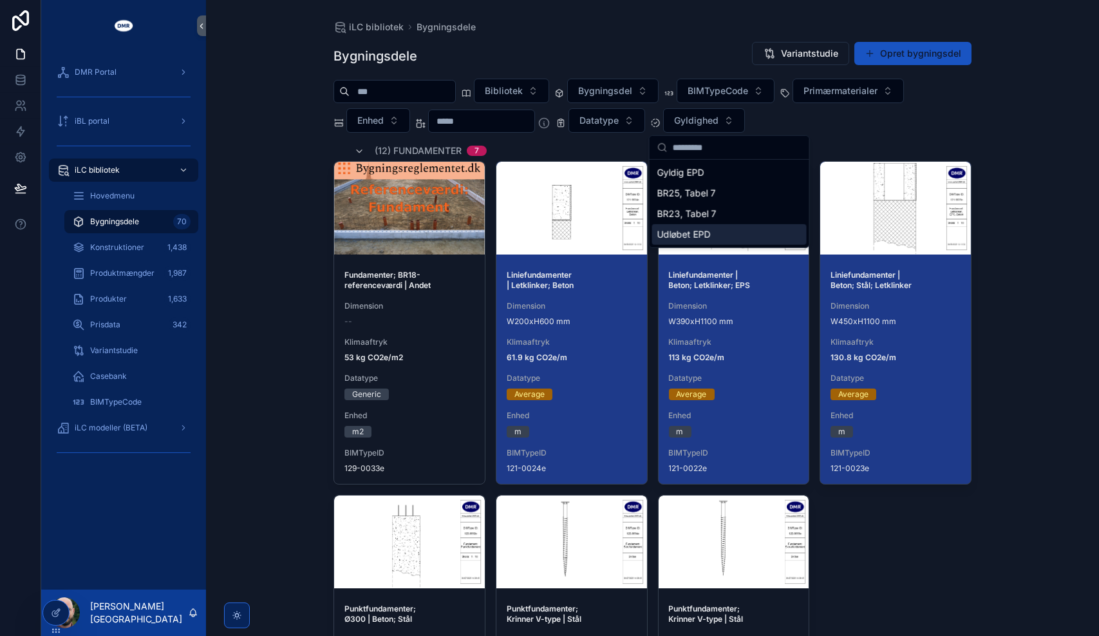
click at [718, 230] on div "Udløbet EPD" at bounding box center [729, 234] width 155 height 21
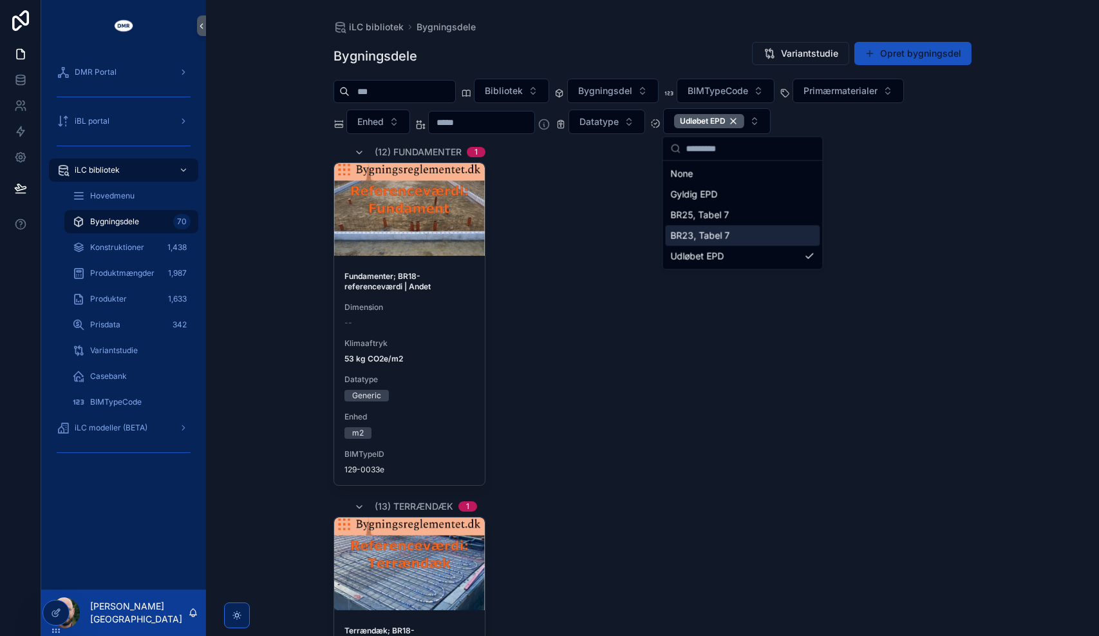
click at [953, 265] on div "Fundamenter; BR18-referenceværdi | Andet Dimension -- Klimaaftryk 53 kg CO2e/m2…" at bounding box center [653, 323] width 638 height 323
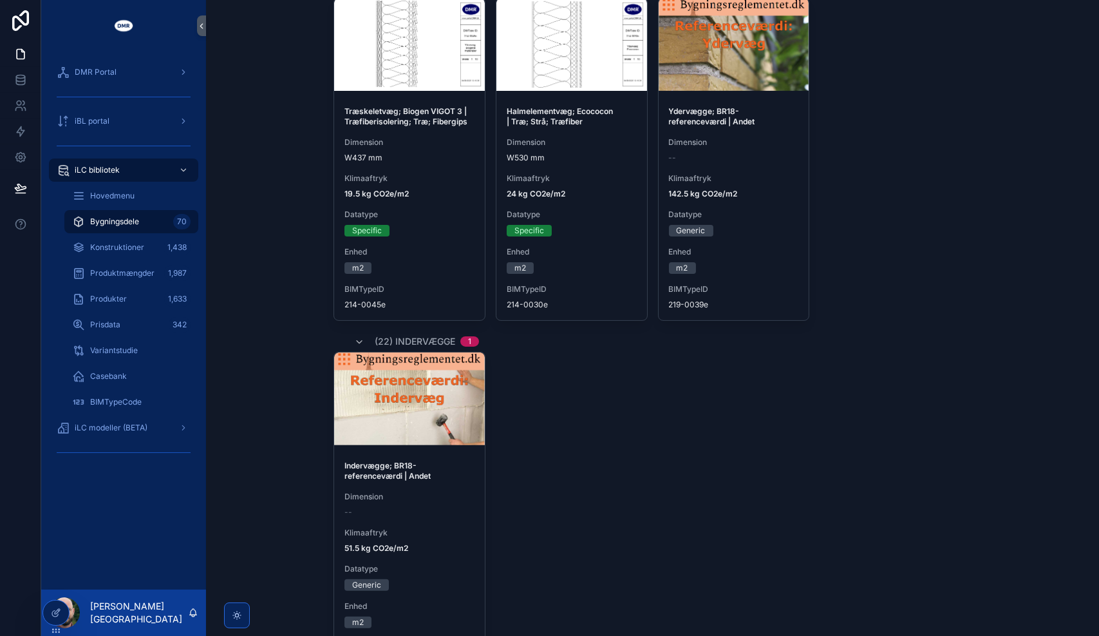
scroll to position [710, 0]
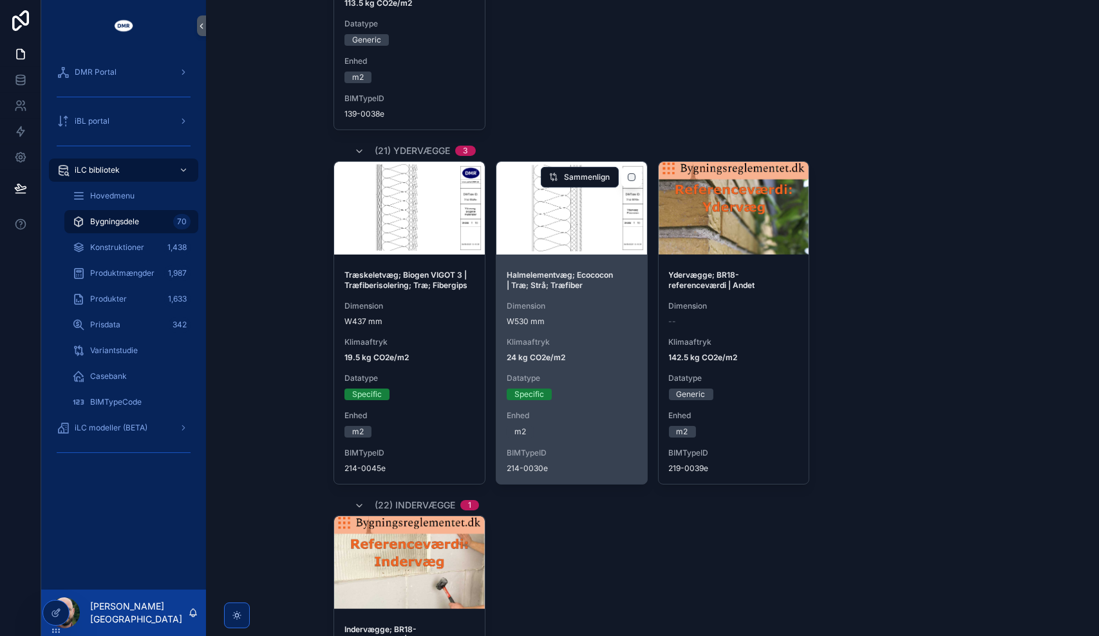
click at [562, 335] on div "Halmelementvæg; Ecococon | Træ; Strå; Træfiber Dimension W530 mm Klimaaftryk 24…" at bounding box center [572, 372] width 151 height 224
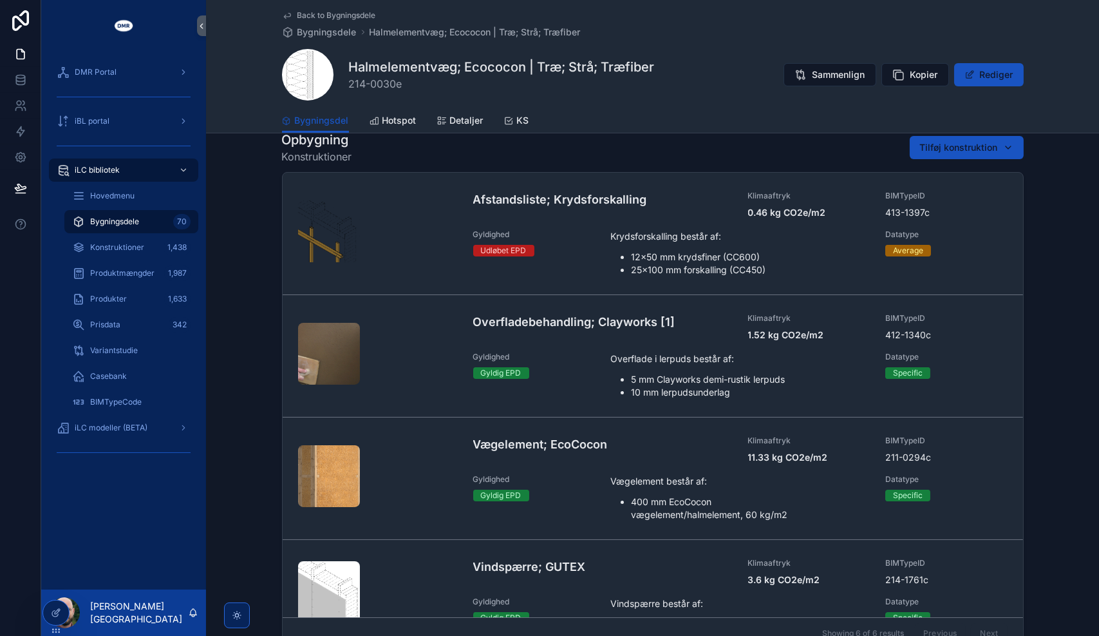
click at [317, 15] on span "Back to Bygningsdele" at bounding box center [337, 15] width 79 height 10
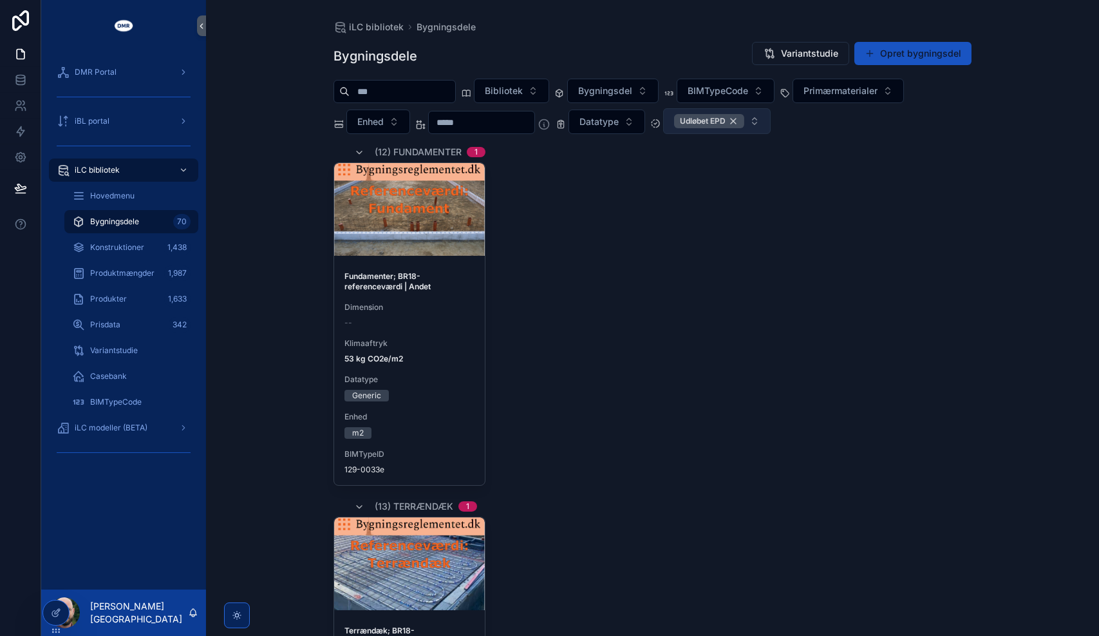
click at [745, 121] on div "Udløbet EPD" at bounding box center [709, 121] width 70 height 14
click at [748, 121] on button "Udløbet EPD" at bounding box center [717, 121] width 108 height 26
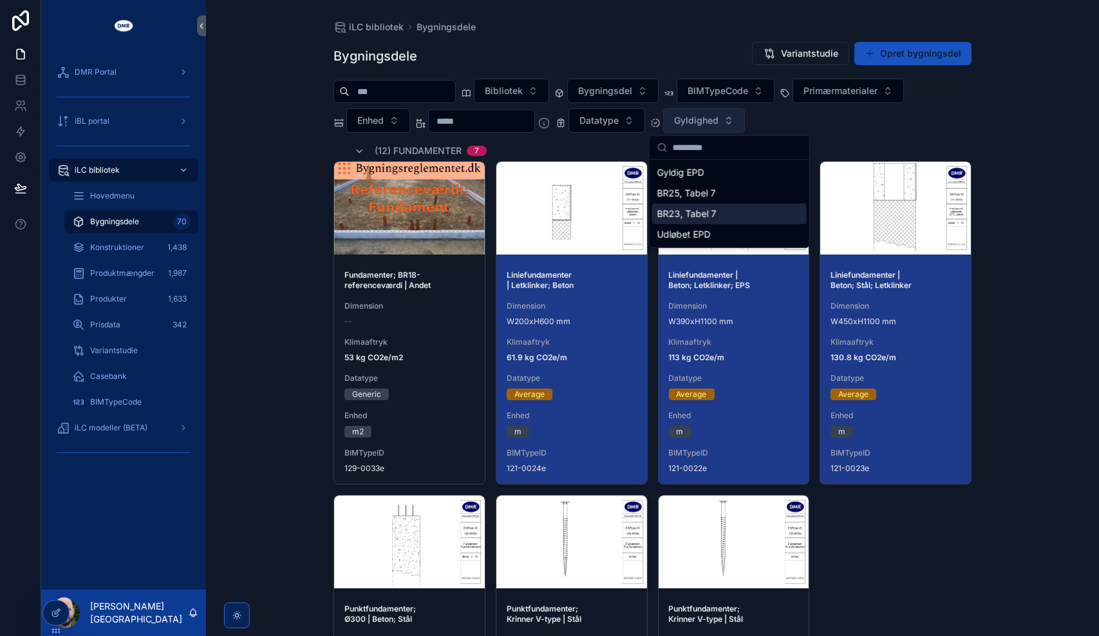
click at [699, 215] on div "BR23, Tabel 7" at bounding box center [729, 214] width 155 height 21
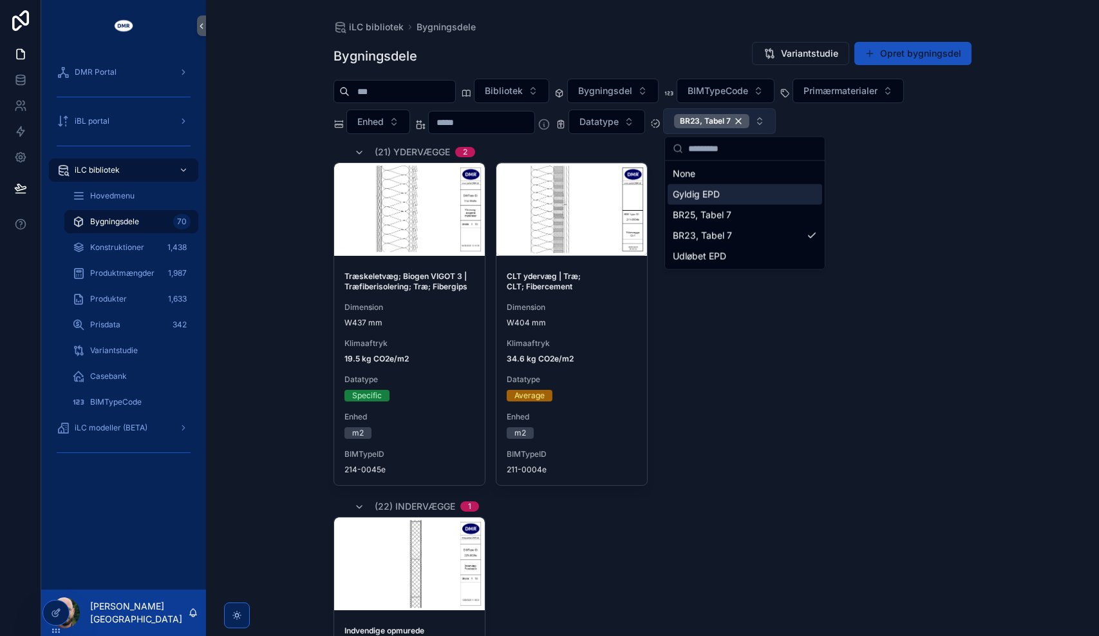
click at [1008, 189] on div "iLC bibliotek Bygningsdele Bygningsdele Variantstudie Opret bygningsdel Bibliot…" at bounding box center [652, 318] width 893 height 636
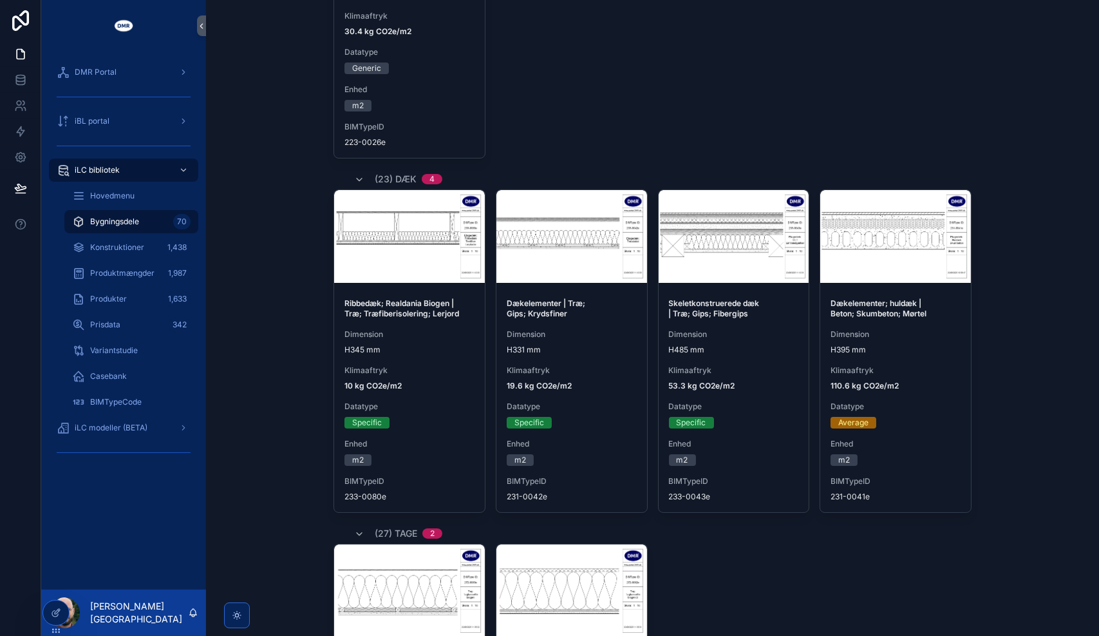
scroll to position [682, 0]
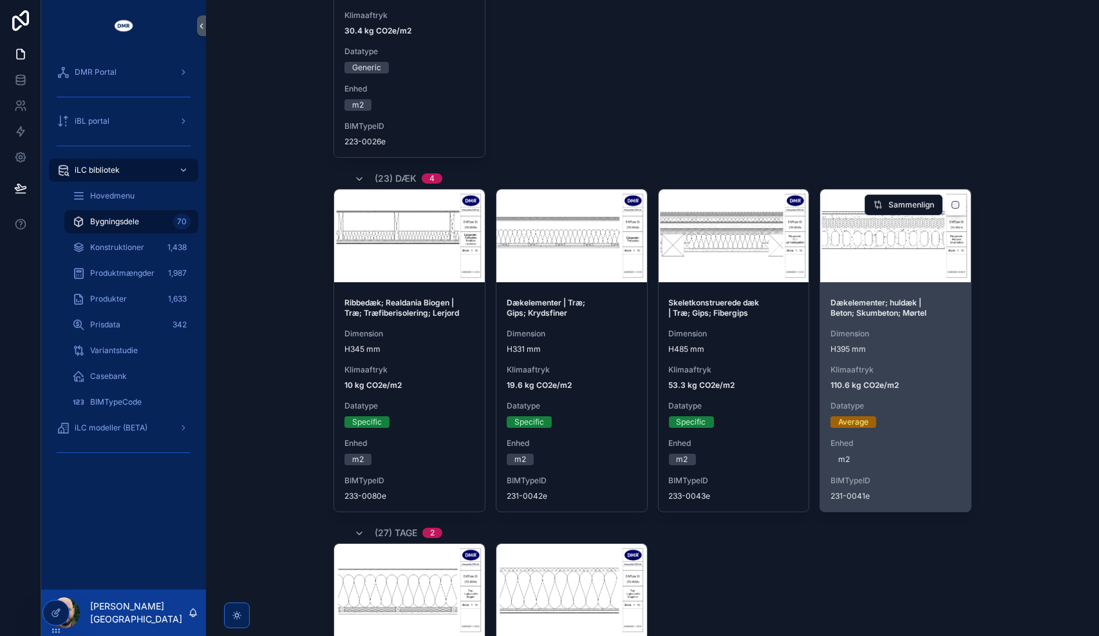
click at [857, 417] on div "Average" at bounding box center [854, 422] width 30 height 12
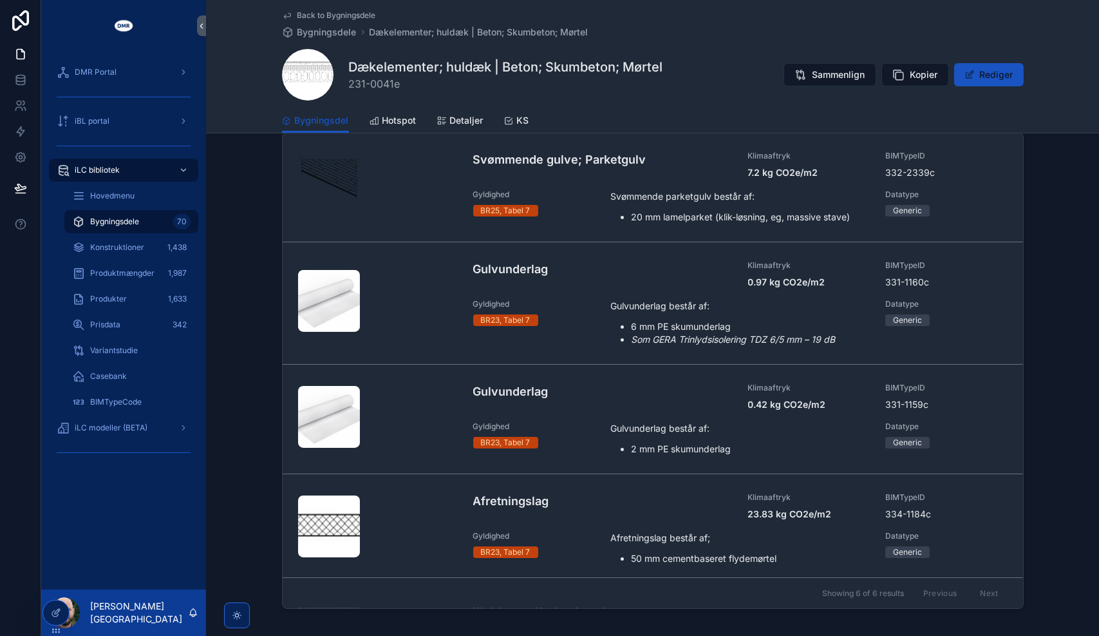
click at [349, 19] on span "Back to Bygningsdele" at bounding box center [337, 15] width 79 height 10
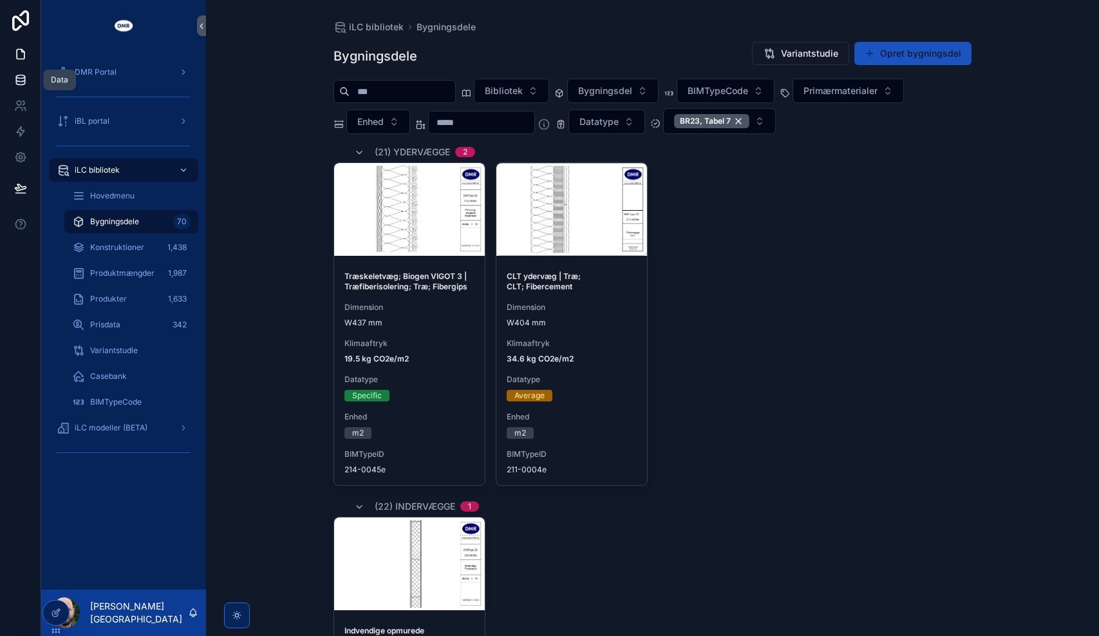
click at [16, 77] on icon at bounding box center [20, 79] width 8 height 5
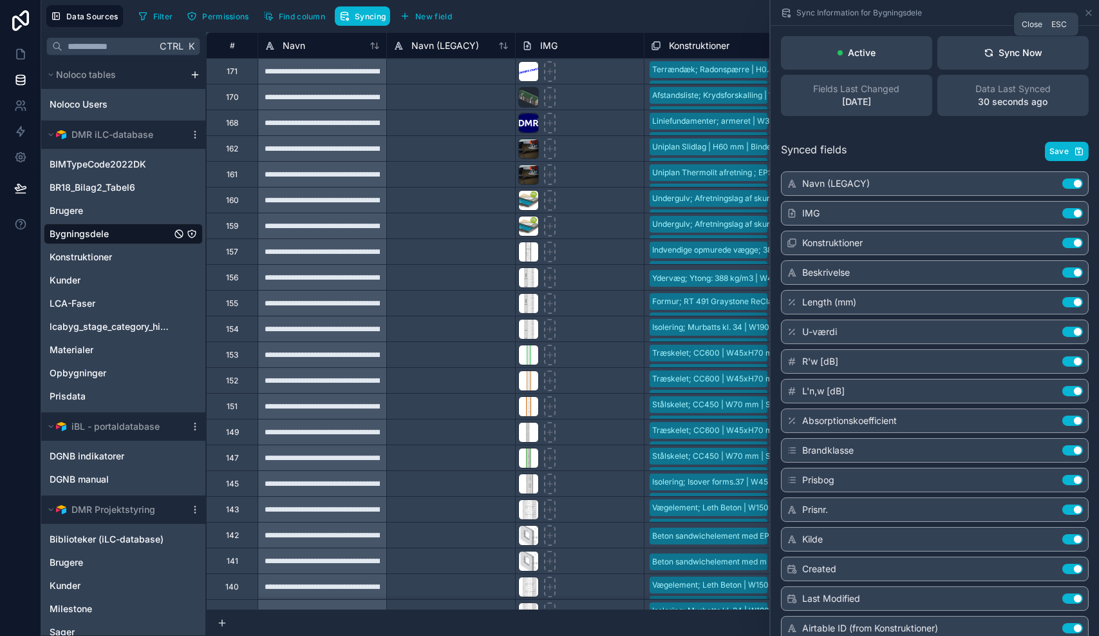
click at [1090, 15] on icon at bounding box center [1089, 13] width 10 height 10
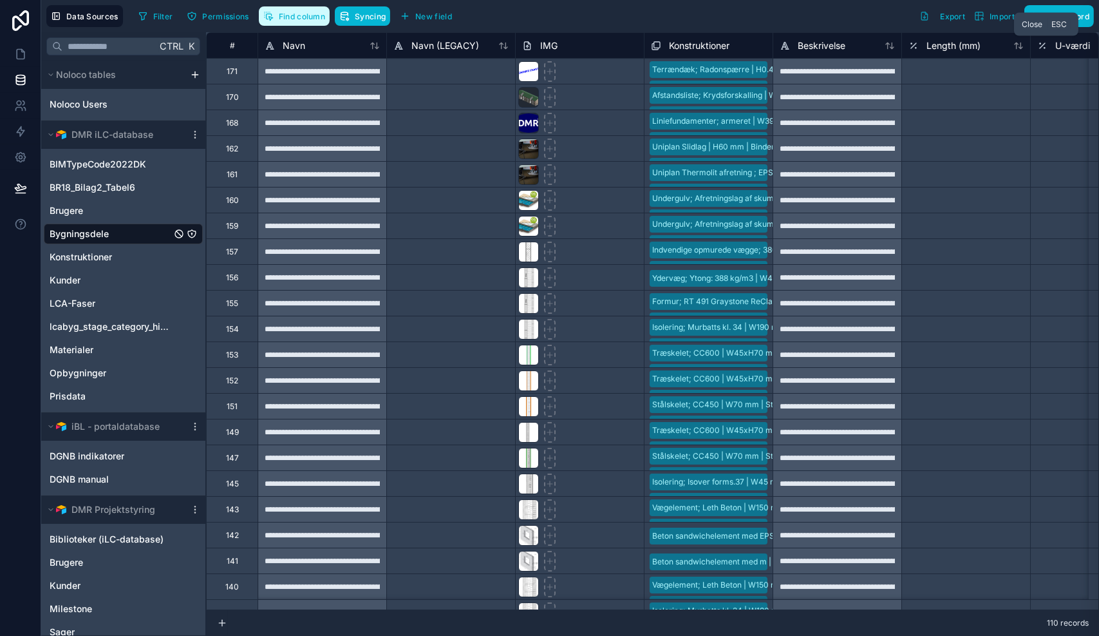
click at [288, 12] on span "Find column" at bounding box center [302, 17] width 46 height 10
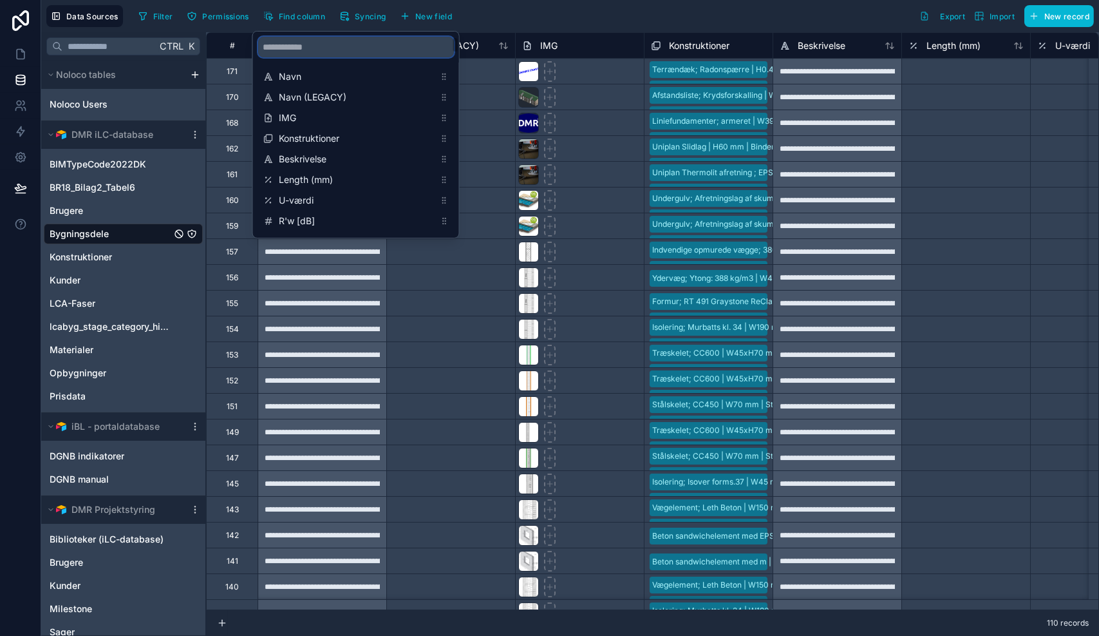
click at [309, 44] on input "scrollable content" at bounding box center [356, 47] width 196 height 21
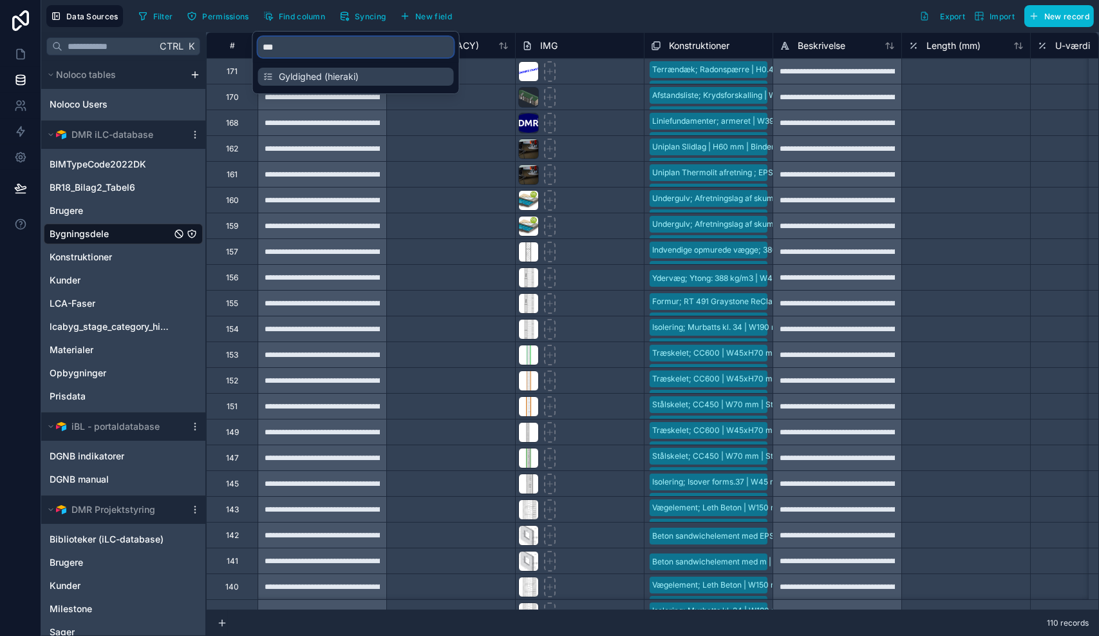
type input "***"
click at [316, 75] on span "Gyldighed (hieraki)" at bounding box center [357, 76] width 156 height 13
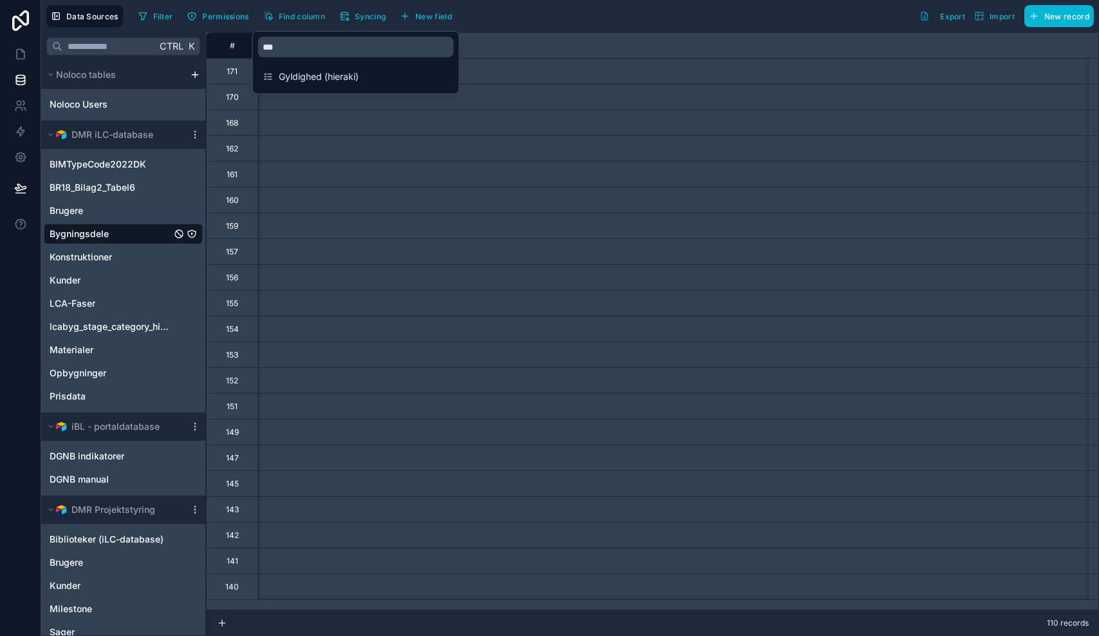
scroll to position [0, 11078]
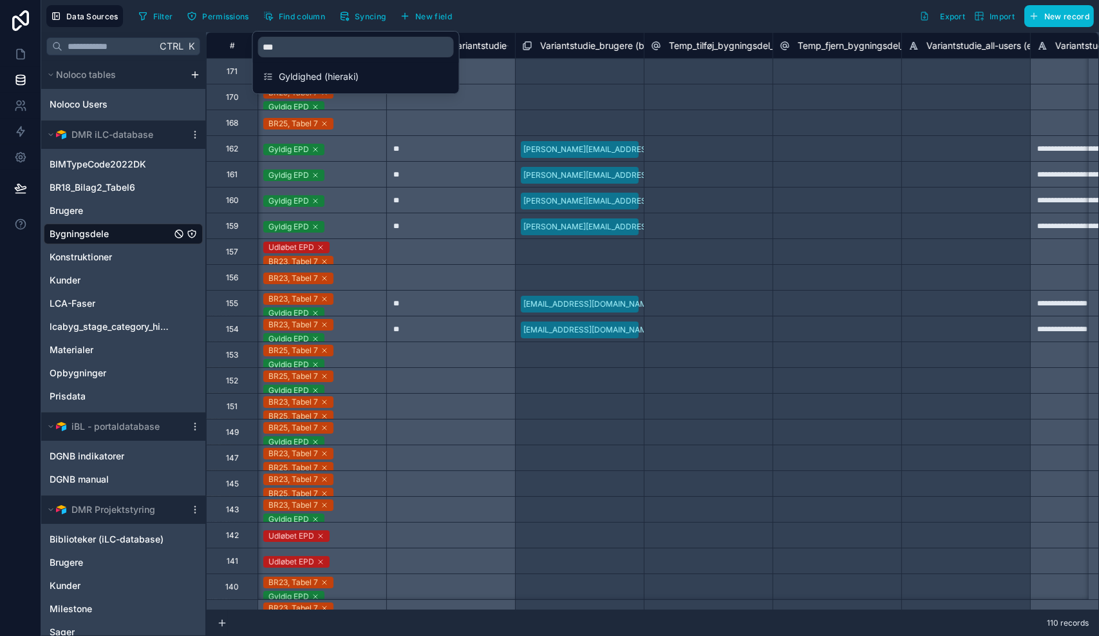
click at [554, 12] on div "Filter Permissions Find column Syncing New field Export Import New record" at bounding box center [613, 16] width 961 height 22
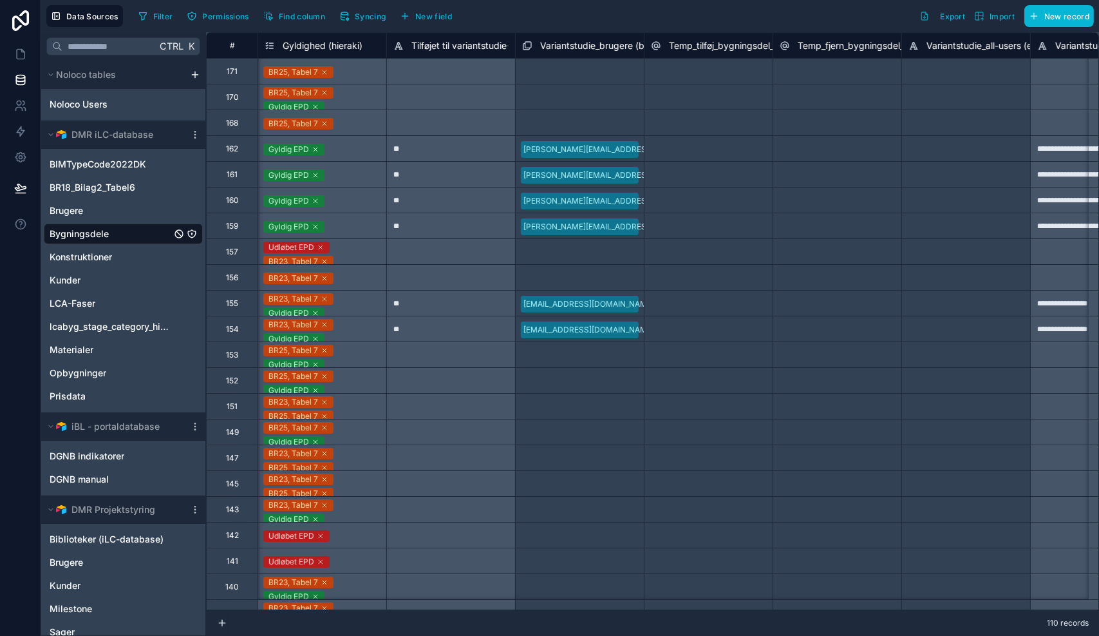
click at [352, 364] on div "BR25, Tabel 7 Gyldig EPD" at bounding box center [322, 354] width 129 height 26
click at [21, 52] on icon at bounding box center [20, 54] width 13 height 13
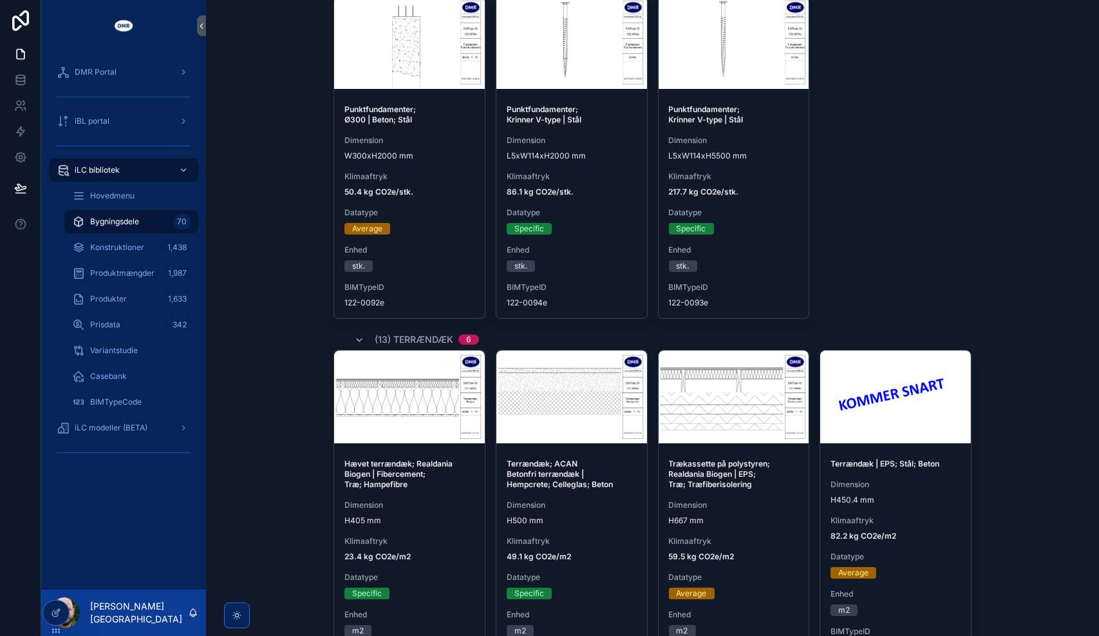
scroll to position [725, 0]
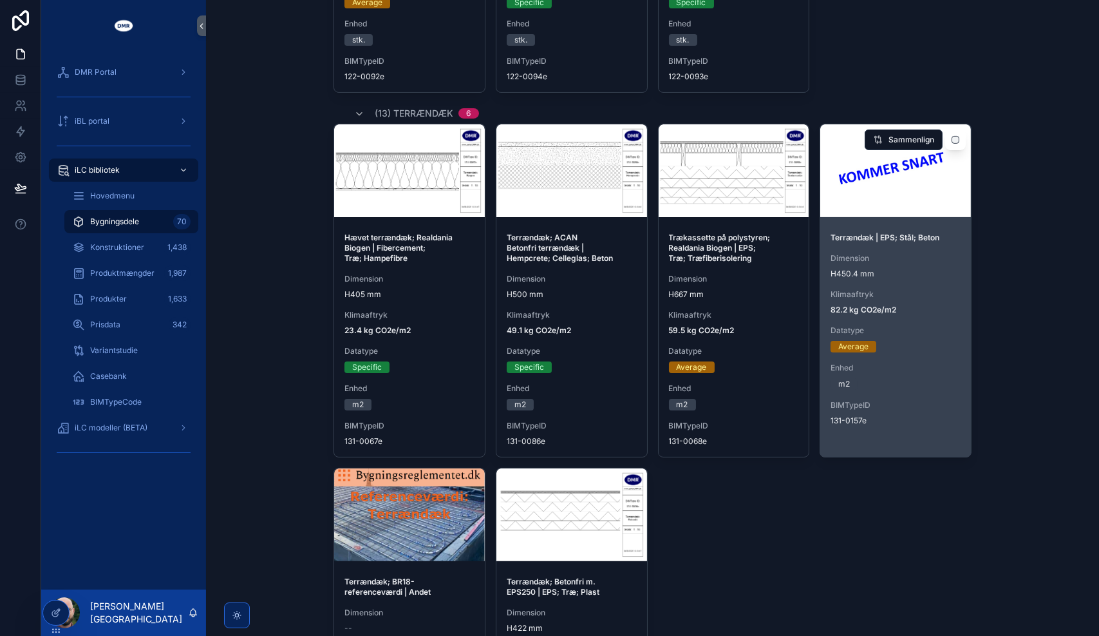
click at [893, 316] on div "Terrændæk | EPS; Stål; Beton Dimension H450.4 mm Klimaaftryk 82.2 kg CO2e/m2 Da…" at bounding box center [896, 329] width 151 height 214
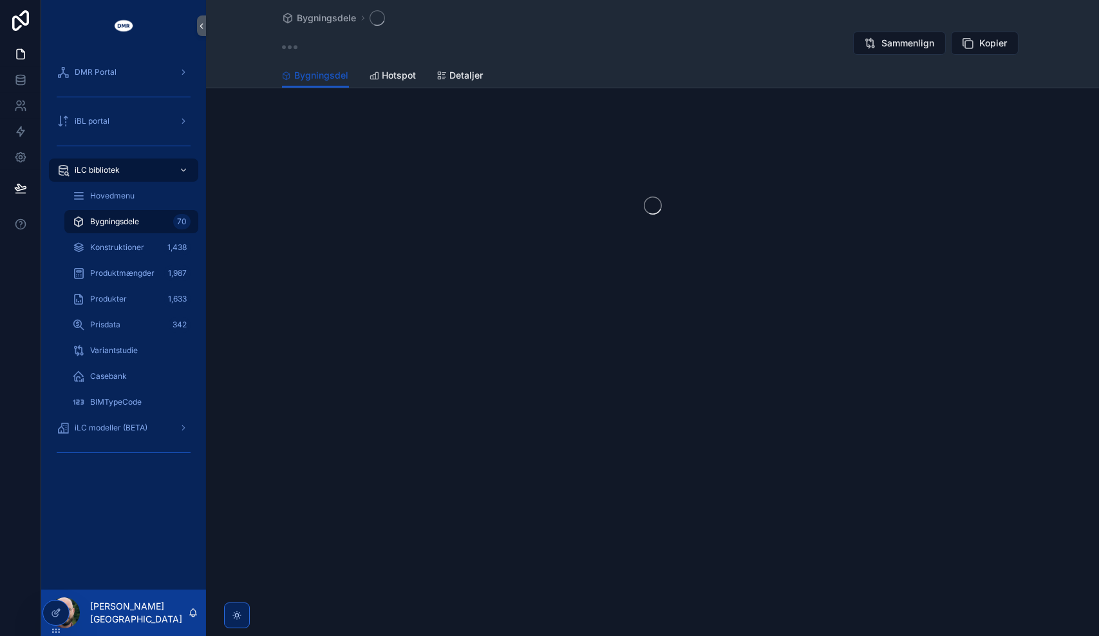
click at [125, 220] on span "Bygningsdele" at bounding box center [114, 221] width 49 height 10
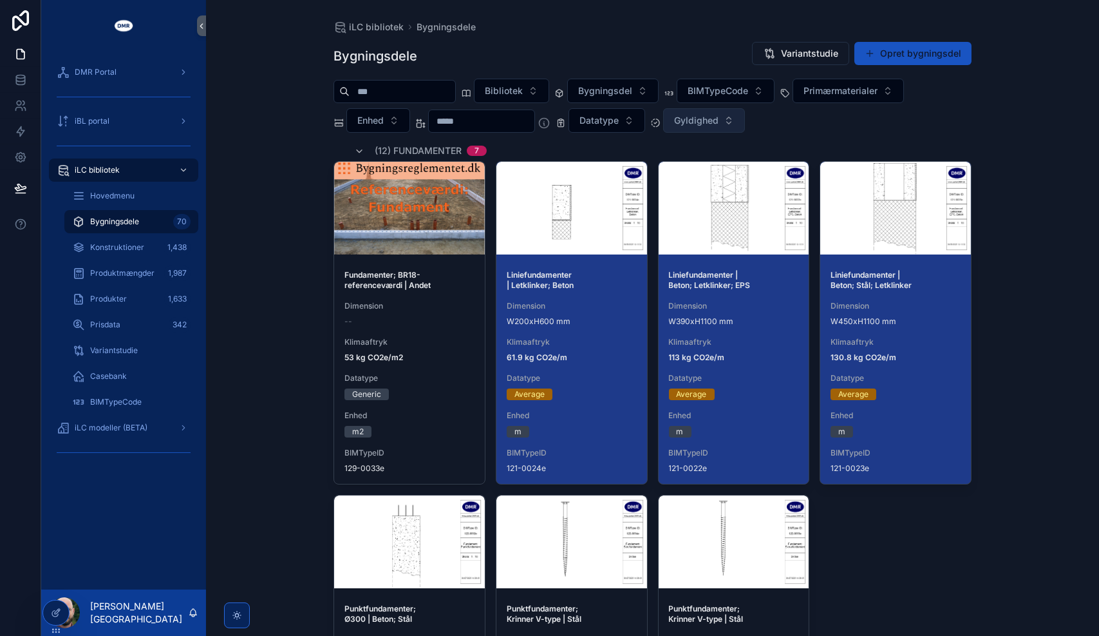
click at [719, 120] on span "Gyldighed" at bounding box center [696, 120] width 44 height 13
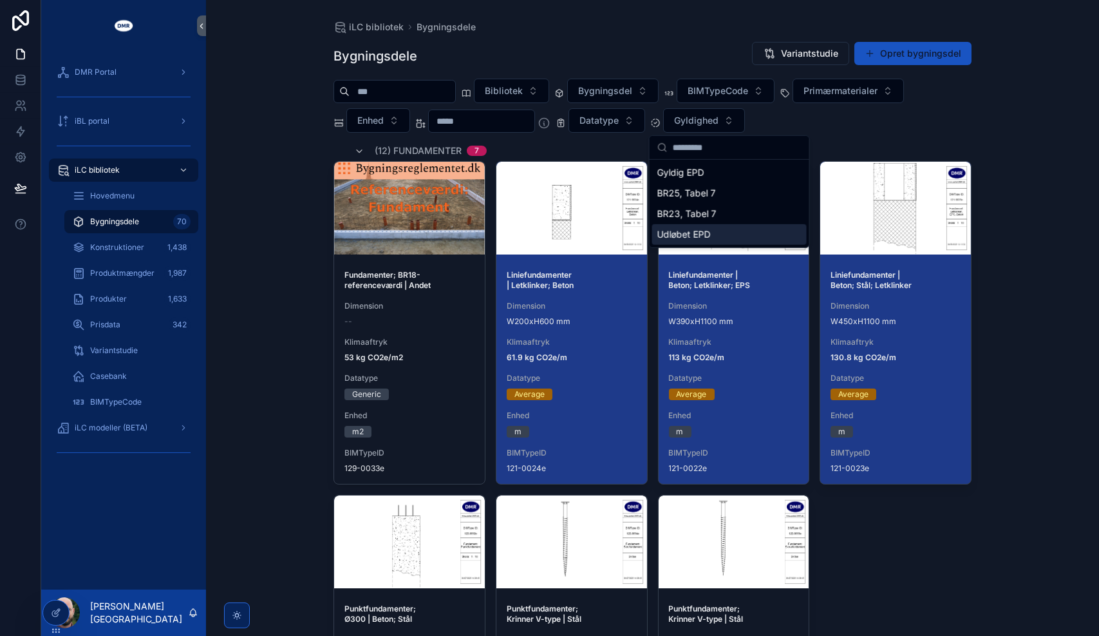
click at [697, 234] on div "Udløbet EPD" at bounding box center [729, 234] width 155 height 21
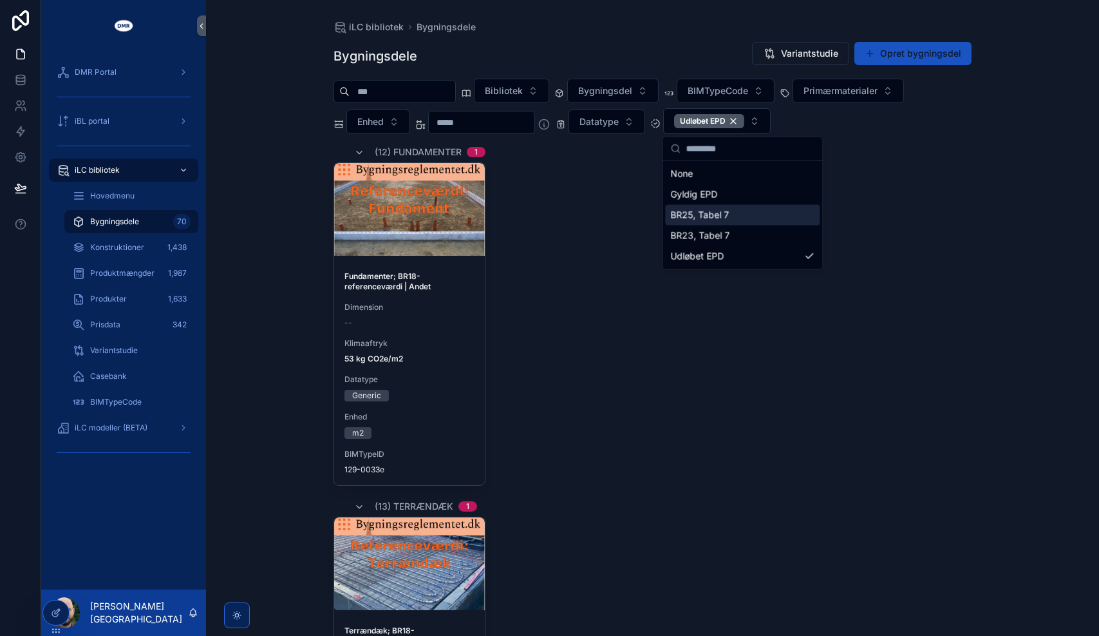
click at [1009, 215] on div "iLC bibliotek Bygningsdele Bygningsdele Variantstudie Opret bygningsdel Bibliot…" at bounding box center [652, 318] width 893 height 636
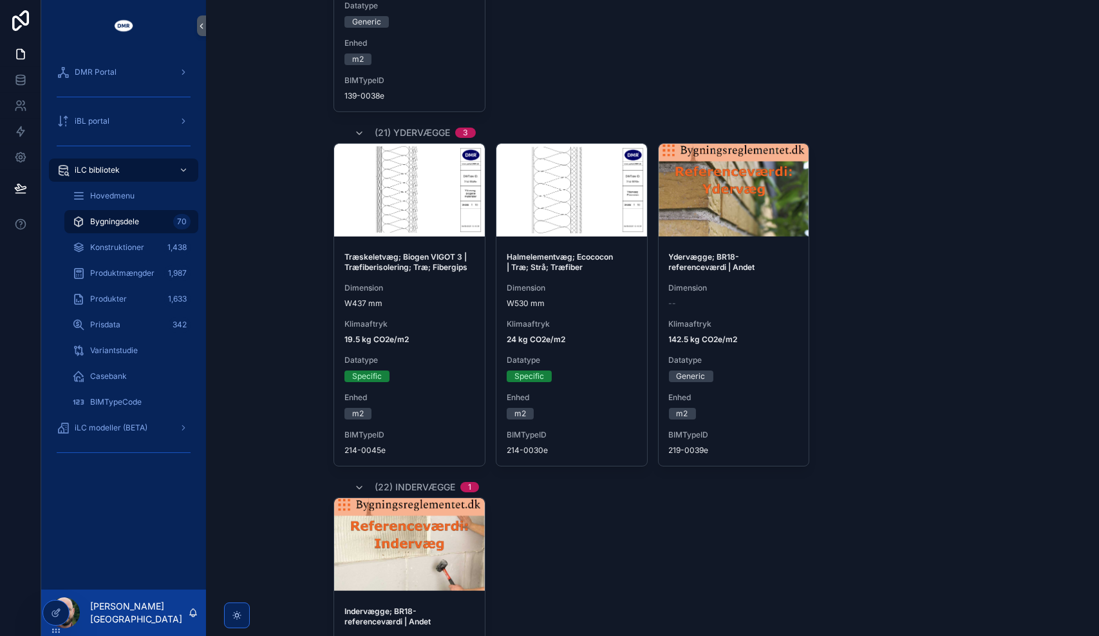
scroll to position [685, 0]
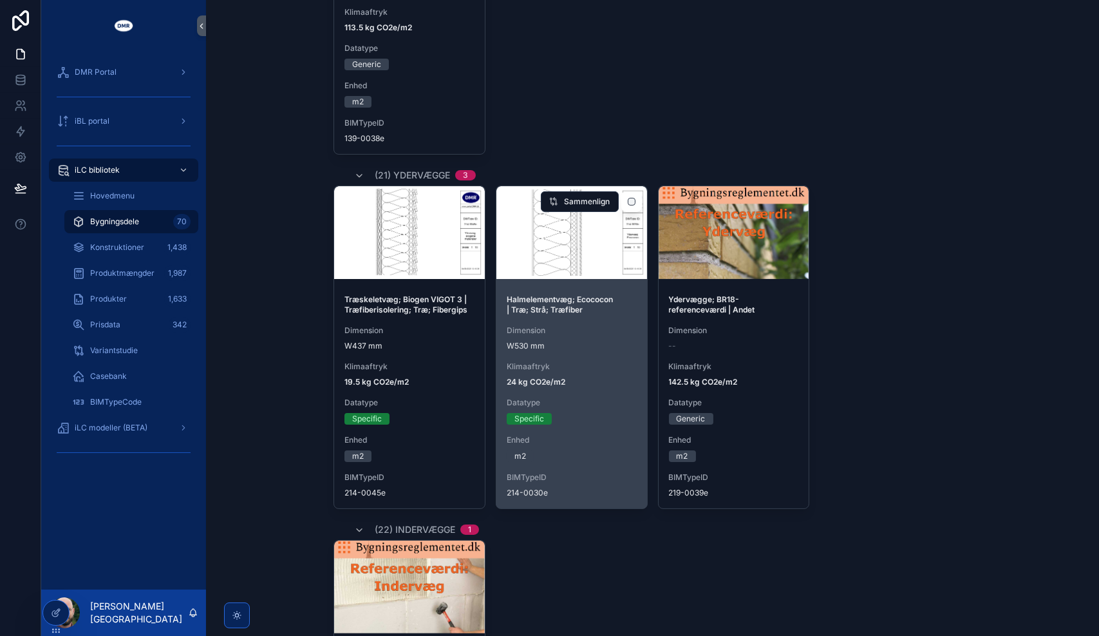
click at [541, 395] on div "Halmelementvæg; Ecococon | Træ; Strå; Træfiber Dimension W530 mm Klimaaftryk 24…" at bounding box center [572, 396] width 151 height 224
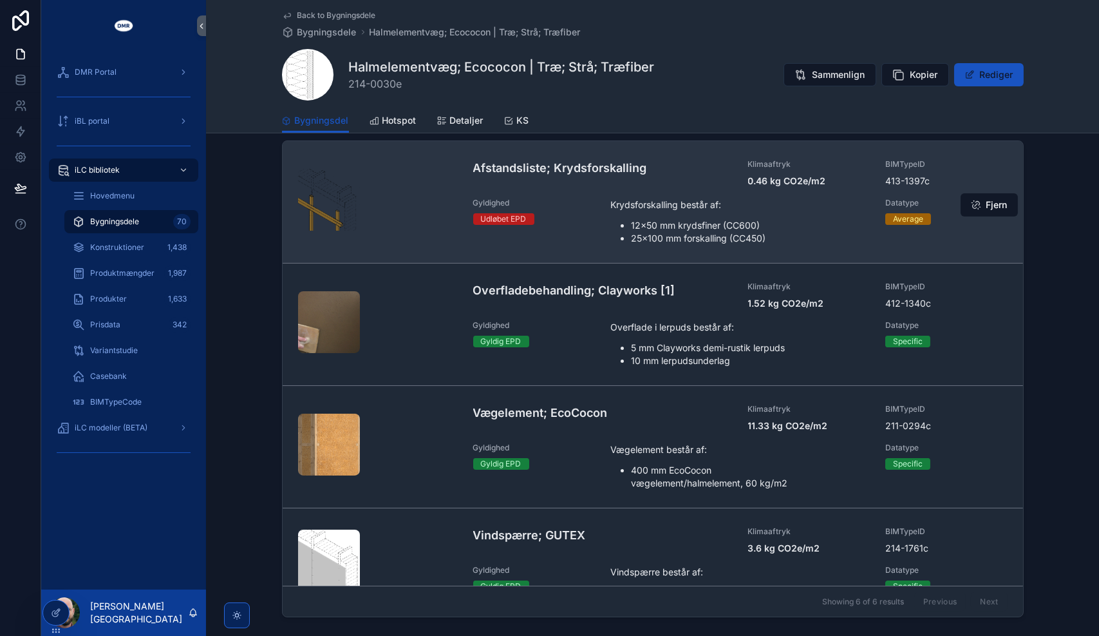
click at [636, 170] on h4 "Afstandsliste; Krydsforskalling" at bounding box center [603, 167] width 260 height 17
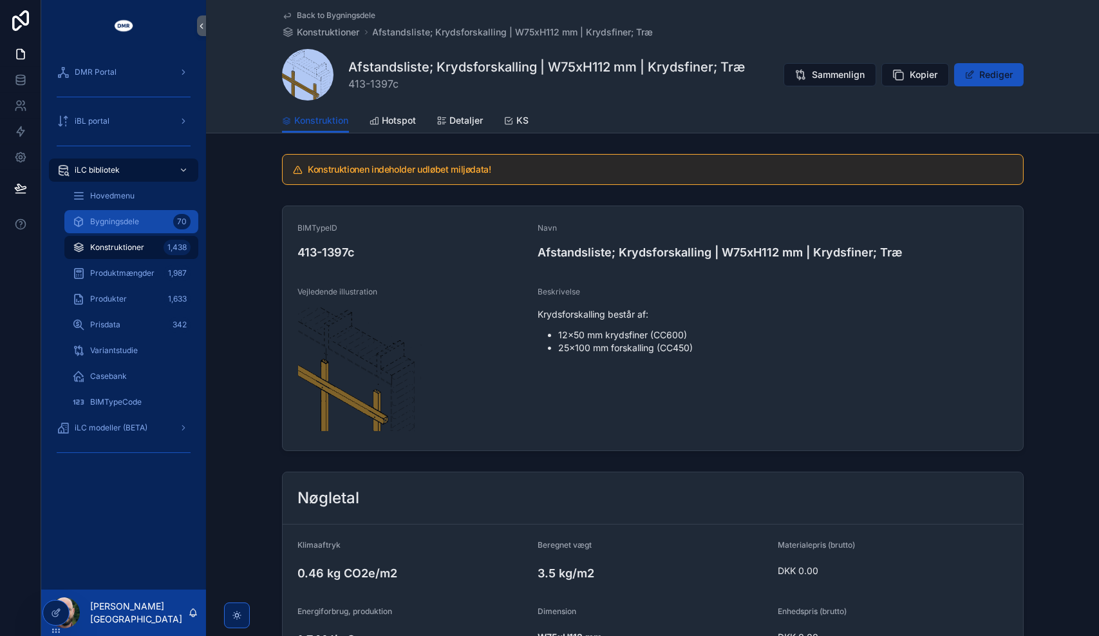
click at [112, 228] on div "Bygningsdele 70" at bounding box center [131, 221] width 119 height 21
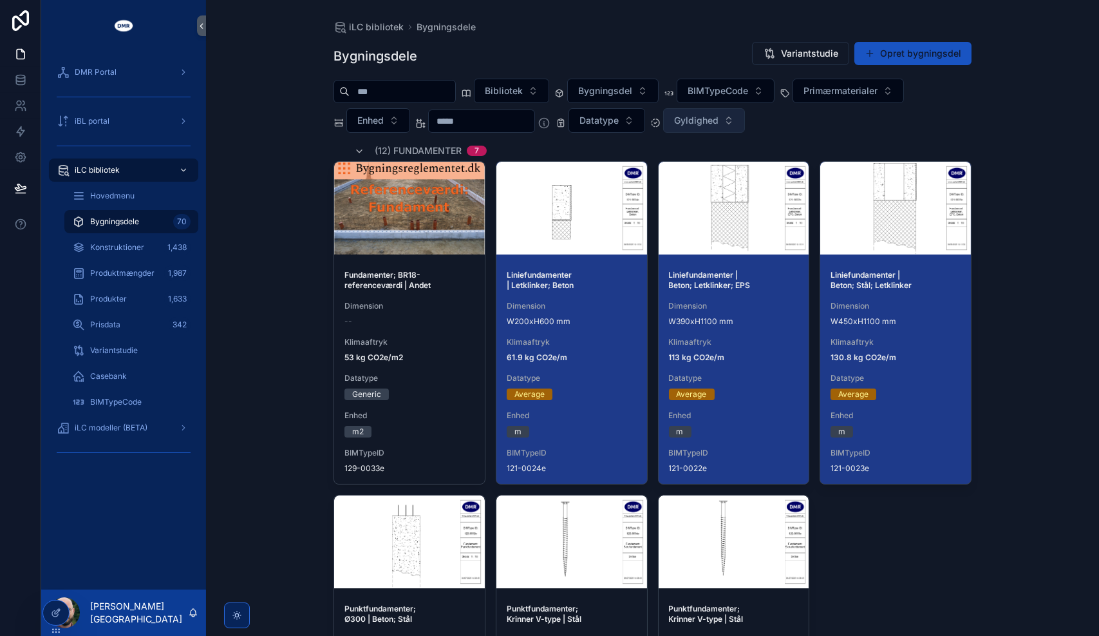
click at [719, 119] on span "Gyldighed" at bounding box center [696, 120] width 44 height 13
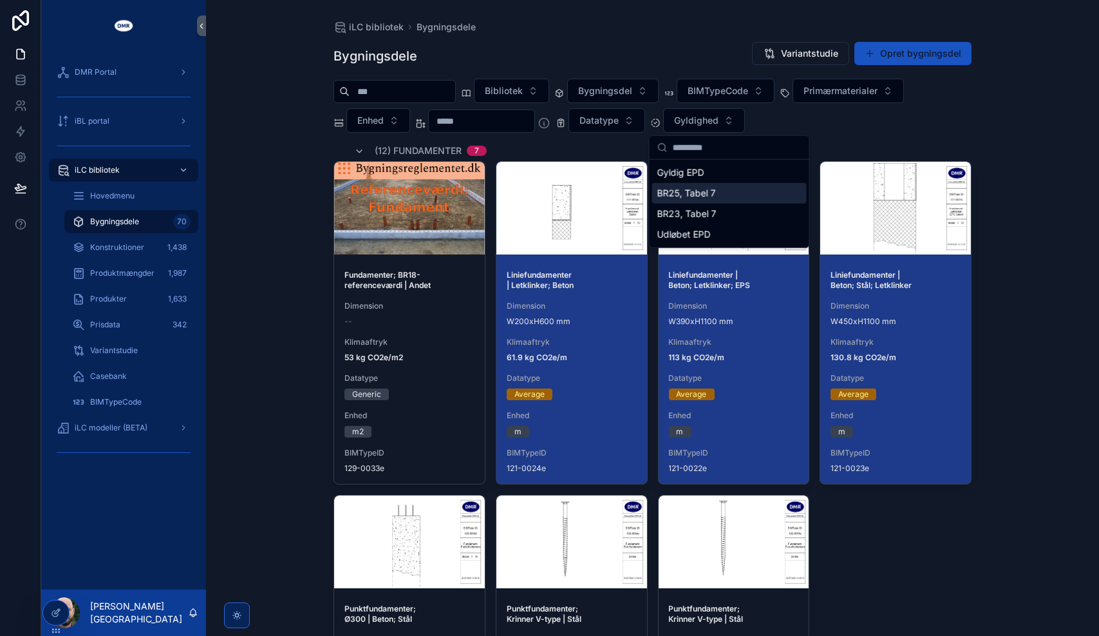
click at [700, 195] on div "BR25, Tabel 7" at bounding box center [729, 193] width 155 height 21
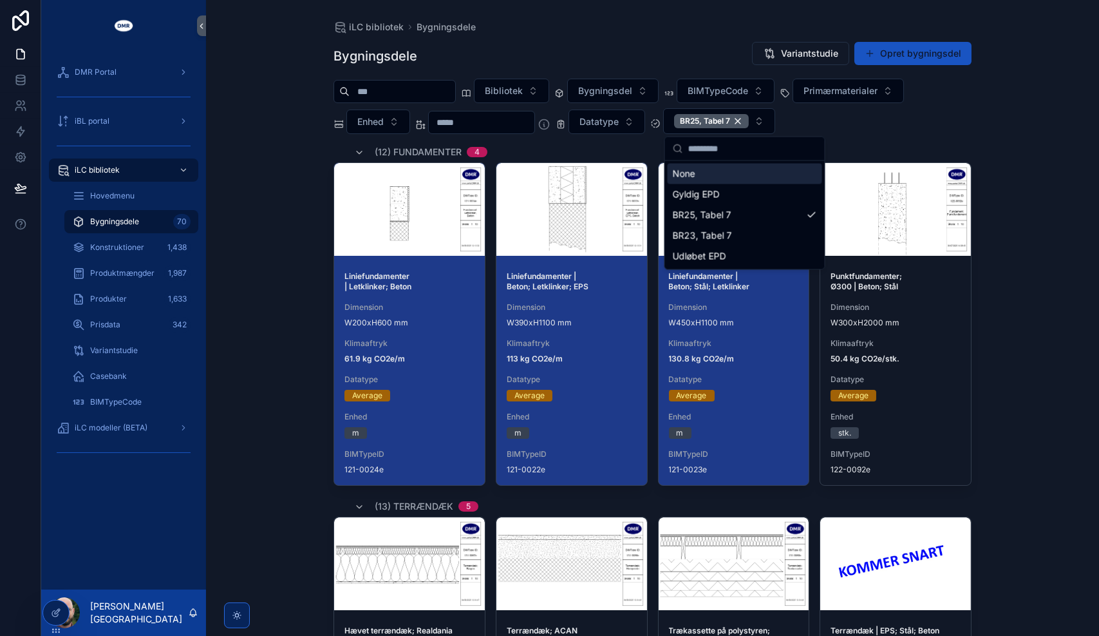
click at [1013, 101] on div "iLC bibliotek Bygningsdele Bygningsdele Variantstudie Opret bygningsdel Bibliot…" at bounding box center [652, 318] width 893 height 636
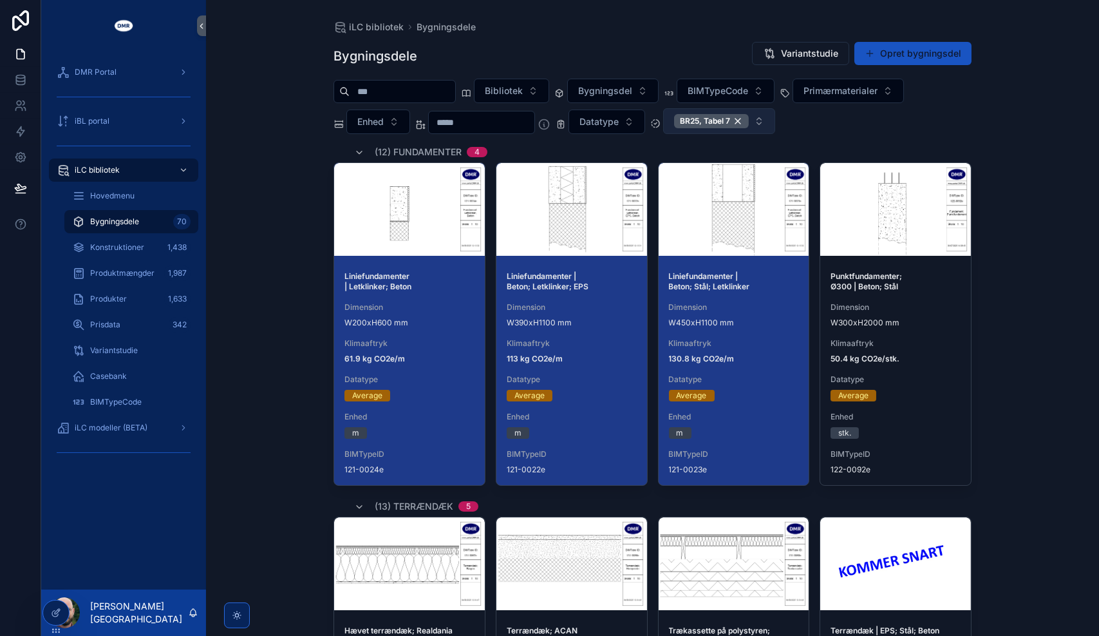
click at [775, 124] on button "BR25, Tabel 7" at bounding box center [719, 121] width 112 height 26
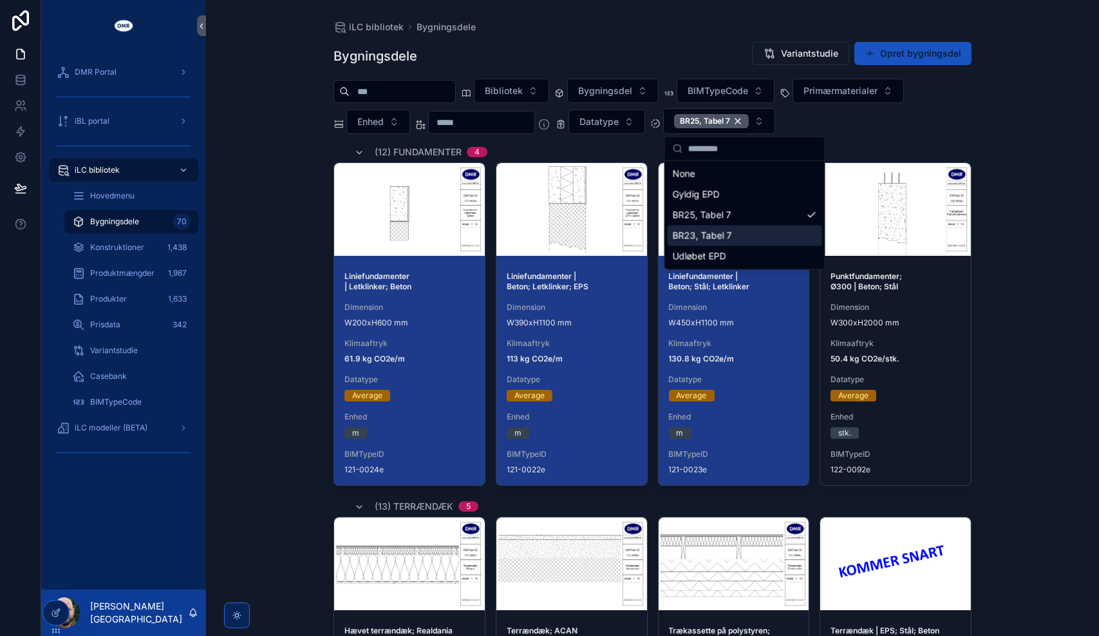
click at [729, 238] on div "BR23, Tabel 7" at bounding box center [745, 235] width 155 height 21
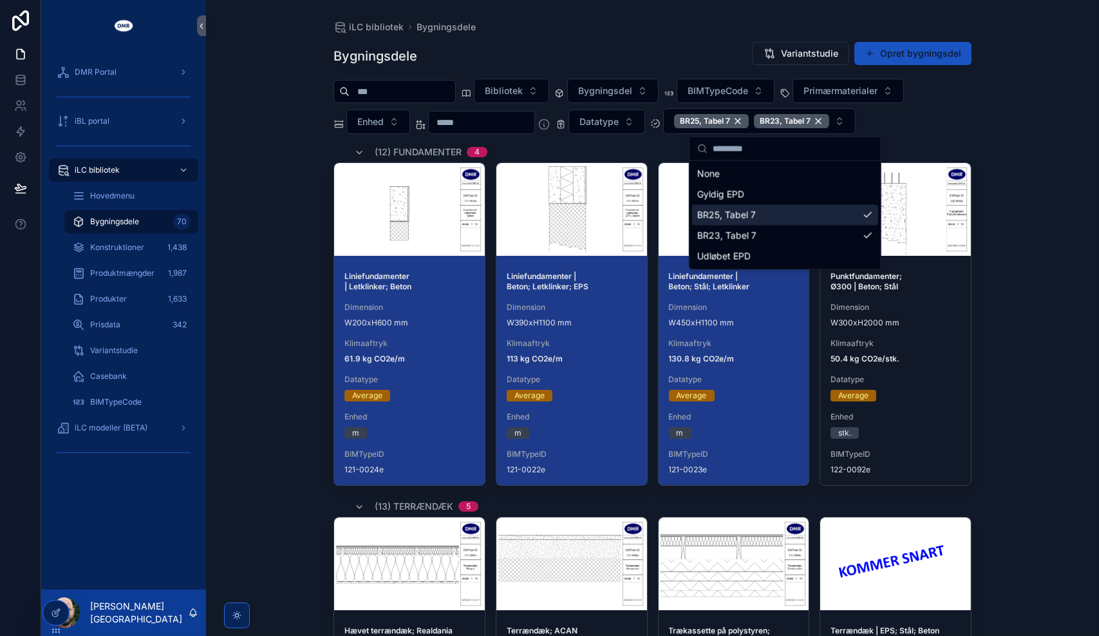
click at [745, 213] on div "BR25, Tabel 7" at bounding box center [785, 215] width 186 height 21
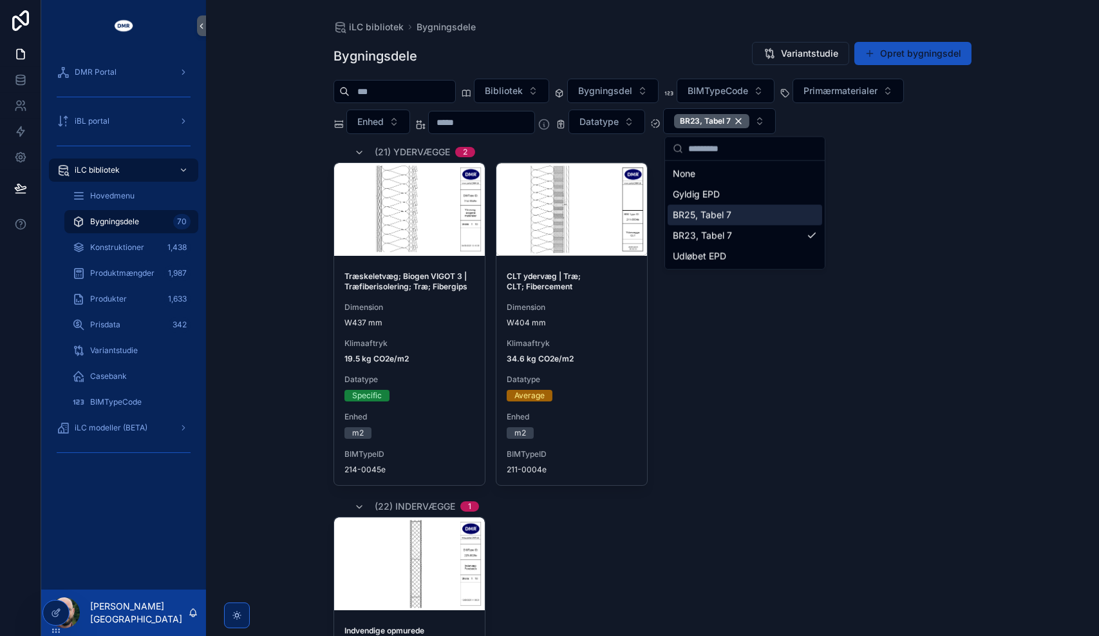
click at [953, 278] on div "Træskeletvæg; Biogen VIGOT 3 | Træfiberisolering; Træ; Fibergips Dimension W437…" at bounding box center [653, 323] width 638 height 323
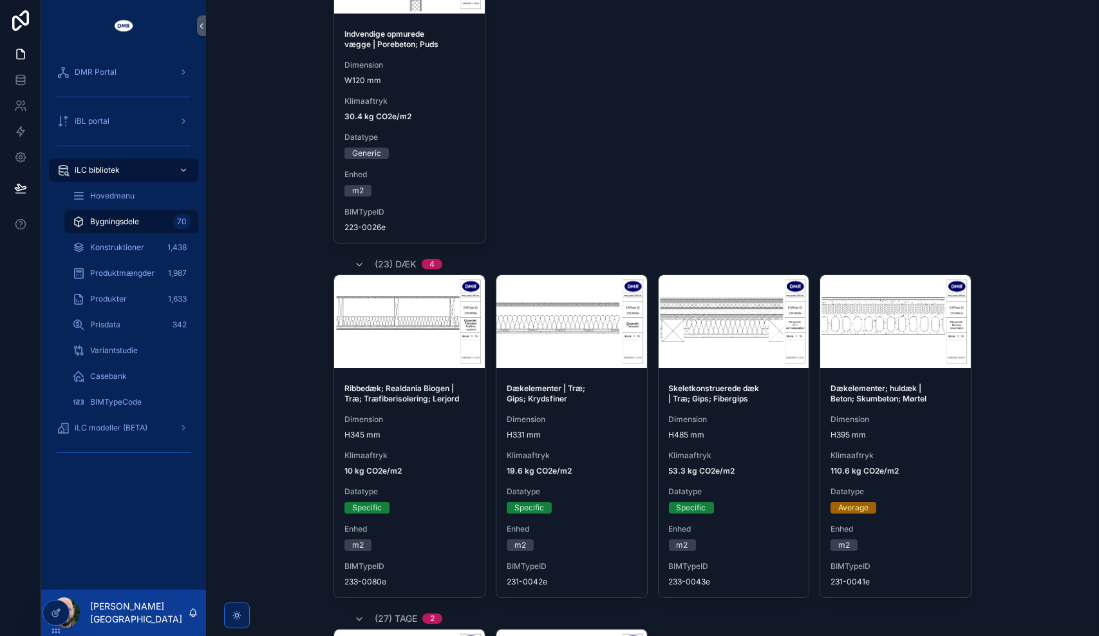
scroll to position [595, 0]
